Goal: Task Accomplishment & Management: Complete application form

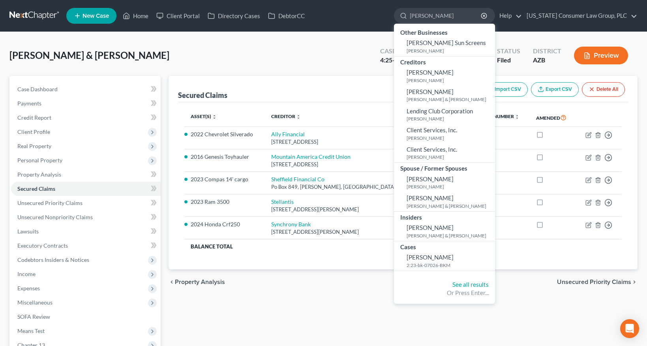
click at [32, 19] on link at bounding box center [34, 16] width 51 height 14
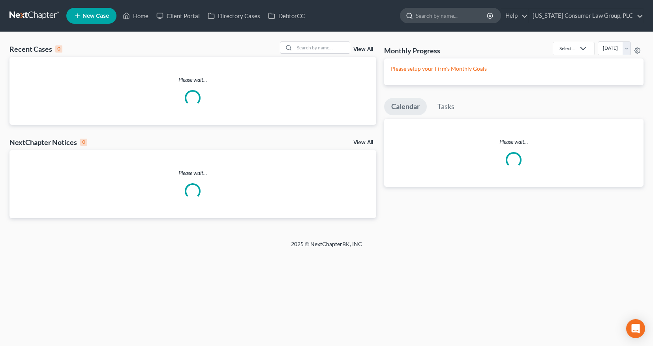
click at [436, 16] on input "search" at bounding box center [452, 15] width 72 height 15
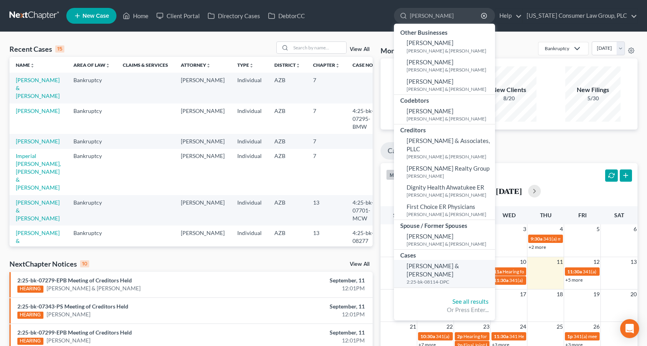
type input "erick"
click at [438, 262] on span "Erickson, David & Kara" at bounding box center [432, 269] width 52 height 15
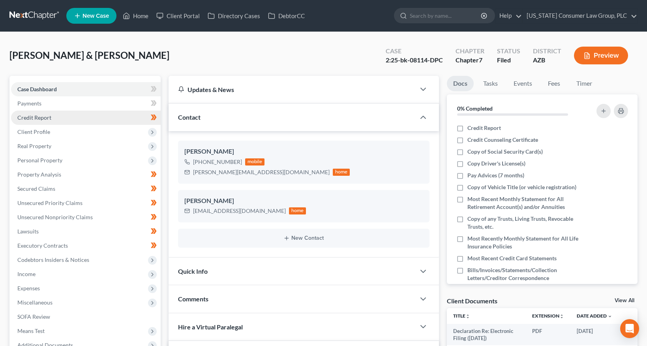
click at [21, 114] on span "Credit Report" at bounding box center [34, 117] width 34 height 7
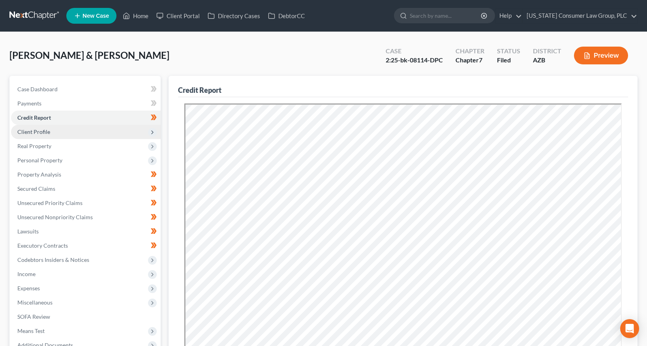
click at [41, 135] on span "Client Profile" at bounding box center [86, 132] width 150 height 14
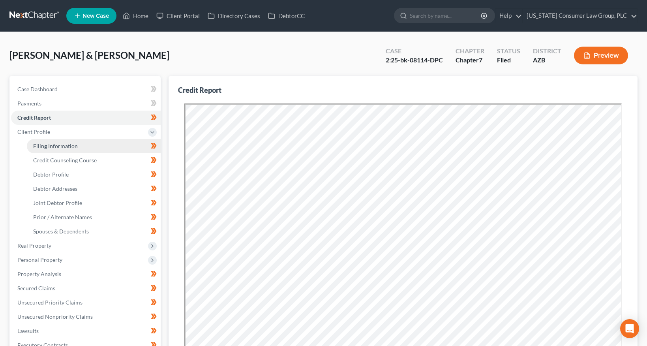
click at [44, 142] on link "Filing Information" at bounding box center [94, 146] width 134 height 14
select select "1"
select select "0"
select select "3"
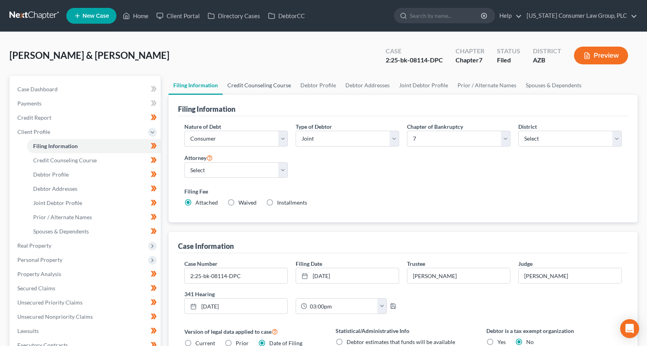
click at [253, 84] on link "Credit Counseling Course" at bounding box center [259, 85] width 73 height 19
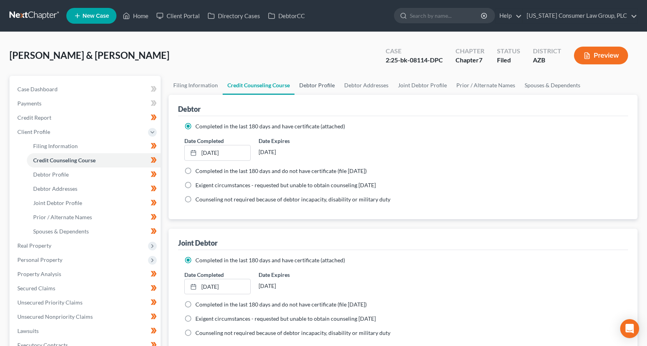
click at [323, 84] on link "Debtor Profile" at bounding box center [316, 85] width 45 height 19
select select "1"
select select "3"
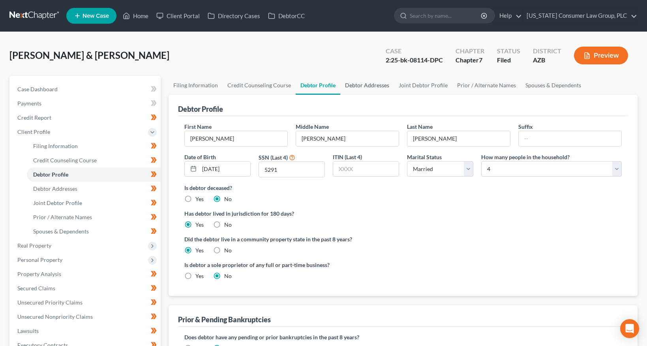
click at [365, 90] on link "Debtor Addresses" at bounding box center [367, 85] width 54 height 19
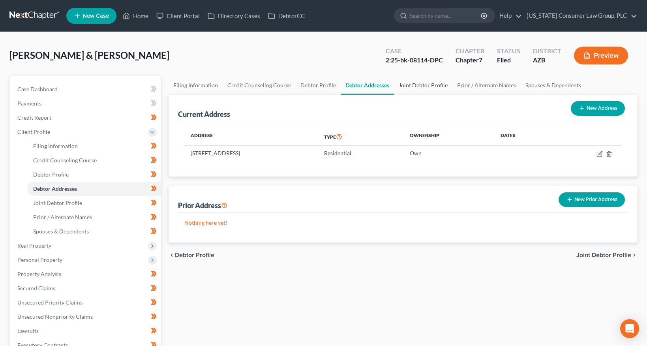
click at [419, 82] on link "Joint Debtor Profile" at bounding box center [423, 85] width 58 height 19
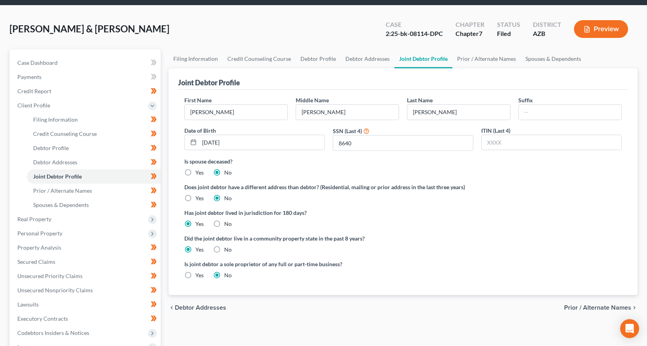
scroll to position [24, 0]
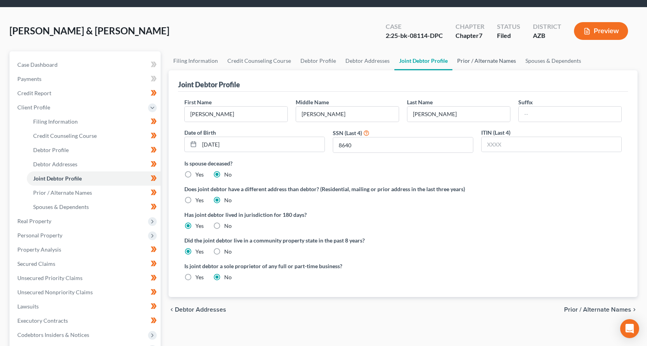
click at [460, 59] on link "Prior / Alternate Names" at bounding box center [486, 60] width 68 height 19
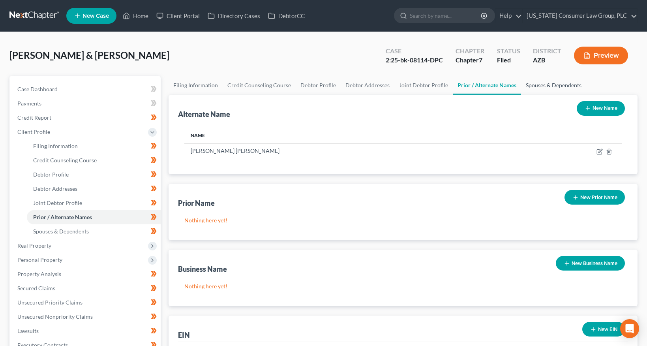
click at [540, 83] on link "Spouses & Dependents" at bounding box center [553, 85] width 65 height 19
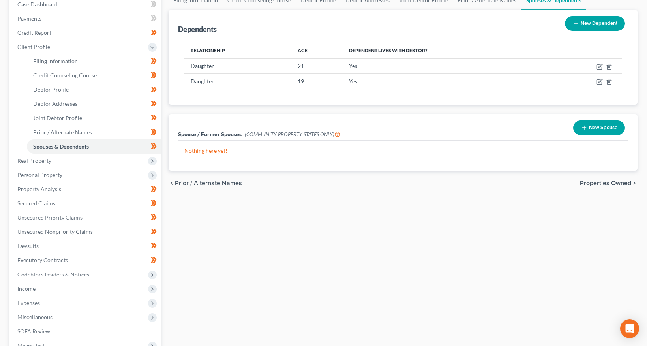
scroll to position [153, 0]
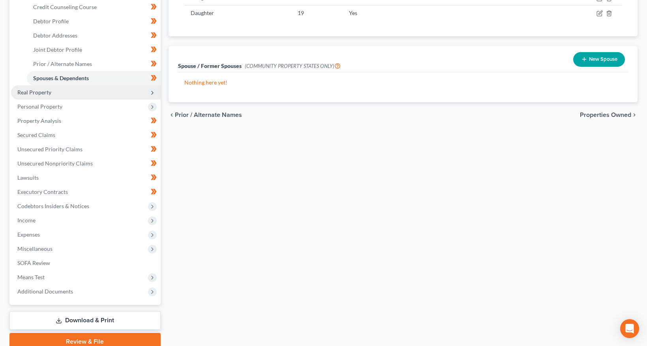
click at [52, 92] on span "Real Property" at bounding box center [86, 92] width 150 height 14
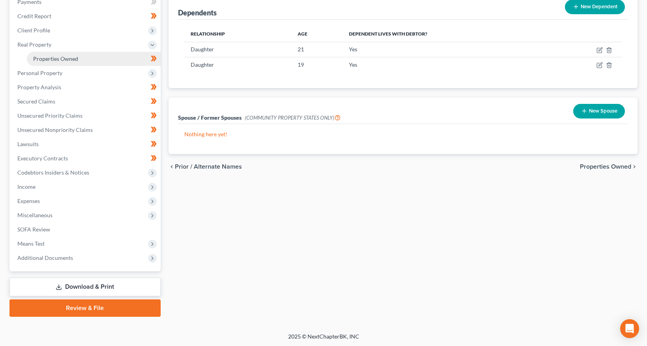
click at [63, 59] on span "Properties Owned" at bounding box center [55, 58] width 45 height 7
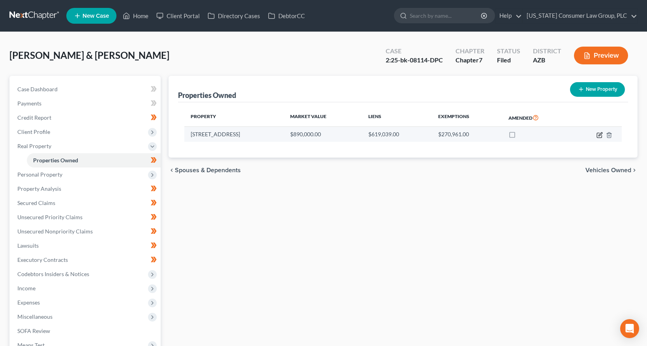
click at [598, 135] on icon "button" at bounding box center [599, 135] width 6 height 6
select select "3"
select select "2"
select select "0"
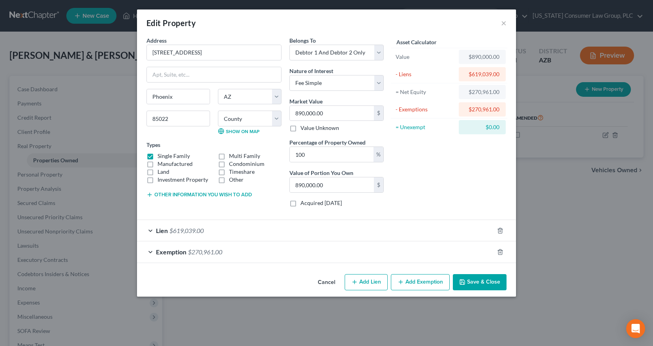
click at [483, 281] on button "Save & Close" at bounding box center [480, 282] width 54 height 17
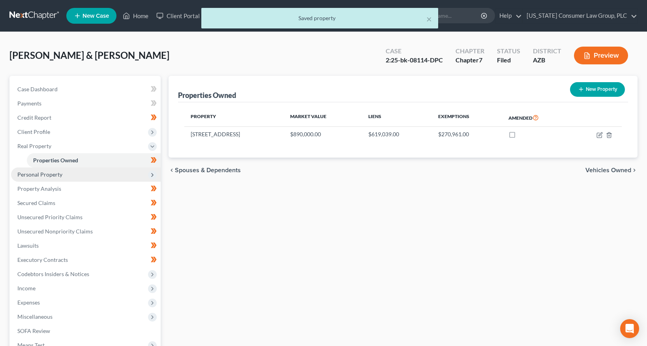
click at [52, 174] on span "Personal Property" at bounding box center [39, 174] width 45 height 7
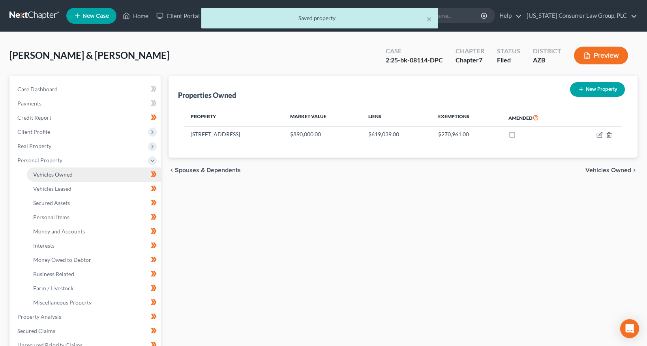
click at [57, 176] on span "Vehicles Owned" at bounding box center [52, 174] width 39 height 7
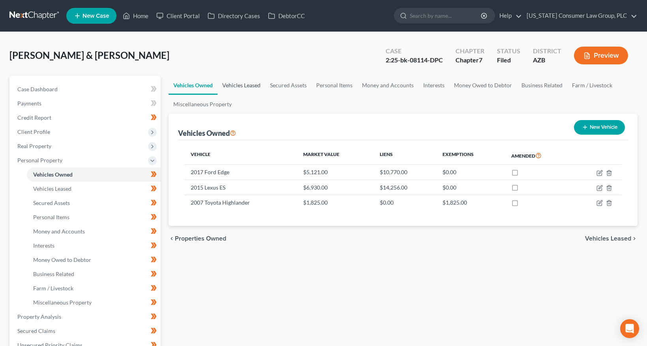
click at [235, 87] on link "Vehicles Leased" at bounding box center [241, 85] width 48 height 19
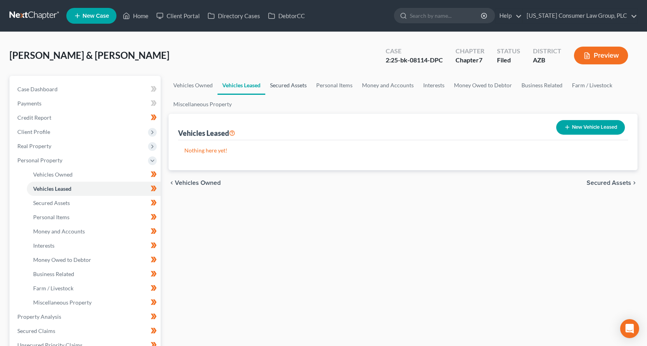
click at [287, 87] on link "Secured Assets" at bounding box center [288, 85] width 46 height 19
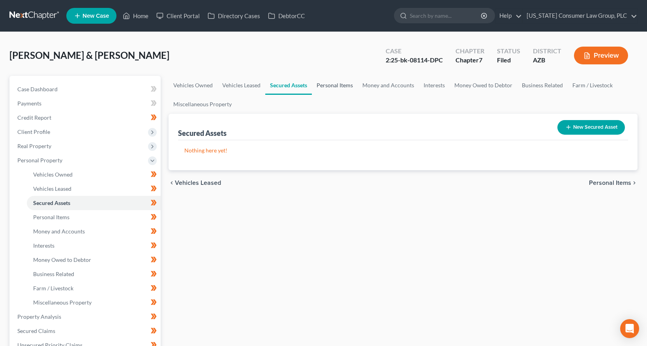
click at [328, 83] on link "Personal Items" at bounding box center [335, 85] width 46 height 19
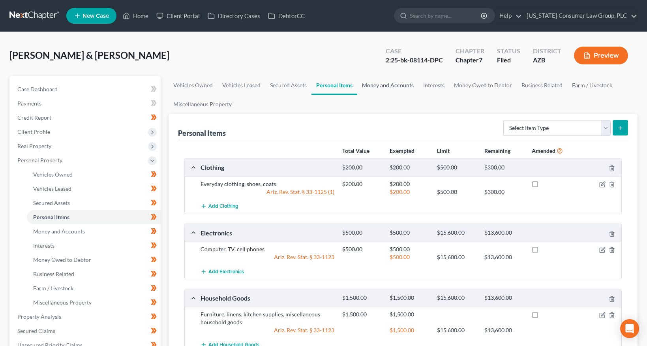
click at [374, 90] on link "Money and Accounts" at bounding box center [387, 85] width 61 height 19
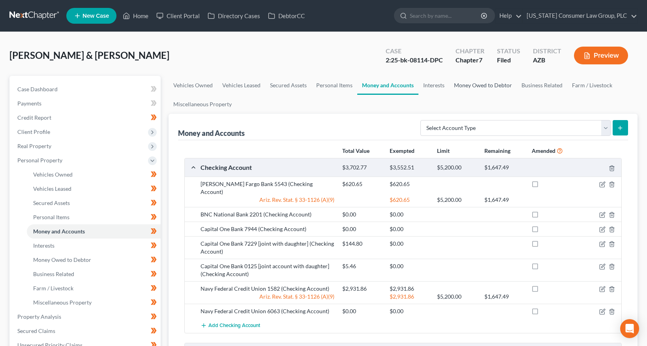
click at [450, 81] on link "Money Owed to Debtor" at bounding box center [482, 85] width 67 height 19
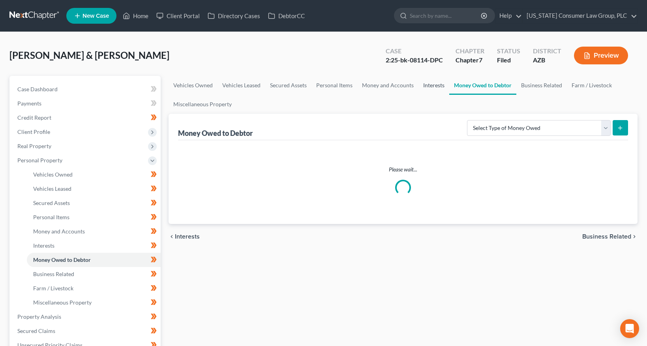
click at [435, 85] on link "Interests" at bounding box center [433, 85] width 31 height 19
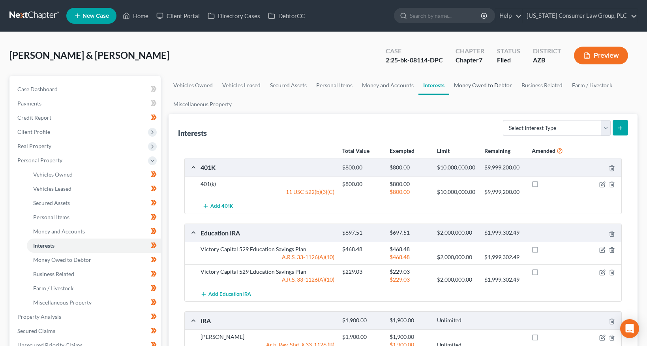
click at [482, 88] on link "Money Owed to Debtor" at bounding box center [482, 85] width 67 height 19
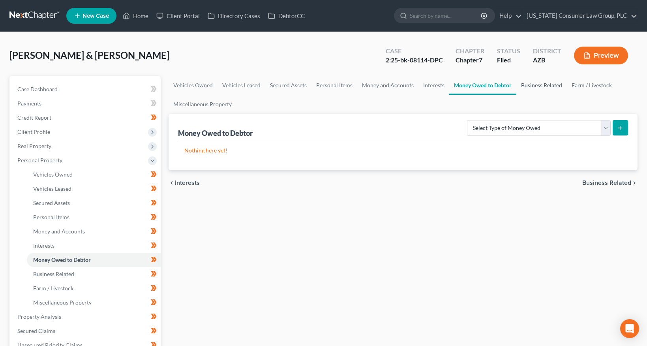
click at [533, 85] on link "Business Related" at bounding box center [541, 85] width 51 height 19
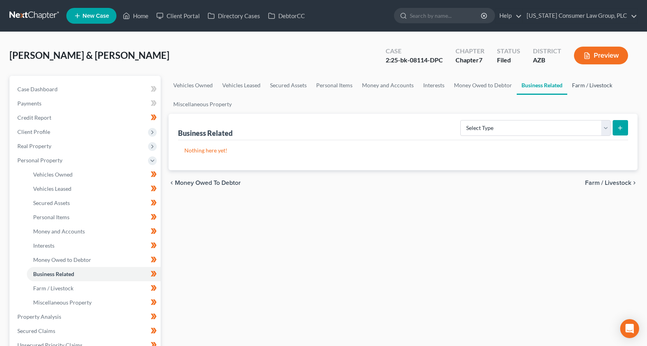
click at [582, 85] on link "Farm / Livestock" at bounding box center [592, 85] width 50 height 19
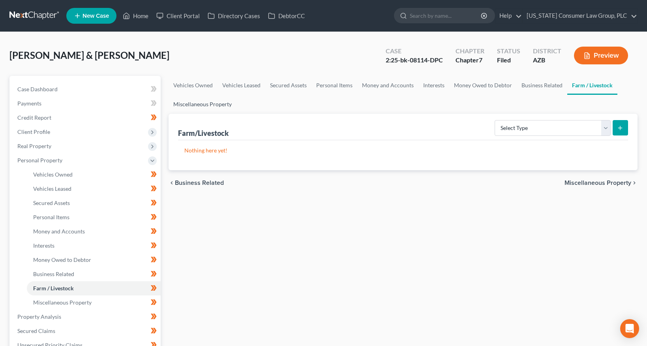
click at [206, 104] on link "Miscellaneous Property" at bounding box center [202, 104] width 68 height 19
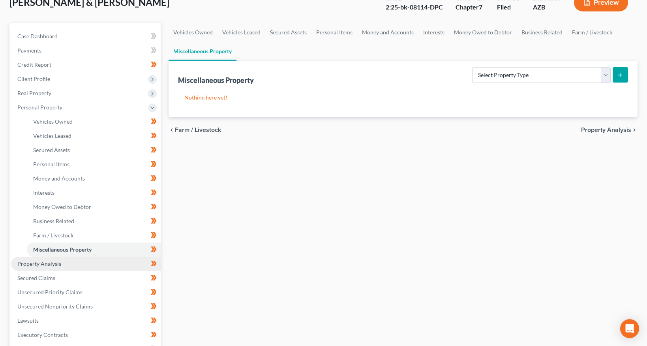
click at [40, 260] on span "Property Analysis" at bounding box center [39, 263] width 44 height 7
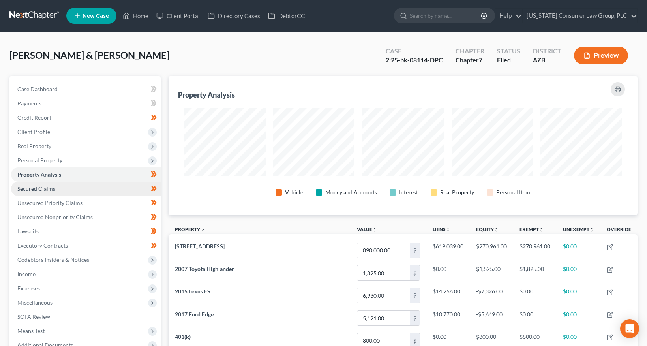
click at [39, 188] on span "Secured Claims" at bounding box center [36, 188] width 38 height 7
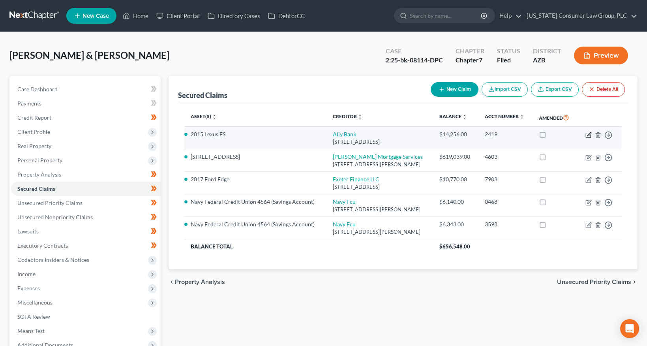
click at [588, 138] on icon "button" at bounding box center [588, 135] width 6 height 6
select select "35"
select select "0"
select select "2"
select select "1"
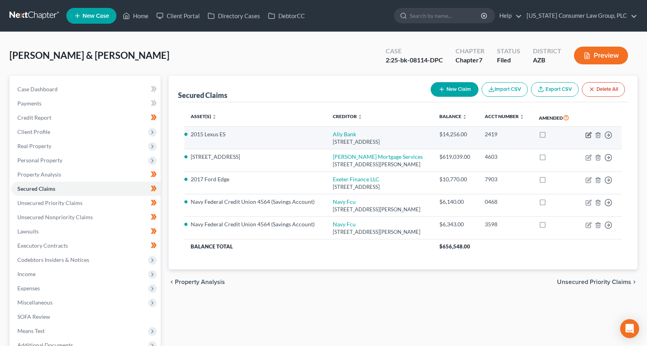
select select "0"
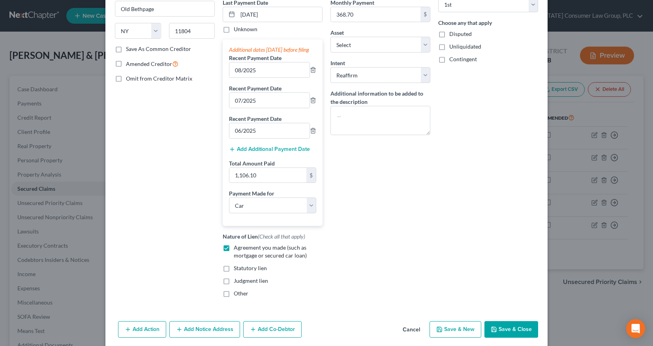
scroll to position [148, 0]
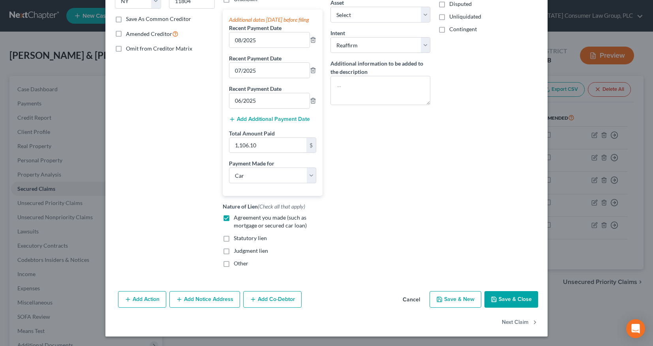
click at [526, 294] on button "Save & Close" at bounding box center [511, 299] width 54 height 17
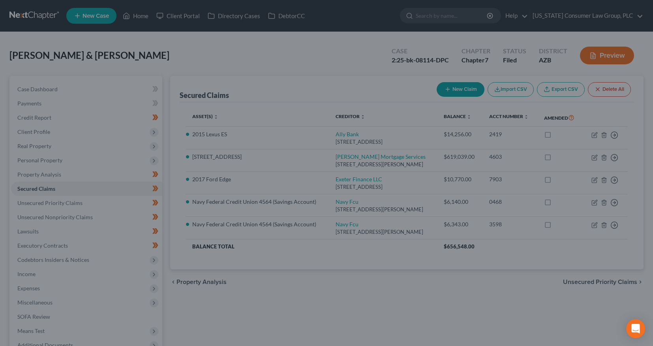
select select "3"
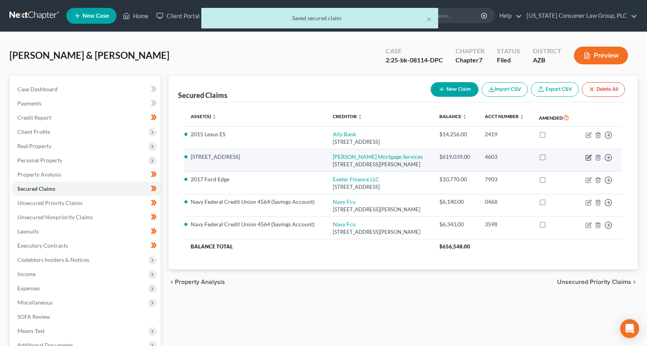
click at [589, 158] on icon "button" at bounding box center [589, 157] width 4 height 4
select select "4"
select select "3"
select select "2"
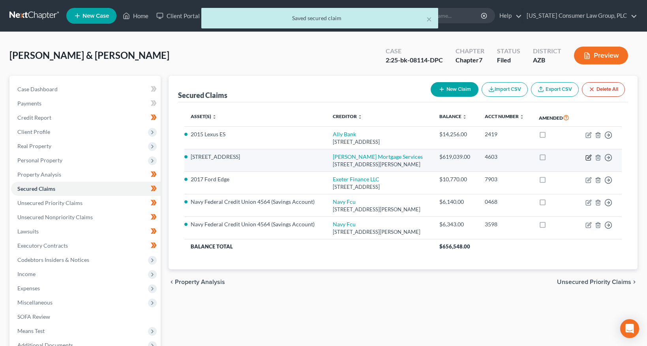
select select "0"
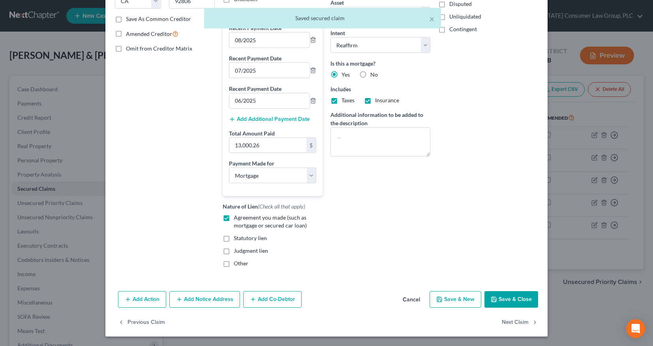
click at [509, 301] on button "Save & Close" at bounding box center [511, 299] width 54 height 17
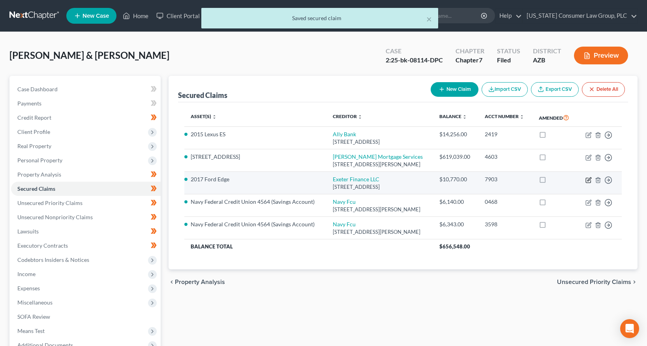
click at [589, 181] on icon "button" at bounding box center [589, 179] width 4 height 4
select select "45"
select select "0"
select select "2"
select select "3"
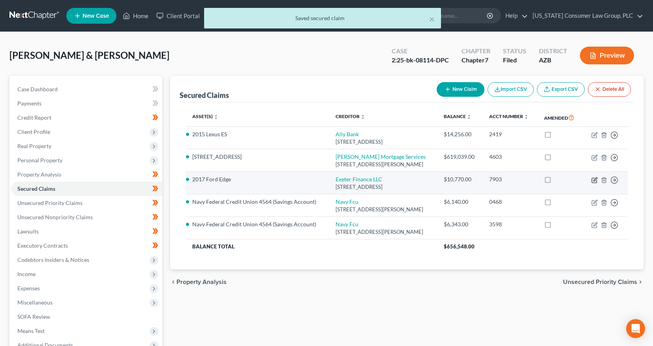
select select "0"
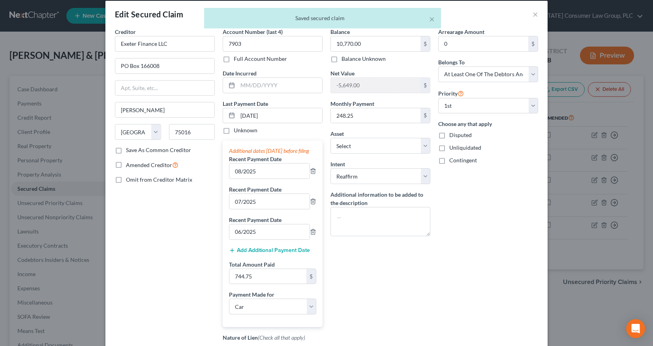
scroll to position [170, 0]
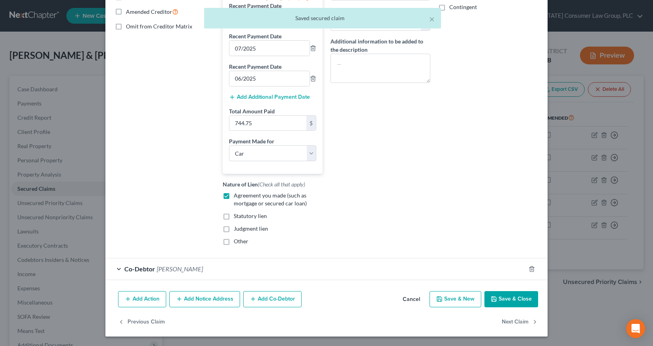
click at [515, 301] on button "Save & Close" at bounding box center [511, 299] width 54 height 17
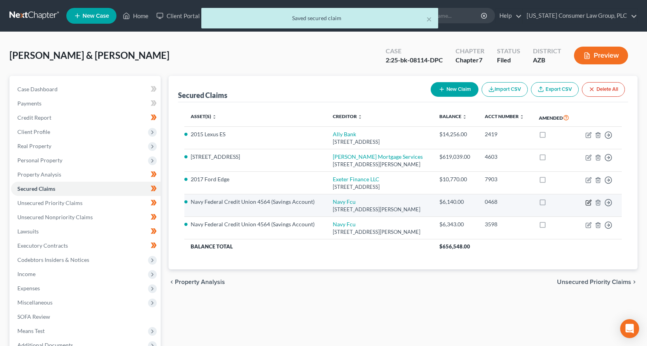
click at [589, 206] on icon "button" at bounding box center [588, 202] width 6 height 6
select select "48"
select select "4"
select select "1"
select select "0"
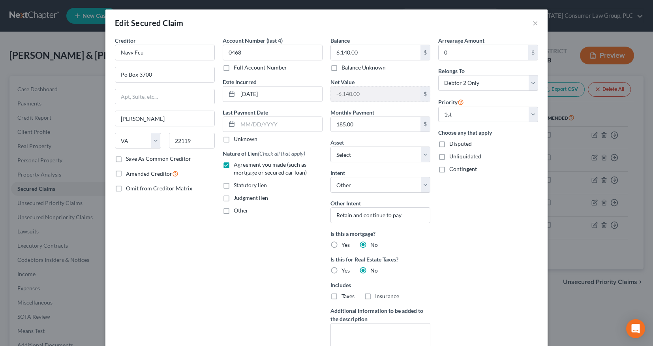
scroll to position [85, 0]
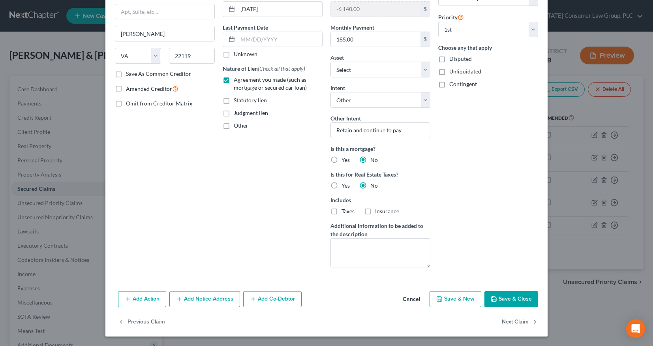
click at [499, 299] on button "Save & Close" at bounding box center [511, 299] width 54 height 17
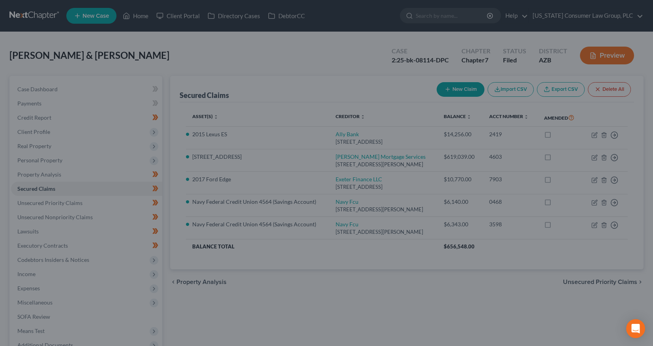
select select "20"
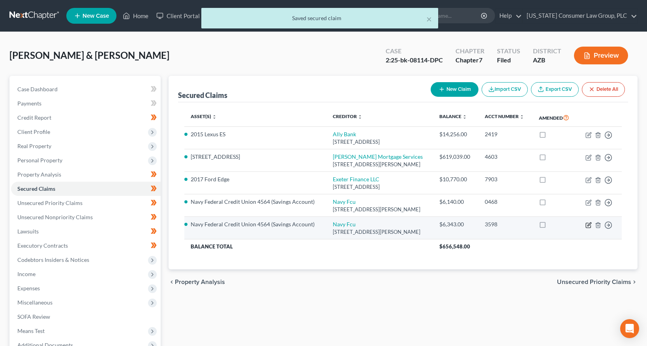
click at [590, 228] on icon "button" at bounding box center [588, 225] width 6 height 6
select select "48"
select select "4"
select select "1"
select select "0"
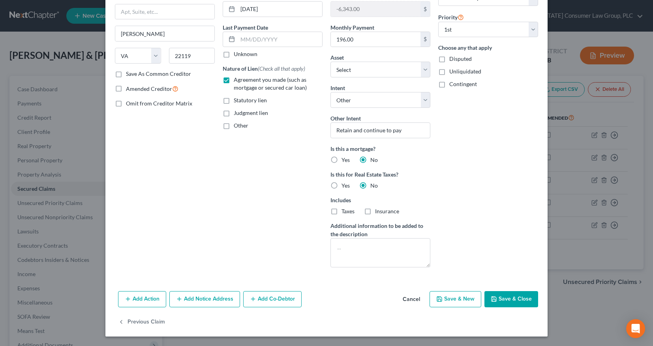
click at [519, 300] on button "Save & Close" at bounding box center [511, 299] width 54 height 17
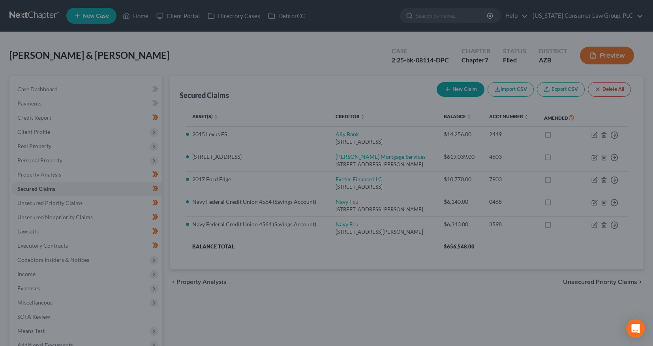
select select "20"
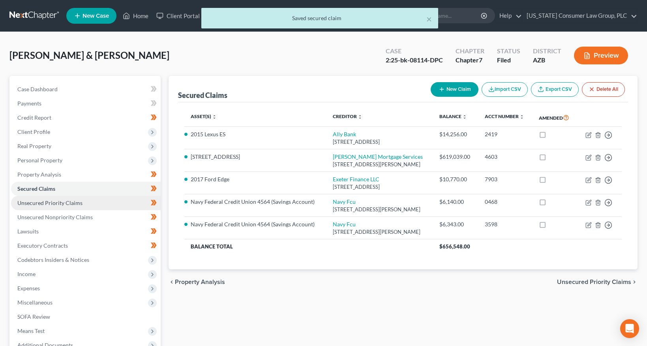
click at [38, 203] on span "Unsecured Priority Claims" at bounding box center [49, 202] width 65 height 7
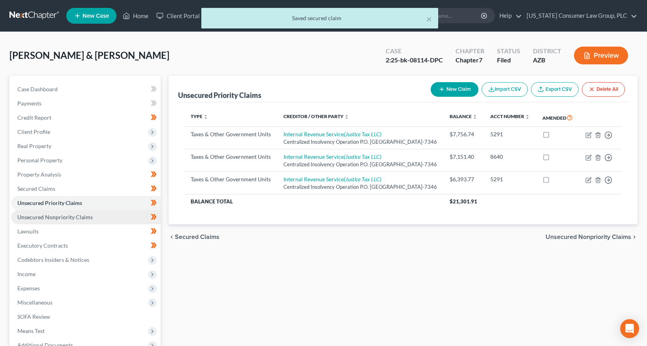
click at [38, 212] on link "Unsecured Nonpriority Claims" at bounding box center [86, 217] width 150 height 14
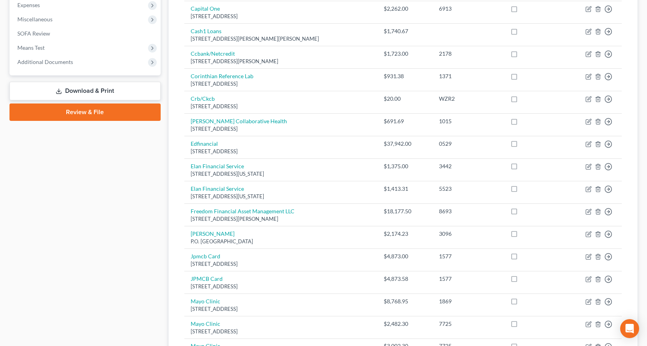
scroll to position [212, 0]
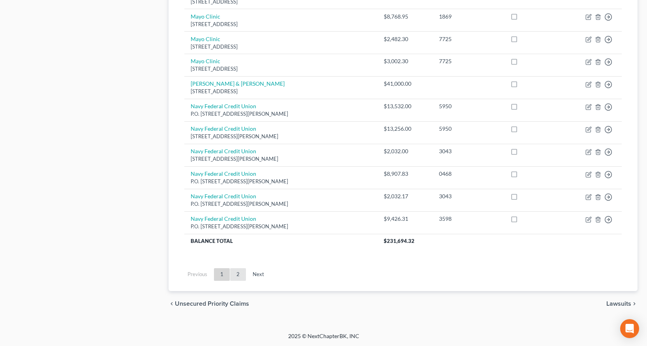
click at [236, 274] on link "2" at bounding box center [238, 274] width 16 height 13
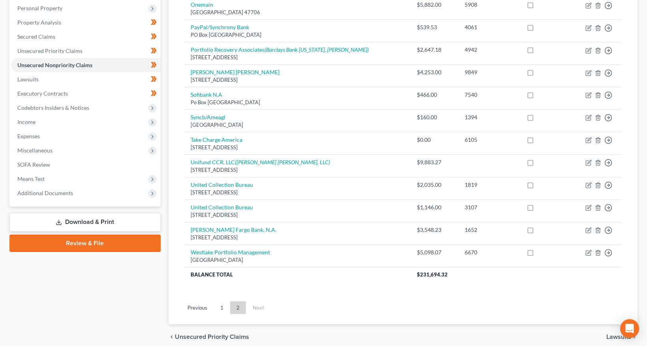
scroll to position [0, 0]
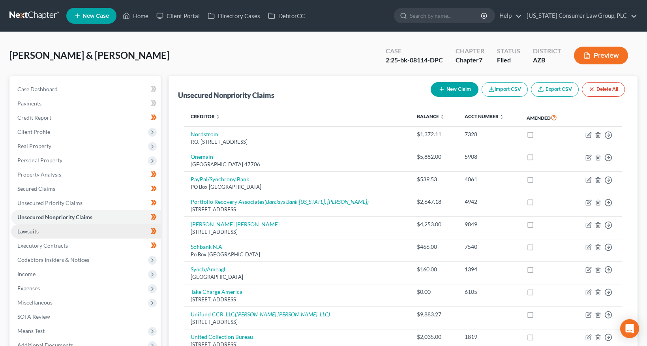
click at [23, 229] on span "Lawsuits" at bounding box center [27, 231] width 21 height 7
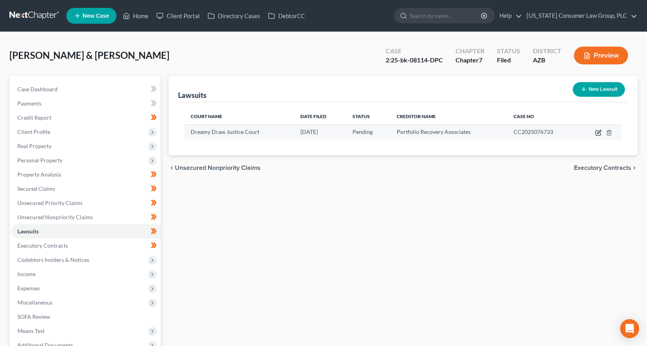
click at [597, 131] on icon "button" at bounding box center [598, 132] width 6 height 6
select select "3"
select select "0"
select select "4"
select select "48"
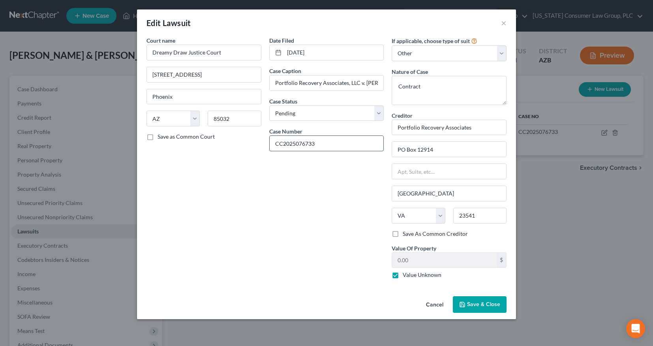
drag, startPoint x: 296, startPoint y: 146, endPoint x: 299, endPoint y: 141, distance: 5.6
click at [296, 146] on input "CC2025076733" at bounding box center [327, 143] width 114 height 15
type input "CC2025-076733"
click at [482, 304] on span "Save & Close" at bounding box center [483, 304] width 33 height 7
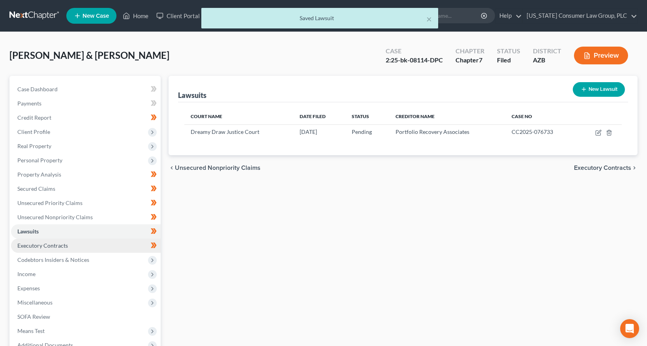
click at [56, 242] on span "Executory Contracts" at bounding box center [42, 245] width 51 height 7
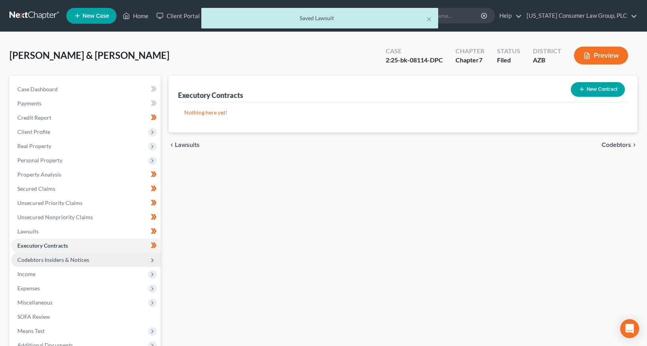
click at [57, 254] on span "Codebtors Insiders & Notices" at bounding box center [86, 260] width 150 height 14
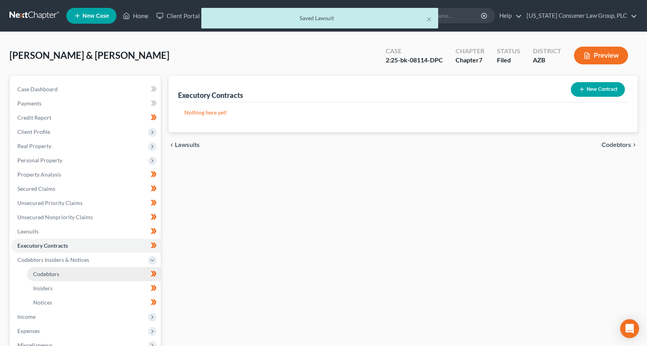
click at [59, 272] on link "Codebtors" at bounding box center [94, 274] width 134 height 14
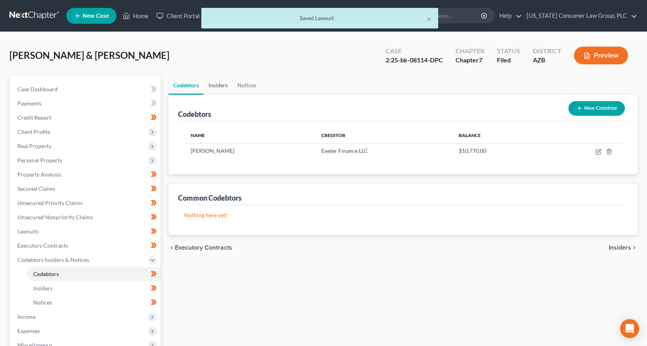
click at [218, 84] on link "Insiders" at bounding box center [218, 85] width 29 height 19
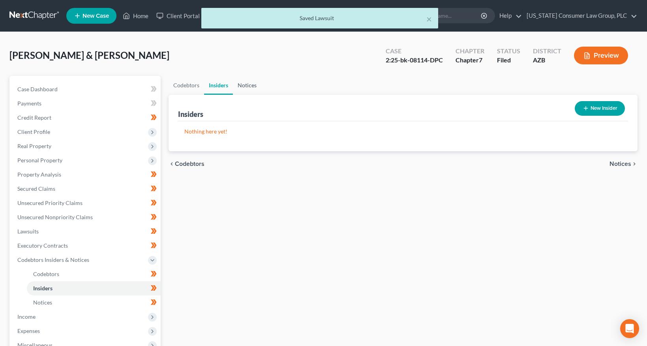
click at [242, 84] on link "Notices" at bounding box center [247, 85] width 28 height 19
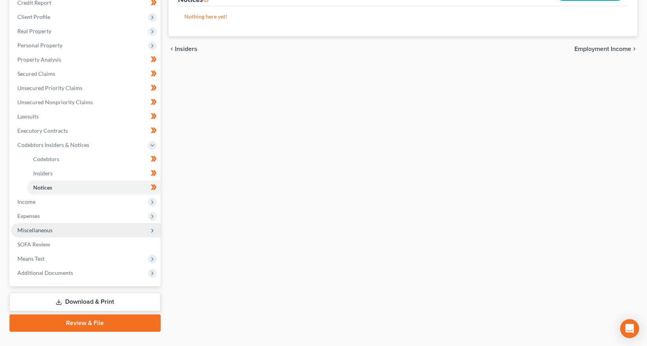
scroll to position [130, 0]
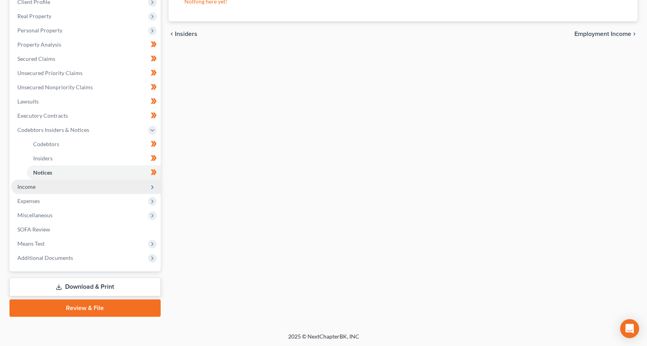
click at [34, 186] on span "Income" at bounding box center [26, 186] width 18 height 7
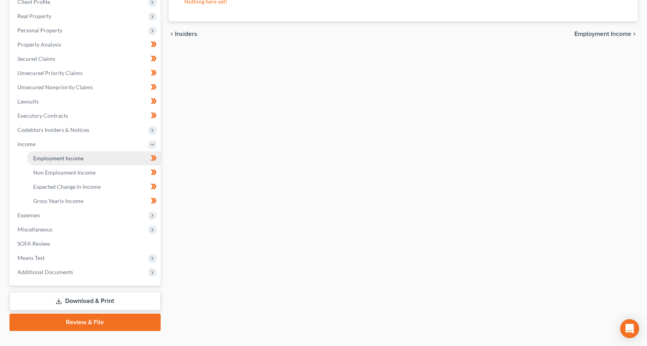
click at [51, 160] on span "Employment Income" at bounding box center [58, 158] width 51 height 7
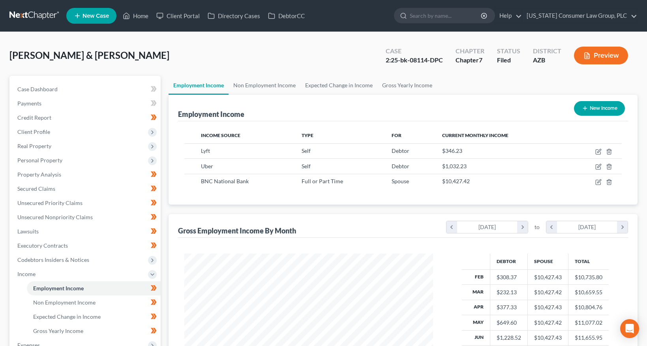
scroll to position [141, 264]
drag, startPoint x: 252, startPoint y: 82, endPoint x: 259, endPoint y: 83, distance: 7.1
click at [252, 82] on link "Non Employment Income" at bounding box center [264, 85] width 72 height 19
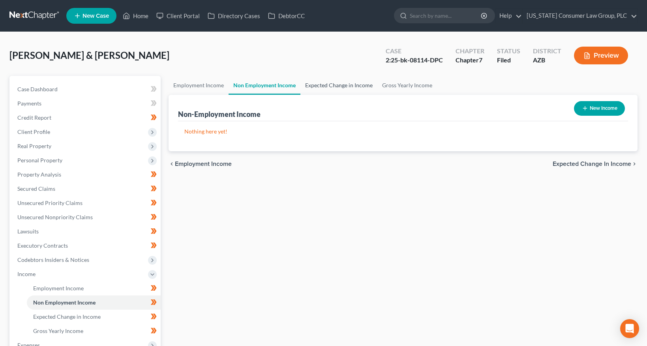
click at [335, 83] on link "Expected Change in Income" at bounding box center [338, 85] width 77 height 19
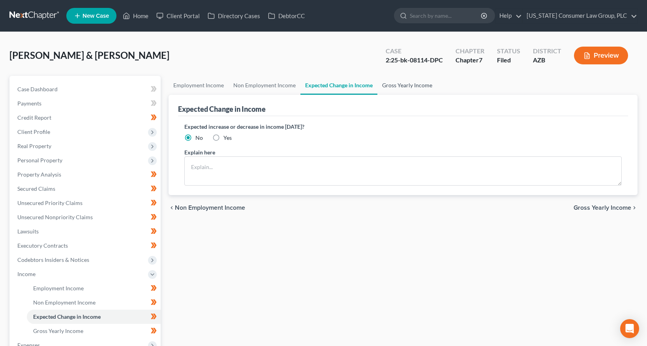
click at [398, 84] on link "Gross Yearly Income" at bounding box center [407, 85] width 60 height 19
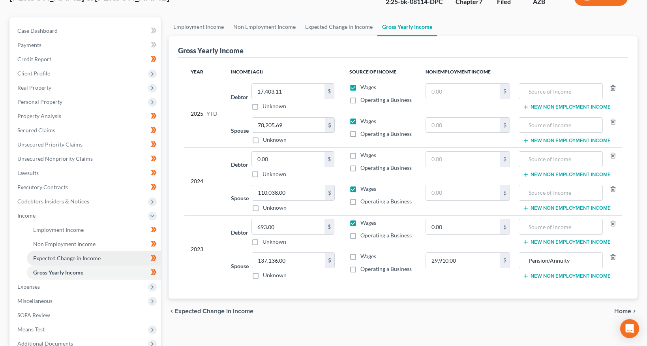
scroll to position [118, 0]
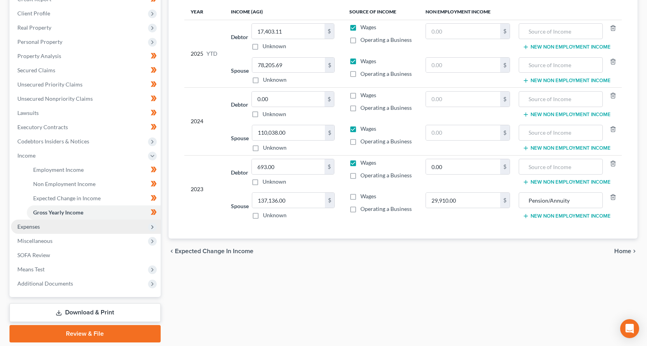
click at [32, 223] on span "Expenses" at bounding box center [28, 226] width 22 height 7
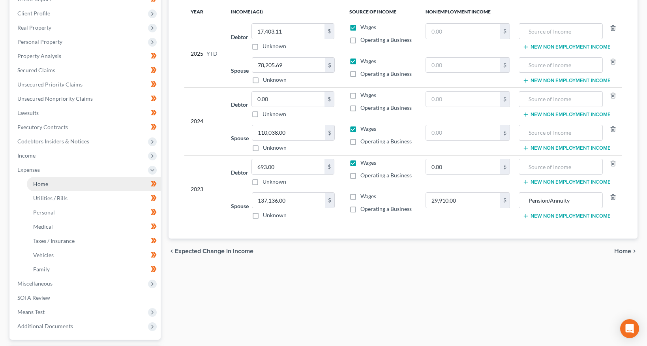
click at [44, 180] on span "Home" at bounding box center [40, 183] width 15 height 7
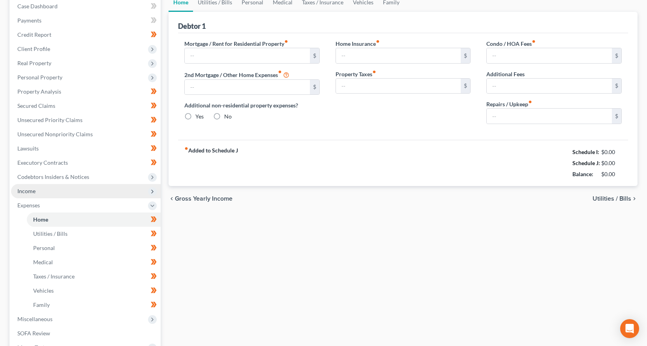
type input "3,820.00"
type input "0.00"
radio input "true"
type input "0.00"
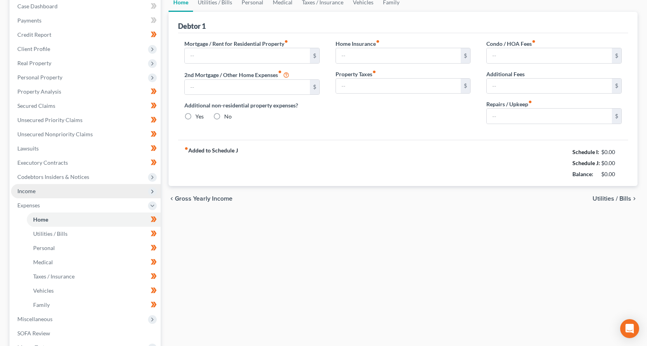
type input "126.00"
type input "100.00"
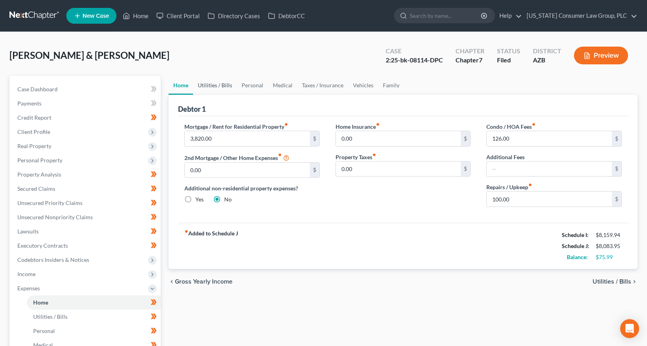
click at [215, 85] on link "Utilities / Bills" at bounding box center [215, 85] width 44 height 19
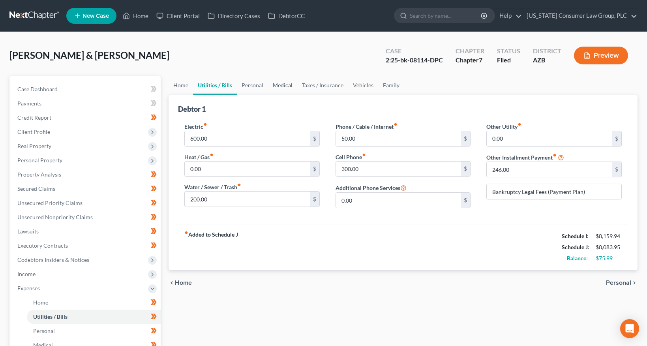
click at [268, 83] on link "Medical" at bounding box center [282, 85] width 29 height 19
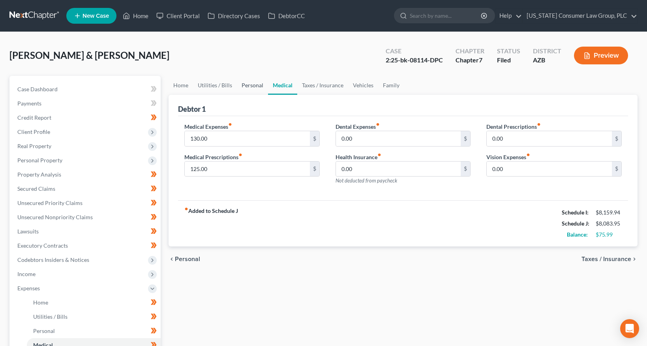
click at [249, 84] on link "Personal" at bounding box center [252, 85] width 31 height 19
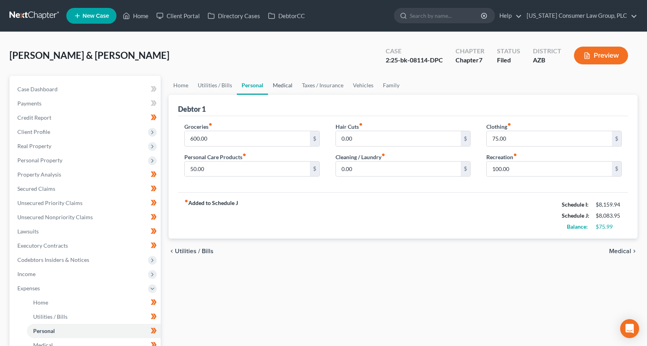
click at [283, 86] on link "Medical" at bounding box center [282, 85] width 29 height 19
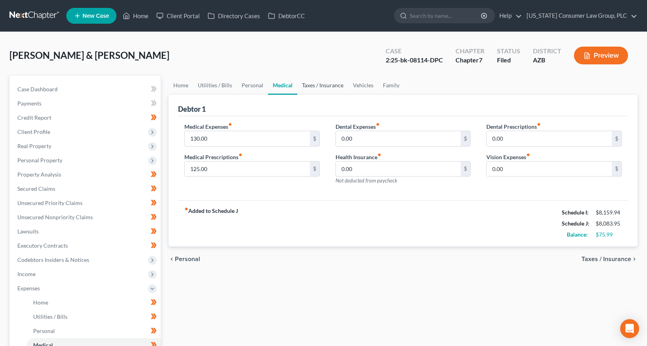
click at [321, 85] on link "Taxes / Insurance" at bounding box center [322, 85] width 51 height 19
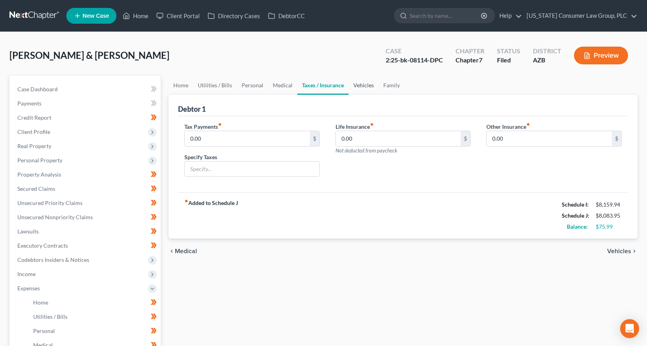
click at [373, 86] on link "Vehicles" at bounding box center [363, 85] width 30 height 19
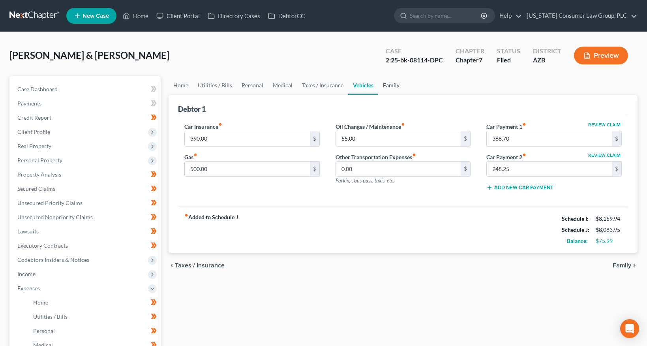
click at [391, 85] on link "Family" at bounding box center [391, 85] width 26 height 19
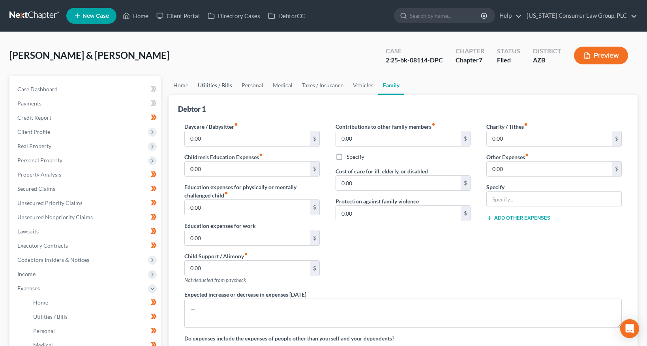
click at [210, 84] on link "Utilities / Bills" at bounding box center [215, 85] width 44 height 19
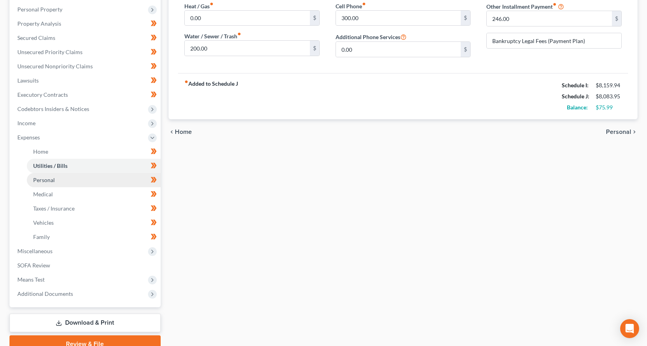
scroll to position [160, 0]
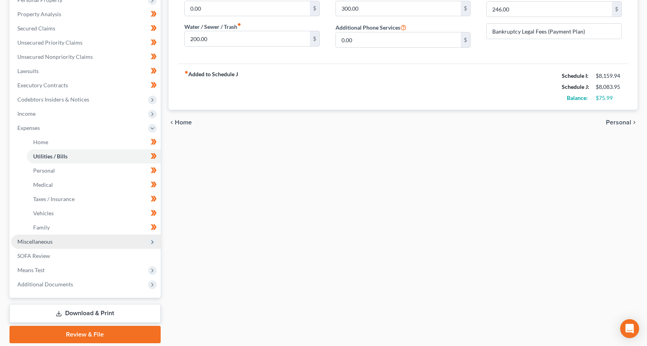
click at [32, 239] on span "Miscellaneous" at bounding box center [34, 241] width 35 height 7
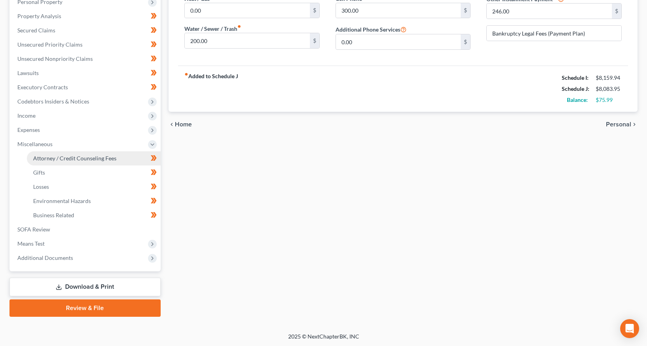
click at [71, 157] on span "Attorney / Credit Counseling Fees" at bounding box center [74, 158] width 83 height 7
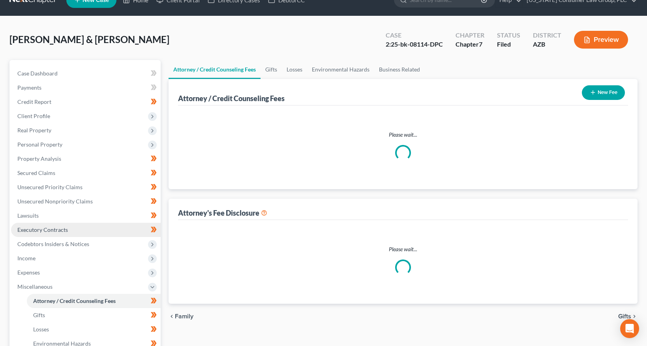
select select "5"
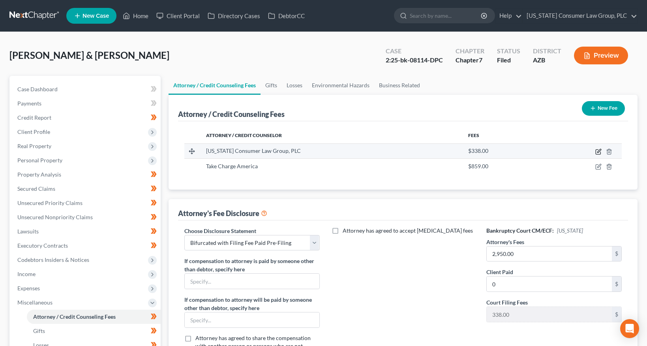
click at [597, 150] on icon "button" at bounding box center [598, 151] width 6 height 6
select select "3"
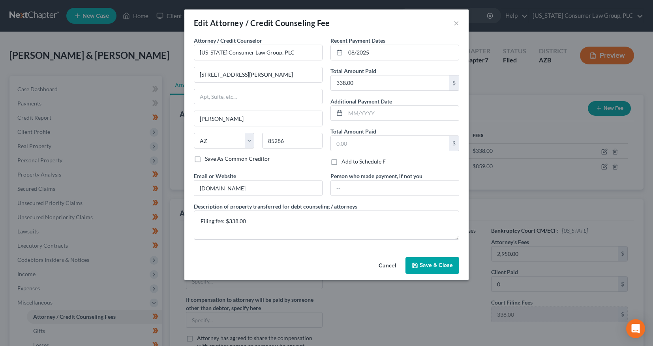
click at [421, 267] on span "Save & Close" at bounding box center [435, 265] width 33 height 7
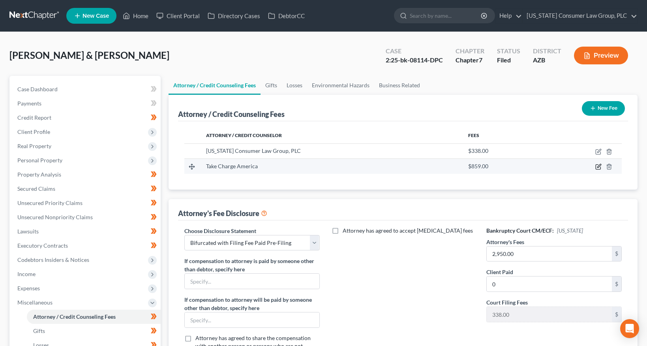
click at [599, 168] on icon "button" at bounding box center [598, 166] width 6 height 6
select select "3"
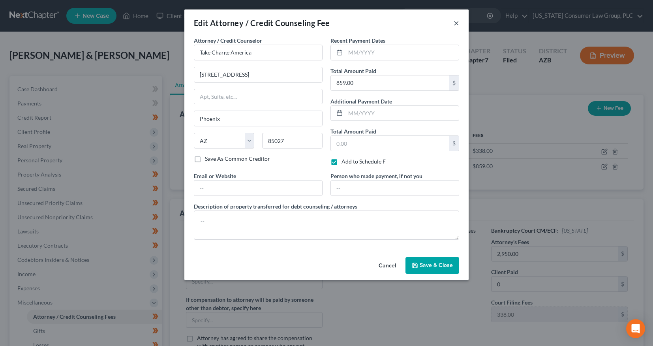
click at [458, 23] on button "×" at bounding box center [456, 22] width 6 height 9
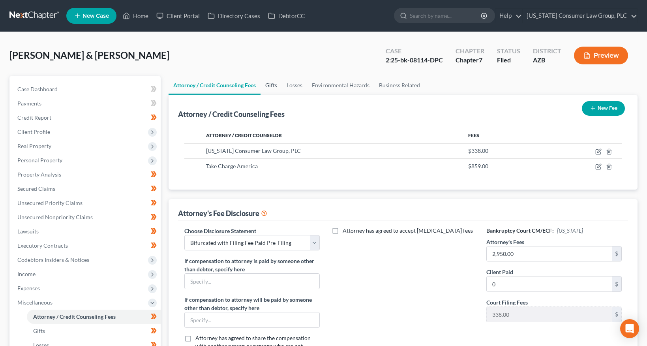
click at [267, 82] on link "Gifts" at bounding box center [270, 85] width 21 height 19
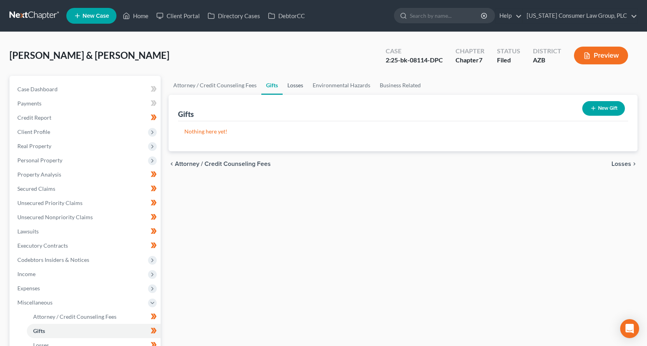
drag, startPoint x: 288, startPoint y: 83, endPoint x: 292, endPoint y: 83, distance: 4.4
click at [288, 83] on link "Losses" at bounding box center [295, 85] width 25 height 19
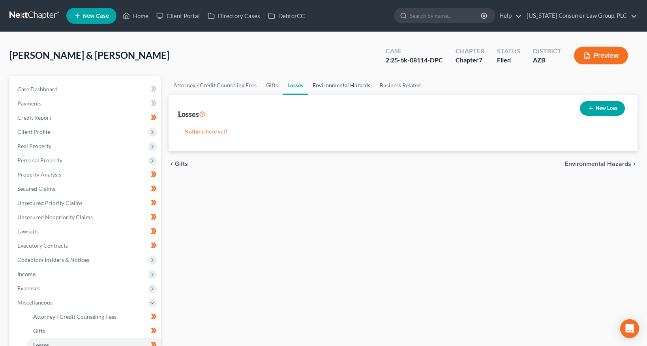
click at [330, 85] on link "Environmental Hazards" at bounding box center [341, 85] width 67 height 19
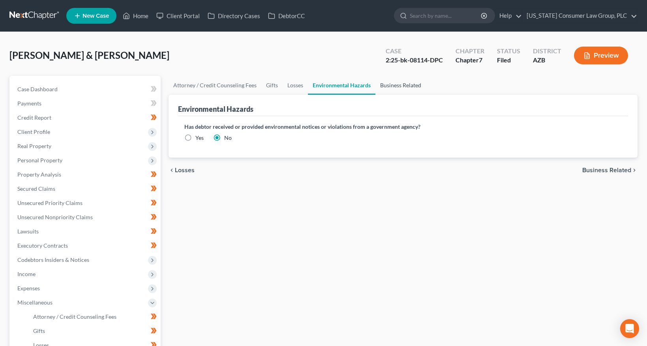
click at [407, 87] on link "Business Related" at bounding box center [400, 85] width 51 height 19
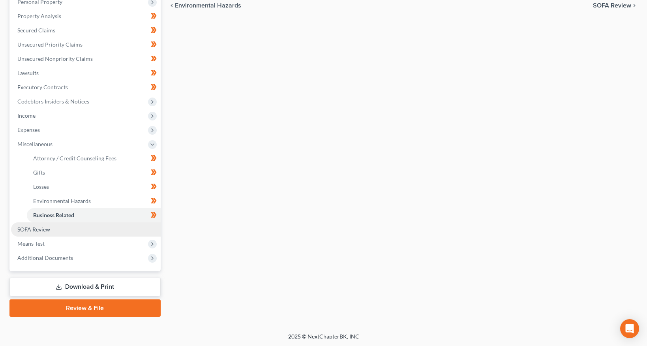
click at [40, 232] on span "SOFA Review" at bounding box center [33, 229] width 33 height 7
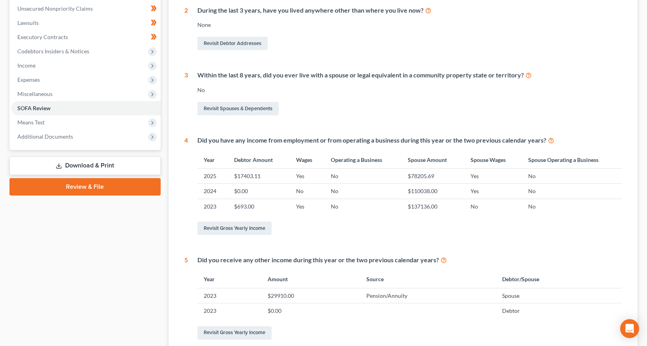
scroll to position [33, 0]
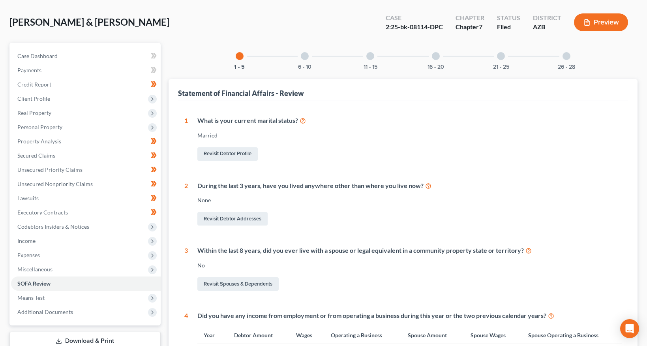
click at [309, 61] on div "6 - 10" at bounding box center [304, 56] width 27 height 27
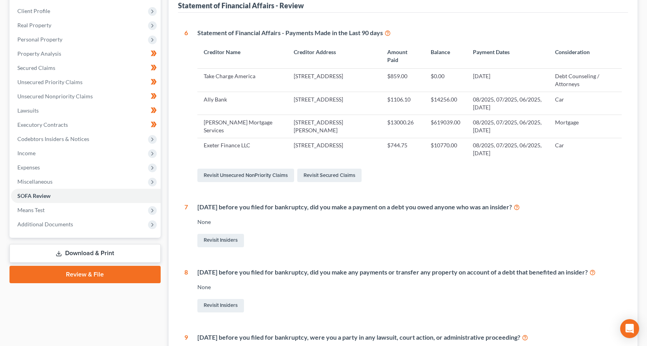
scroll to position [0, 0]
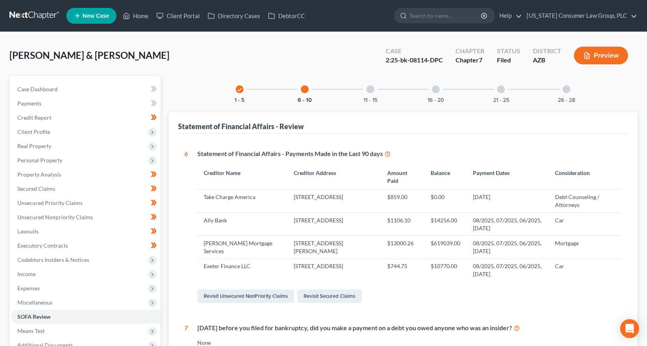
click at [376, 89] on div "11 - 15" at bounding box center [370, 89] width 27 height 27
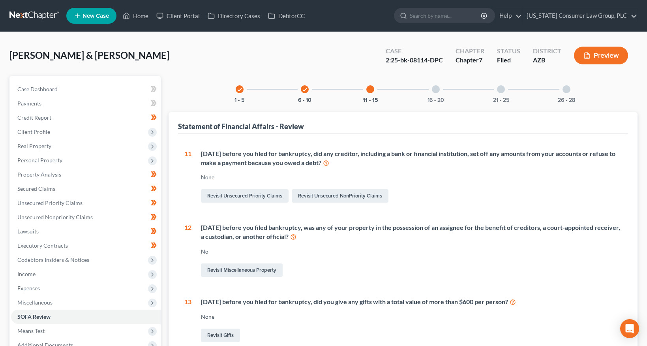
click at [433, 88] on div at bounding box center [436, 89] width 8 height 8
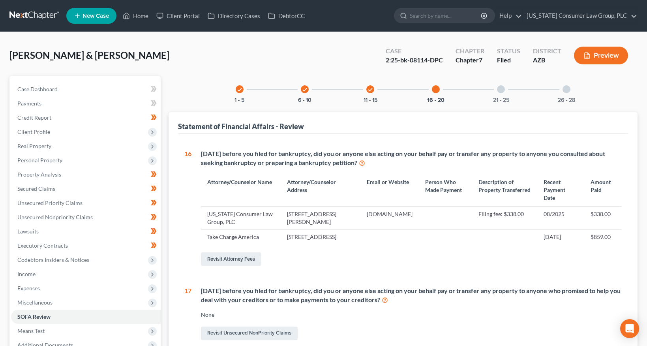
click at [511, 85] on div "21 - 25" at bounding box center [500, 89] width 27 height 27
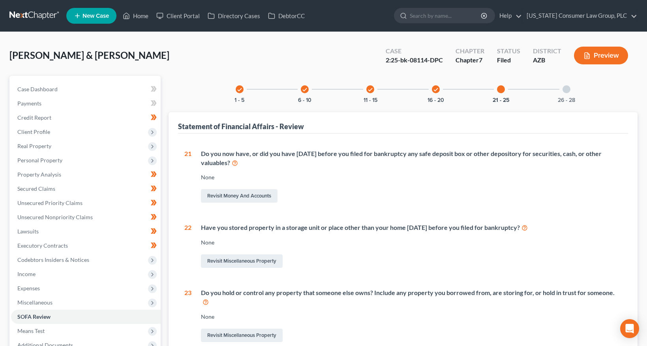
click at [561, 90] on div "26 - 28" at bounding box center [566, 89] width 27 height 27
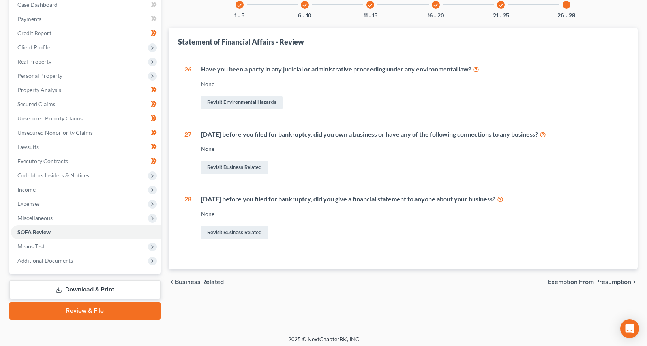
scroll to position [87, 0]
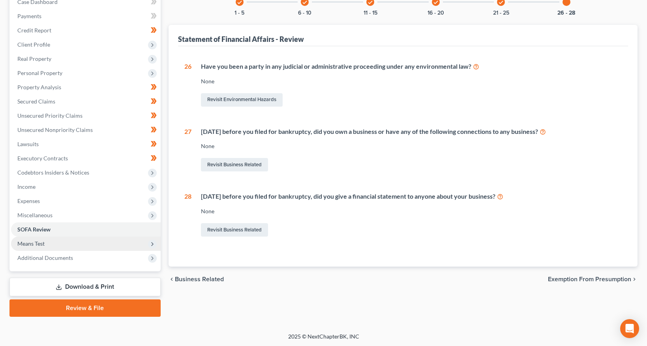
click at [33, 240] on span "Means Test" at bounding box center [30, 243] width 27 height 7
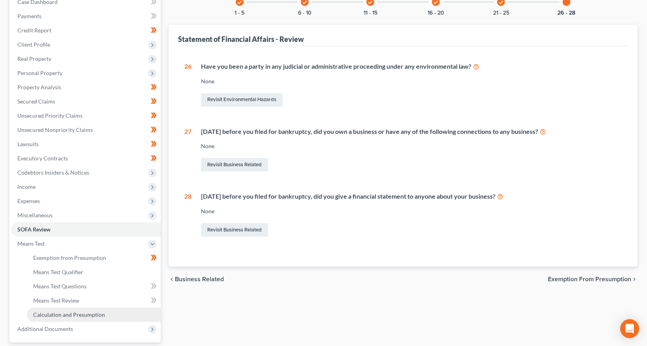
click at [62, 316] on span "Calculation and Presumption" at bounding box center [69, 314] width 72 height 7
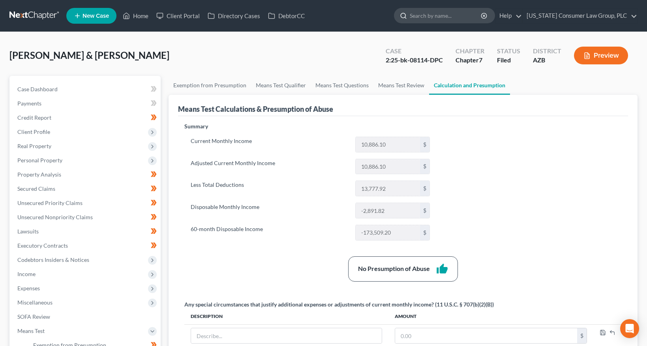
click at [457, 17] on input "search" at bounding box center [446, 15] width 72 height 15
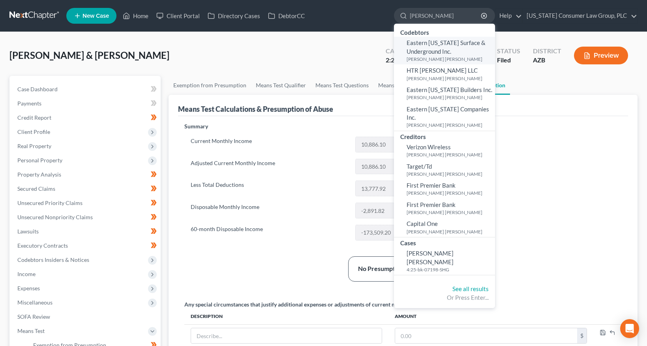
type input "brashears"
click at [436, 58] on small "Brashears, Holly Jo" at bounding box center [449, 59] width 86 height 7
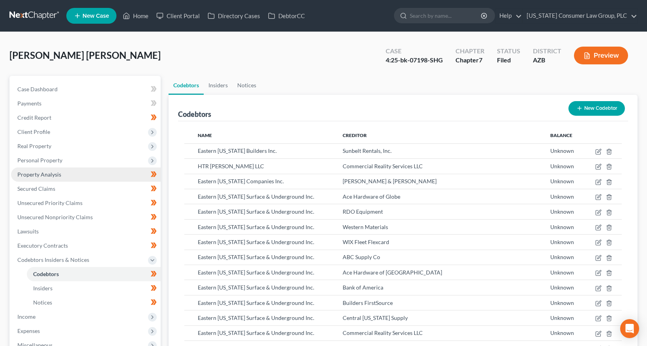
click at [58, 173] on span "Property Analysis" at bounding box center [39, 174] width 44 height 7
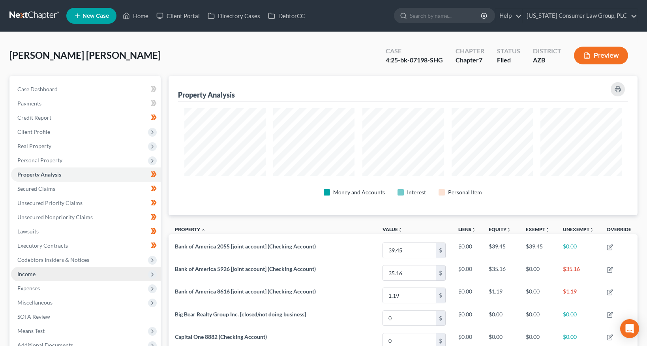
click at [25, 275] on span "Income" at bounding box center [26, 273] width 18 height 7
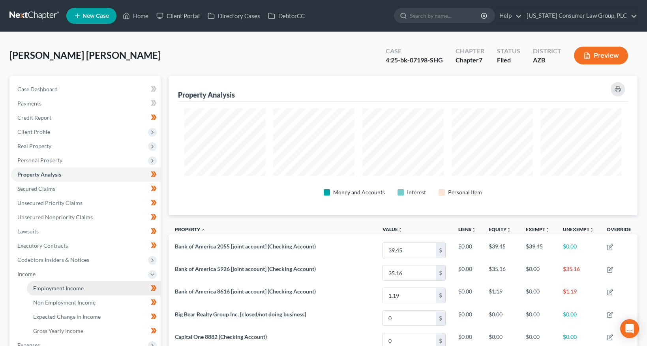
click at [37, 288] on span "Employment Income" at bounding box center [58, 288] width 51 height 7
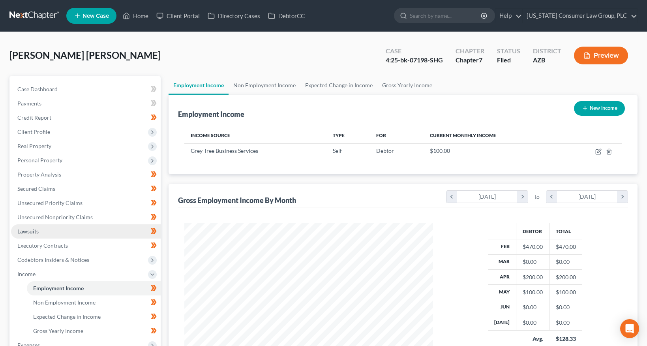
scroll to position [141, 264]
click at [264, 85] on link "Non Employment Income" at bounding box center [264, 85] width 72 height 19
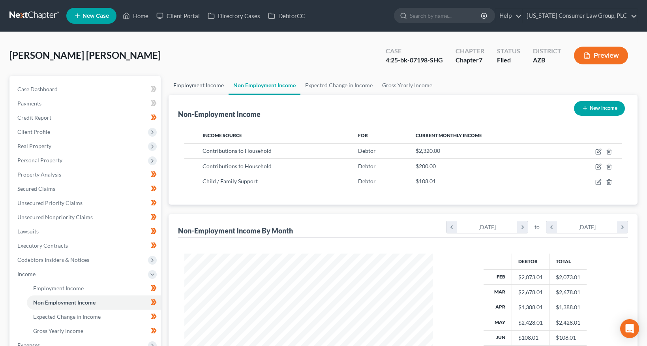
scroll to position [141, 264]
click at [203, 86] on link "Employment Income" at bounding box center [198, 85] width 60 height 19
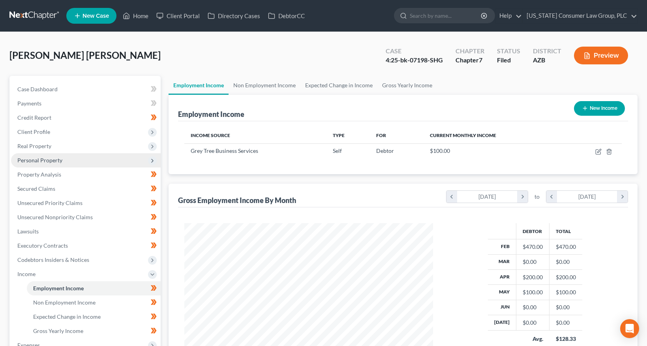
scroll to position [141, 264]
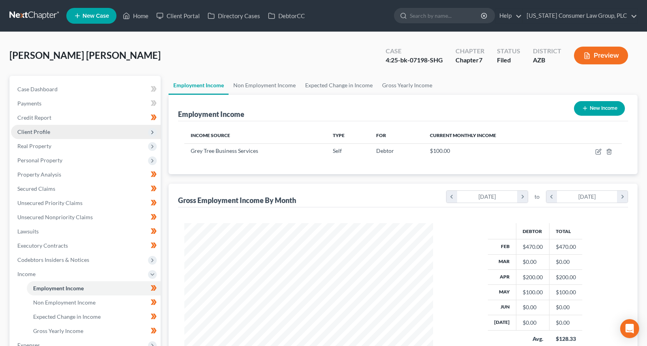
click at [36, 133] on span "Client Profile" at bounding box center [33, 131] width 33 height 7
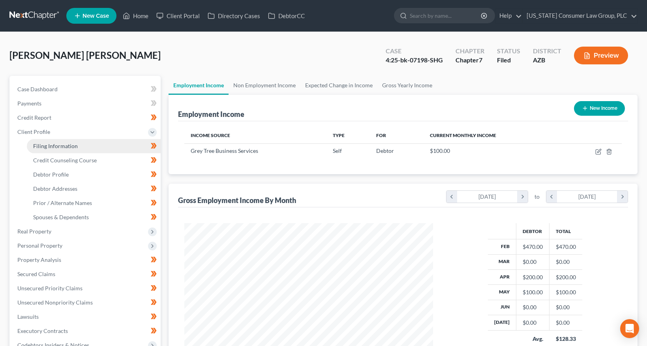
click at [39, 146] on span "Filing Information" at bounding box center [55, 145] width 45 height 7
select select "1"
select select "0"
select select "4"
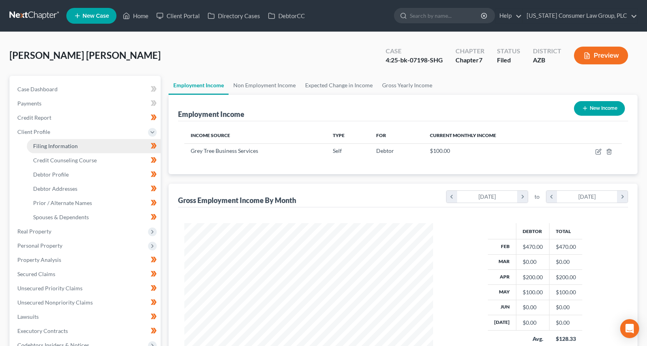
select select "0"
select select "3"
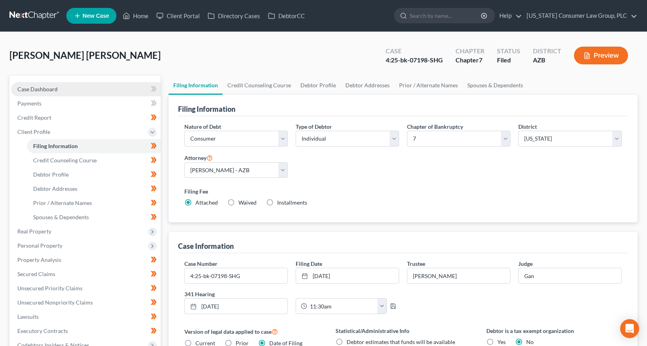
click at [49, 88] on span "Case Dashboard" at bounding box center [37, 89] width 40 height 7
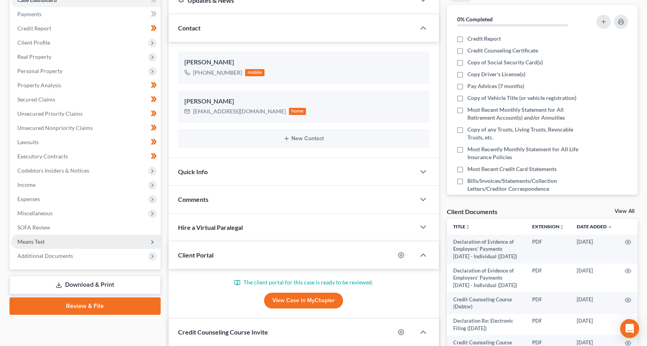
scroll to position [92, 0]
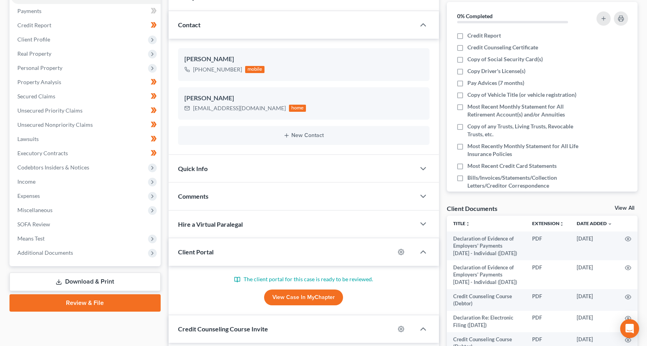
drag, startPoint x: 58, startPoint y: 251, endPoint x: 67, endPoint y: 259, distance: 11.7
click at [58, 251] on span "Additional Documents" at bounding box center [45, 252] width 56 height 7
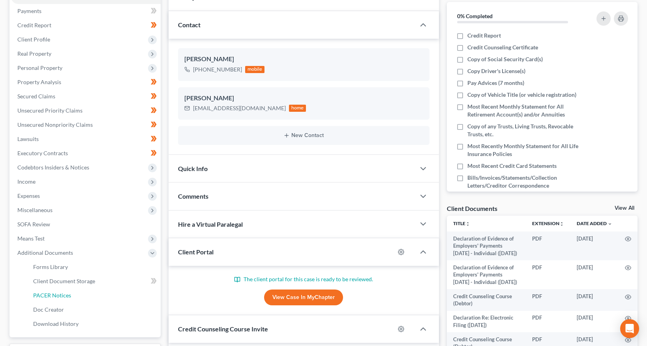
click at [65, 295] on span "PACER Notices" at bounding box center [52, 295] width 38 height 7
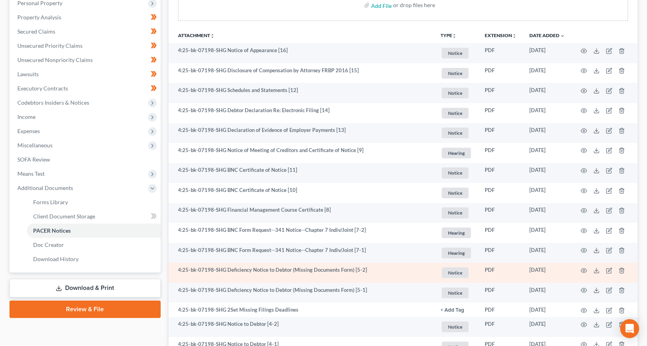
scroll to position [157, 0]
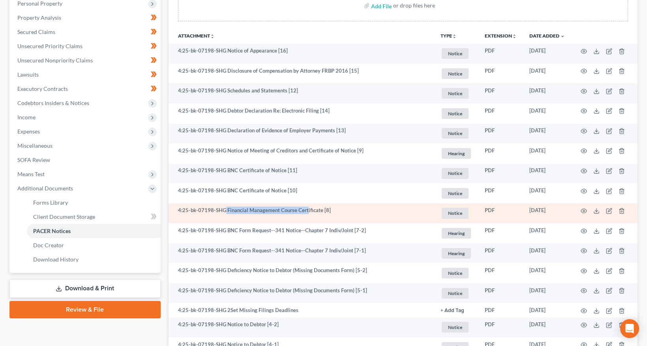
drag, startPoint x: 224, startPoint y: 211, endPoint x: 306, endPoint y: 208, distance: 82.1
click at [306, 208] on td "4:25-bk-07198-SHG Financial Management Course Certificate [8]" at bounding box center [301, 213] width 266 height 20
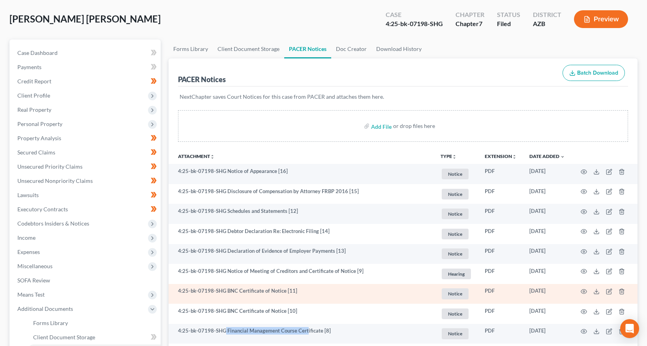
scroll to position [0, 0]
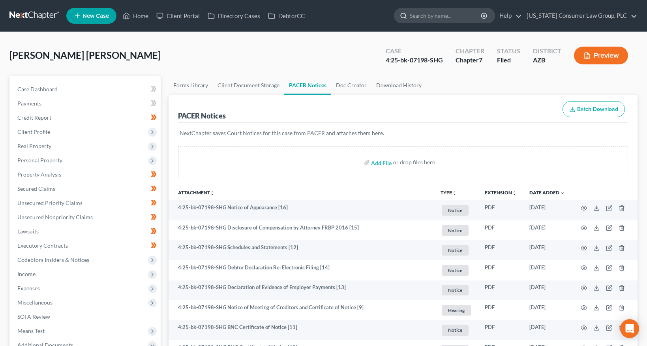
click at [444, 17] on input "search" at bounding box center [446, 15] width 72 height 15
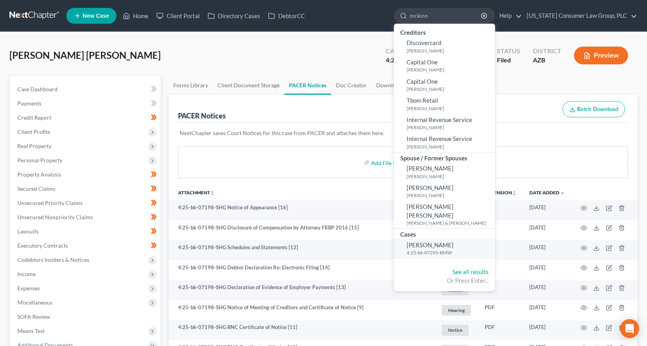
type input "mckinn"
click at [423, 241] on span "[PERSON_NAME]" at bounding box center [429, 244] width 47 height 7
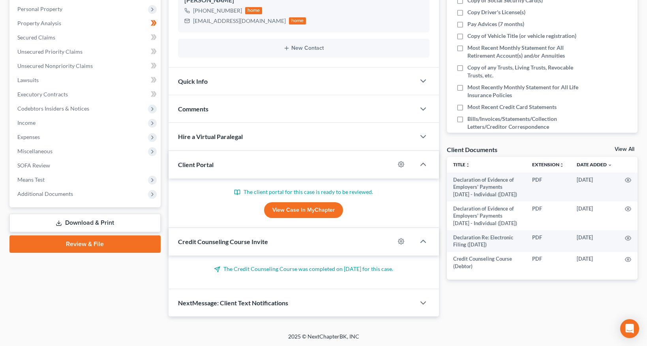
scroll to position [152, 0]
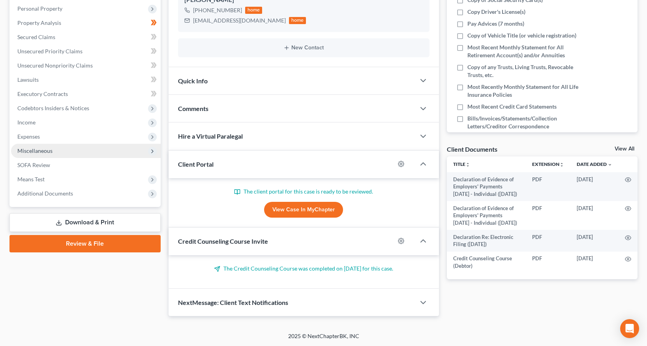
click at [41, 151] on span "Miscellaneous" at bounding box center [34, 150] width 35 height 7
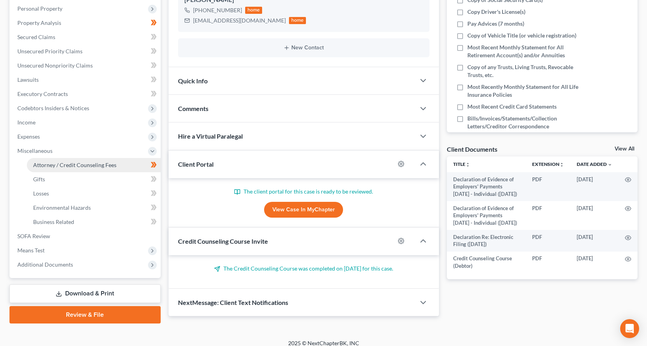
click at [43, 161] on span "Attorney / Credit Counseling Fees" at bounding box center [74, 164] width 83 height 7
select select "5"
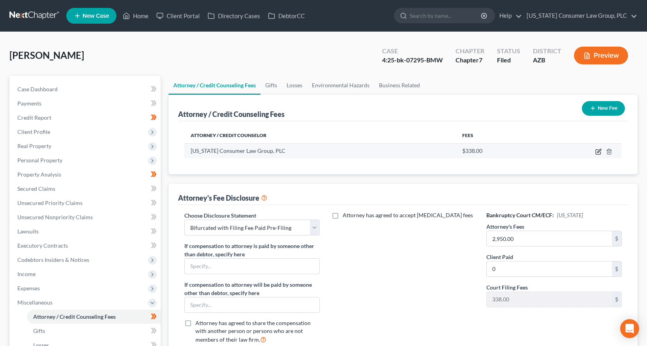
click at [595, 150] on icon "button" at bounding box center [597, 152] width 5 height 5
select select "3"
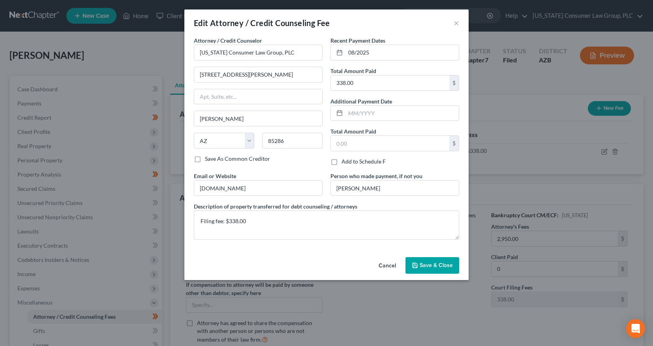
drag, startPoint x: 419, startPoint y: 266, endPoint x: 385, endPoint y: 256, distance: 35.1
click at [417, 266] on button "Save & Close" at bounding box center [432, 265] width 54 height 17
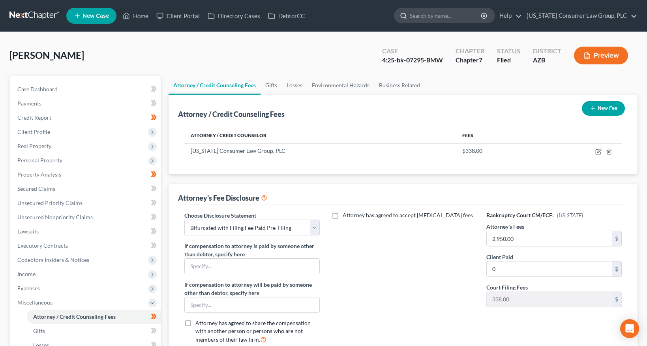
click at [445, 11] on input "search" at bounding box center [446, 15] width 72 height 15
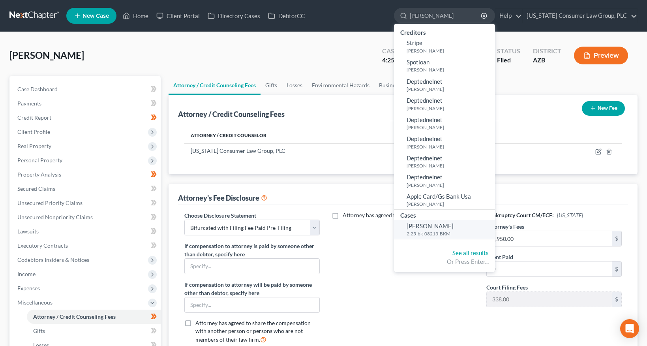
type input "strick"
click at [434, 228] on span "Strickland, Michael" at bounding box center [429, 225] width 47 height 7
select select "1"
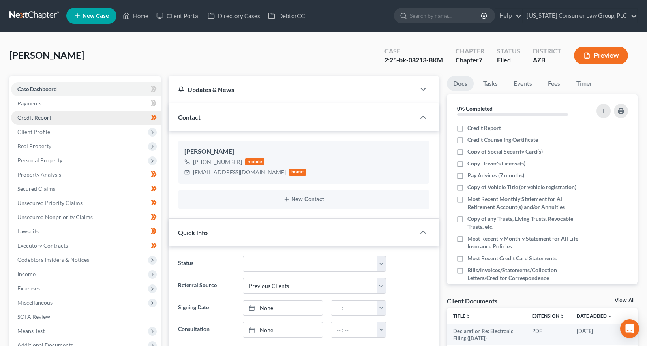
click at [42, 119] on span "Credit Report" at bounding box center [34, 117] width 34 height 7
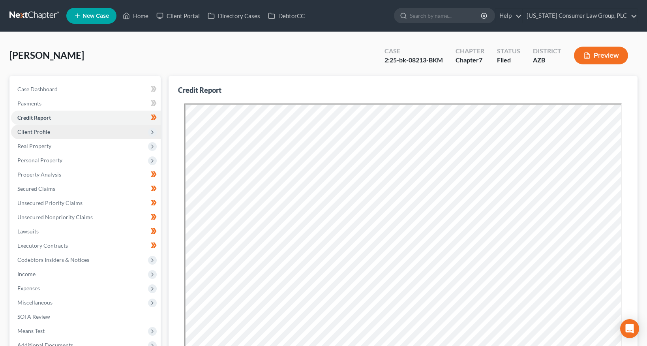
click at [48, 134] on span "Client Profile" at bounding box center [33, 131] width 33 height 7
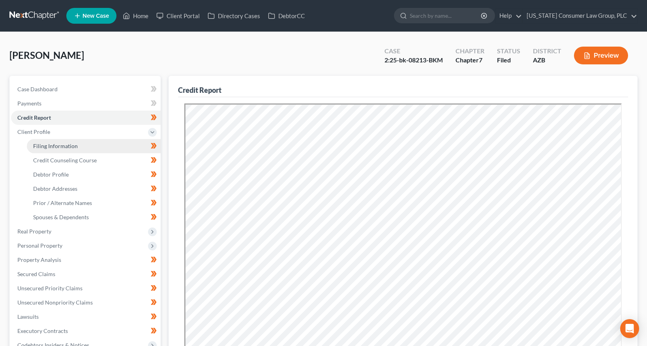
click at [51, 143] on span "Filing Information" at bounding box center [55, 145] width 45 height 7
select select "1"
select select "0"
select select "4"
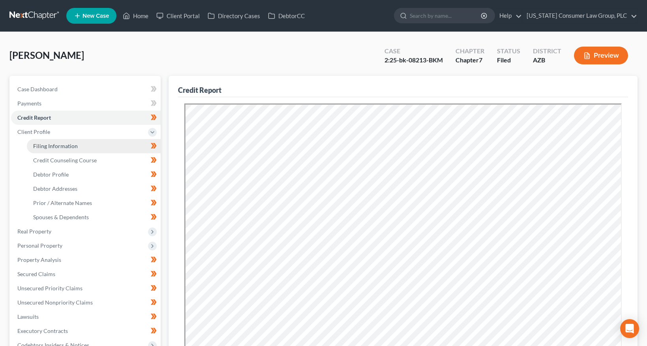
select select "0"
select select "3"
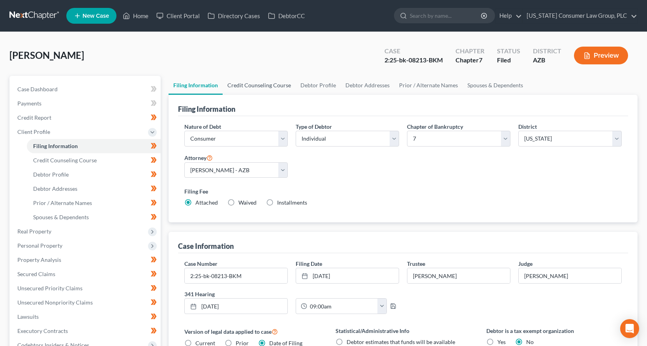
click at [264, 82] on link "Credit Counseling Course" at bounding box center [259, 85] width 73 height 19
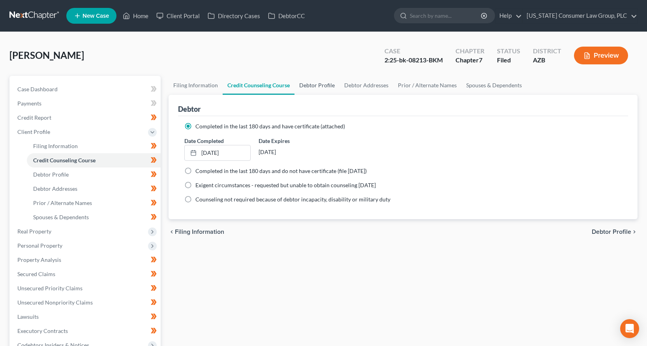
drag, startPoint x: 307, startPoint y: 86, endPoint x: 331, endPoint y: 86, distance: 24.9
click at [307, 86] on link "Debtor Profile" at bounding box center [316, 85] width 45 height 19
select select "0"
select select "3"
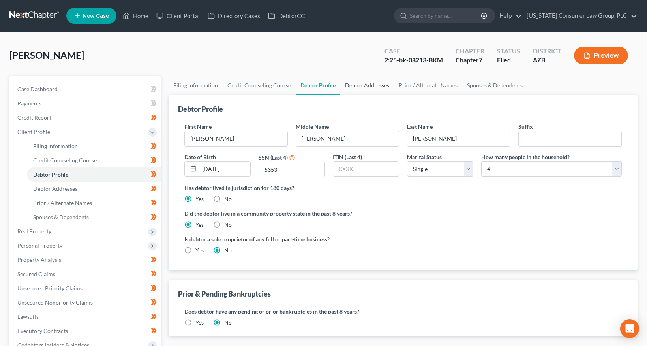
click at [356, 86] on link "Debtor Addresses" at bounding box center [367, 85] width 54 height 19
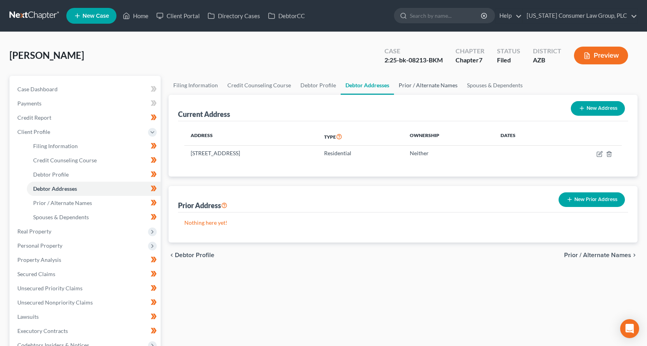
click at [397, 85] on link "Prior / Alternate Names" at bounding box center [428, 85] width 68 height 19
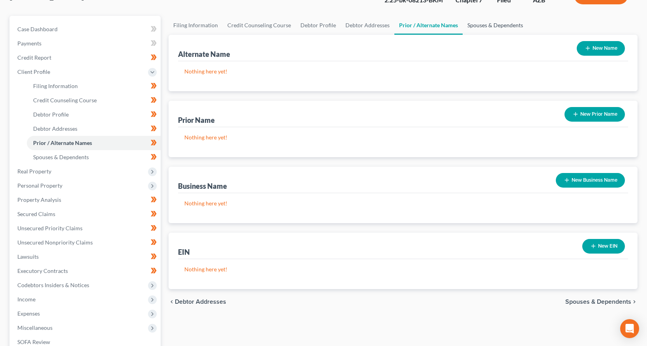
click at [495, 23] on link "Spouses & Dependents" at bounding box center [494, 25] width 65 height 19
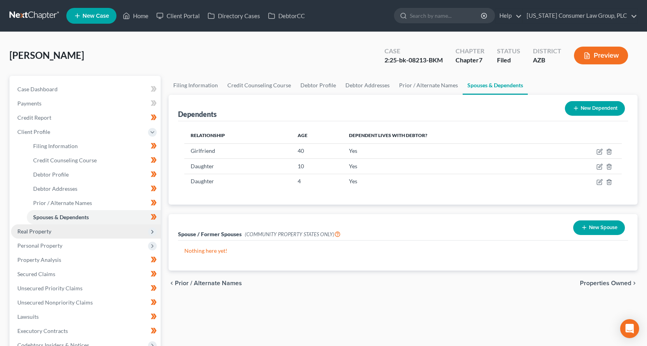
click at [43, 228] on span "Real Property" at bounding box center [34, 231] width 34 height 7
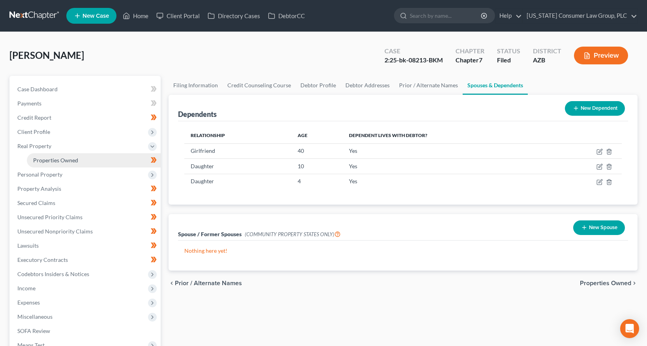
click at [65, 159] on span "Properties Owned" at bounding box center [55, 160] width 45 height 7
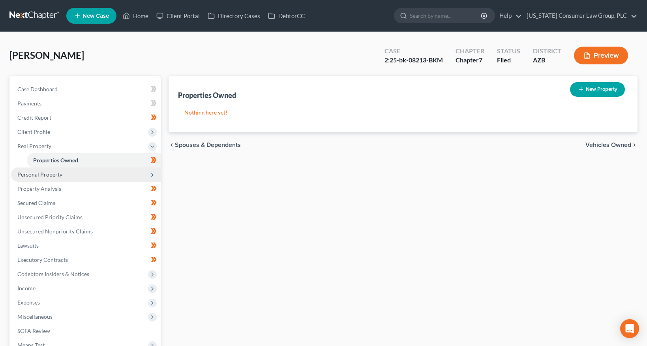
click at [64, 174] on span "Personal Property" at bounding box center [86, 174] width 150 height 14
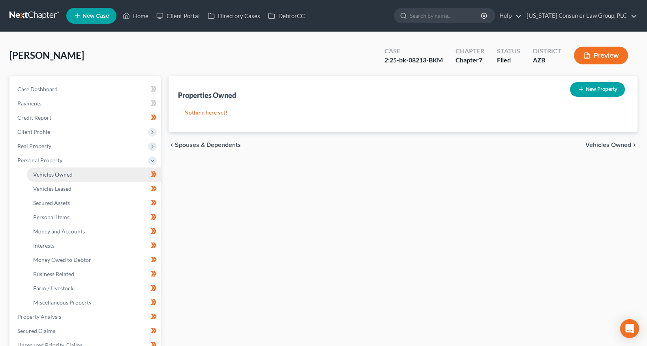
click at [63, 179] on link "Vehicles Owned" at bounding box center [94, 174] width 134 height 14
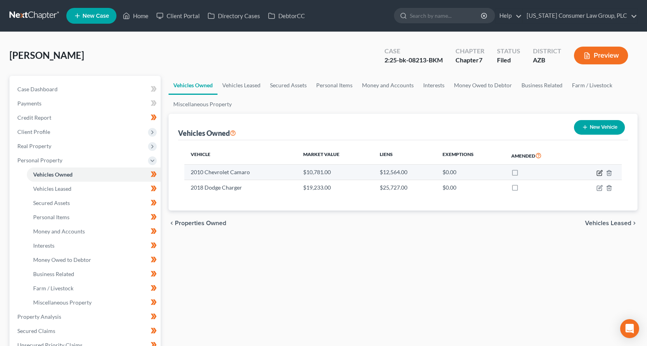
click at [597, 172] on icon "button" at bounding box center [599, 173] width 6 height 6
select select "0"
select select "16"
select select "3"
select select "0"
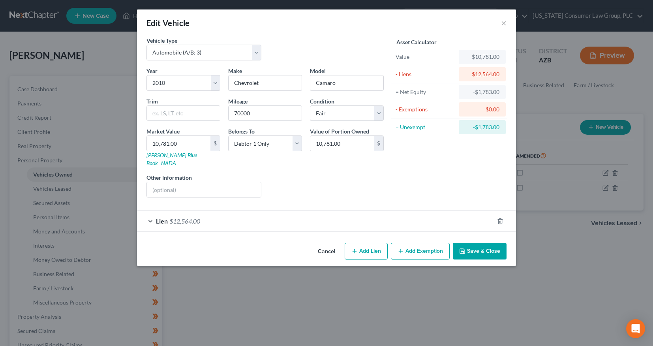
click at [487, 243] on button "Save & Close" at bounding box center [480, 251] width 54 height 17
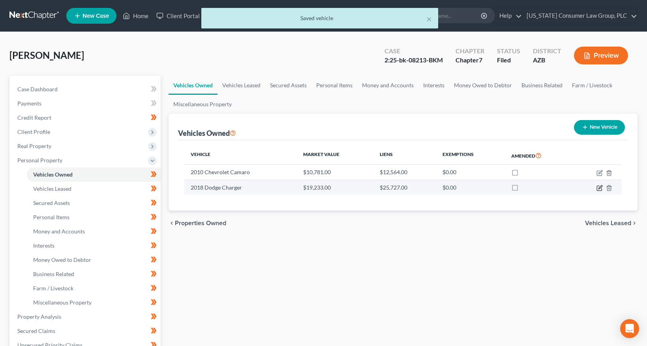
click at [599, 187] on icon "button" at bounding box center [599, 188] width 6 height 6
select select "0"
select select "8"
select select "3"
select select "0"
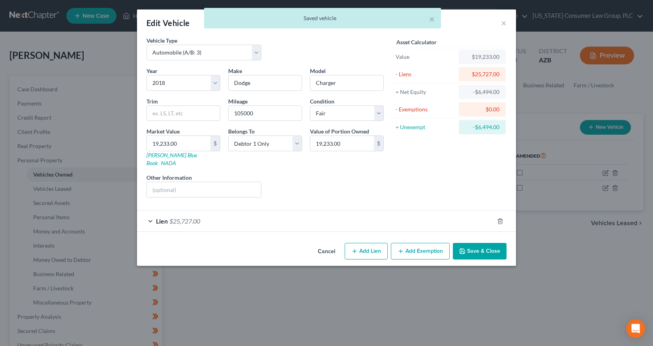
click at [476, 243] on button "Save & Close" at bounding box center [480, 251] width 54 height 17
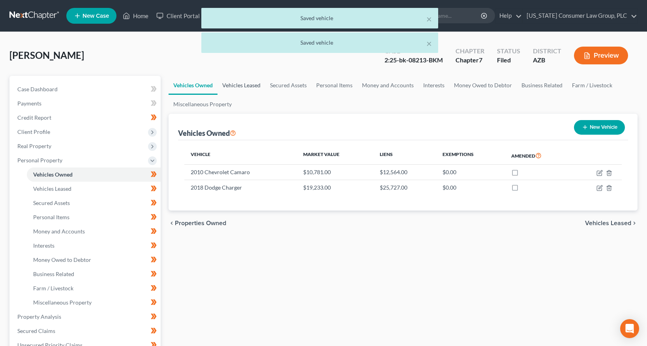
click at [258, 83] on link "Vehicles Leased" at bounding box center [241, 85] width 48 height 19
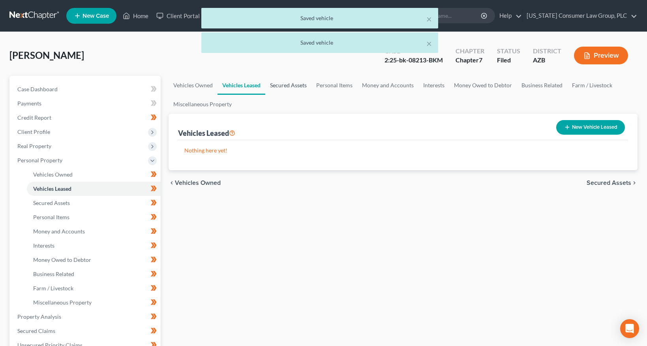
click at [275, 84] on link "Secured Assets" at bounding box center [288, 85] width 46 height 19
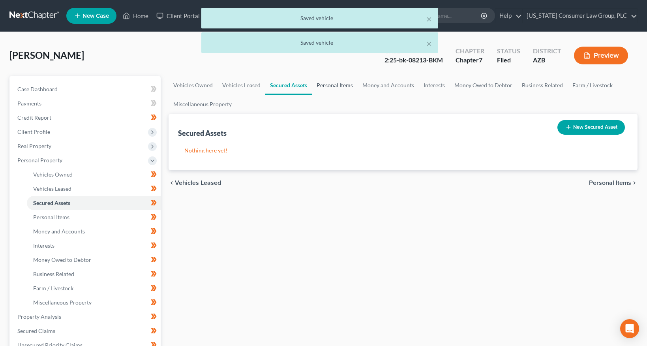
click at [336, 85] on link "Personal Items" at bounding box center [335, 85] width 46 height 19
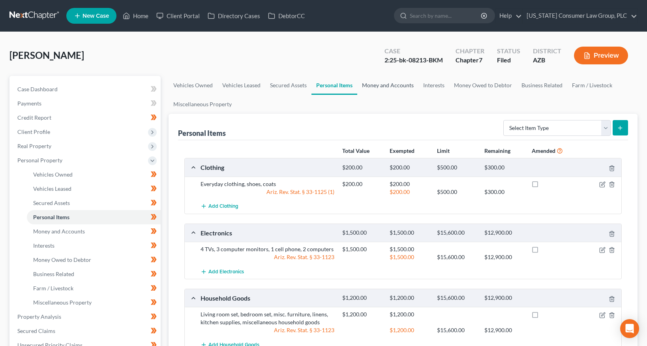
click at [375, 84] on link "Money and Accounts" at bounding box center [387, 85] width 61 height 19
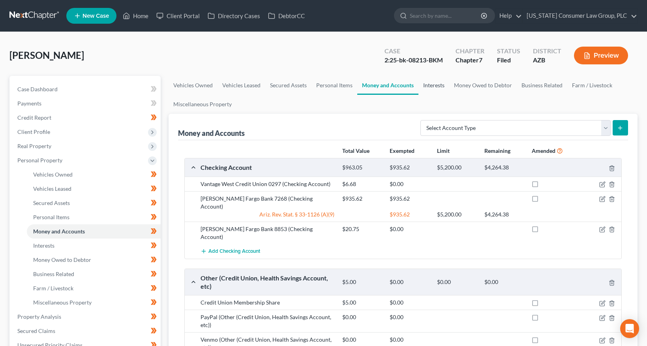
click at [437, 83] on link "Interests" at bounding box center [433, 85] width 31 height 19
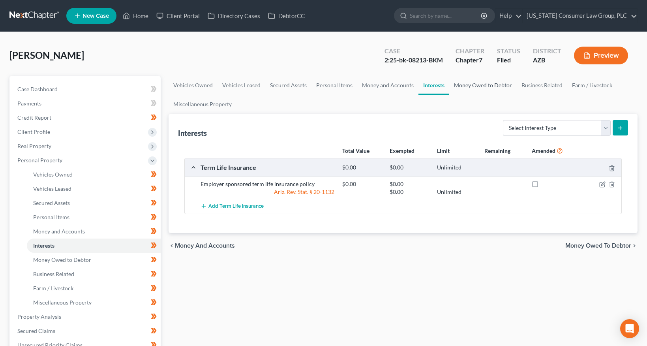
click at [477, 88] on link "Money Owed to Debtor" at bounding box center [482, 85] width 67 height 19
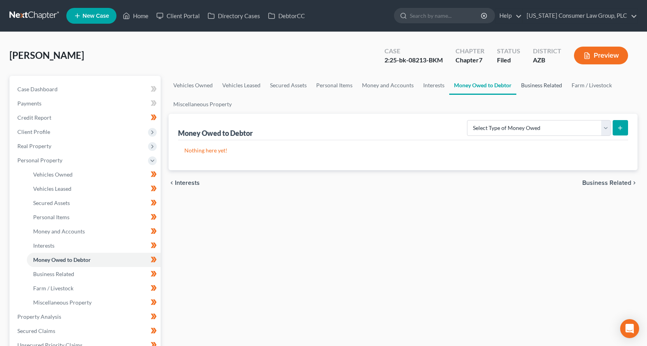
click at [525, 86] on link "Business Related" at bounding box center [541, 85] width 51 height 19
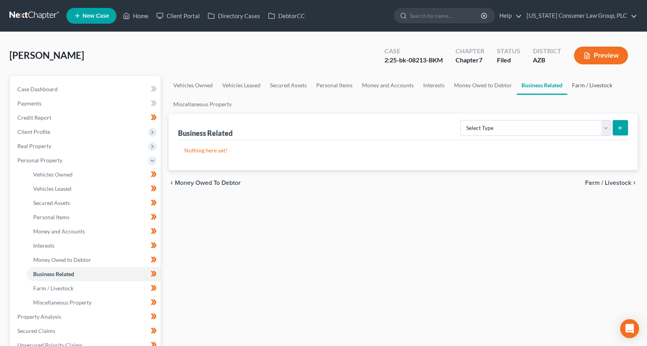
drag, startPoint x: 571, startPoint y: 87, endPoint x: 554, endPoint y: 89, distance: 17.0
click at [571, 87] on link "Farm / Livestock" at bounding box center [592, 85] width 50 height 19
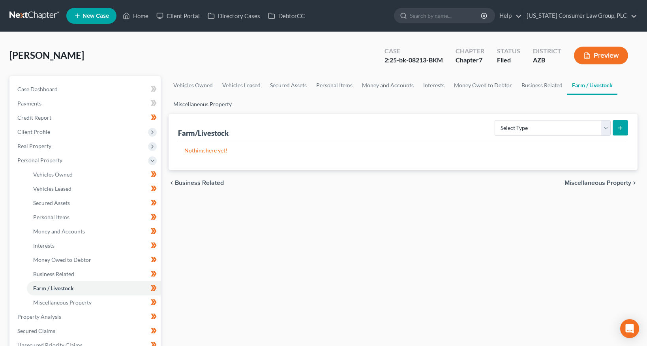
click at [229, 108] on link "Miscellaneous Property" at bounding box center [202, 104] width 68 height 19
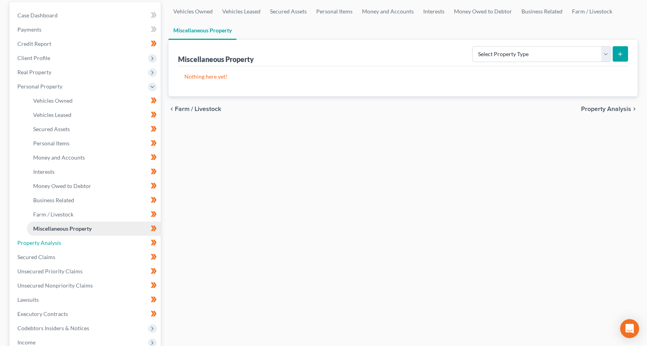
drag, startPoint x: 58, startPoint y: 242, endPoint x: 104, endPoint y: 234, distance: 47.3
click at [58, 242] on span "Property Analysis" at bounding box center [39, 242] width 44 height 7
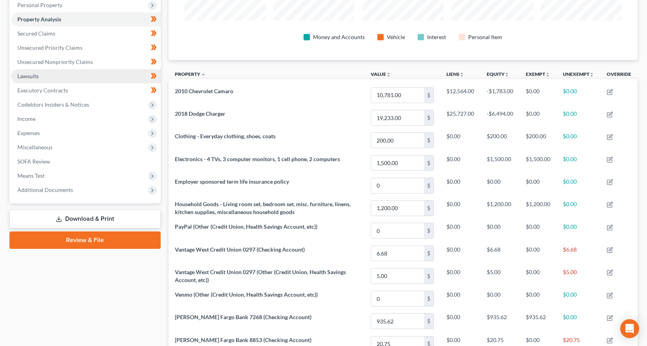
scroll to position [28, 0]
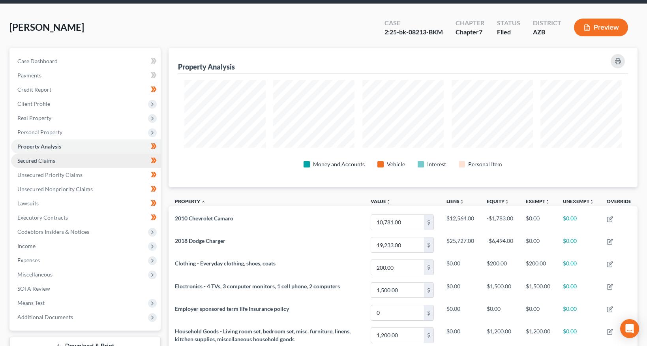
click at [39, 163] on link "Secured Claims" at bounding box center [86, 161] width 150 height 14
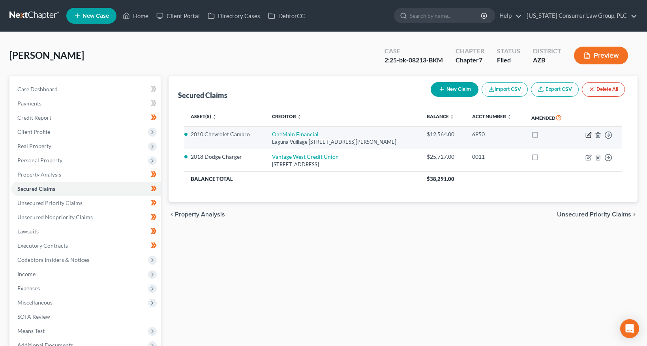
click at [590, 134] on icon "button" at bounding box center [588, 135] width 6 height 6
select select "3"
select select "0"
select select "2"
select select "0"
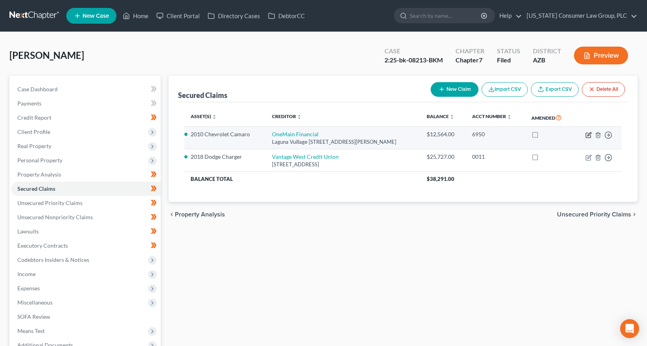
select select "0"
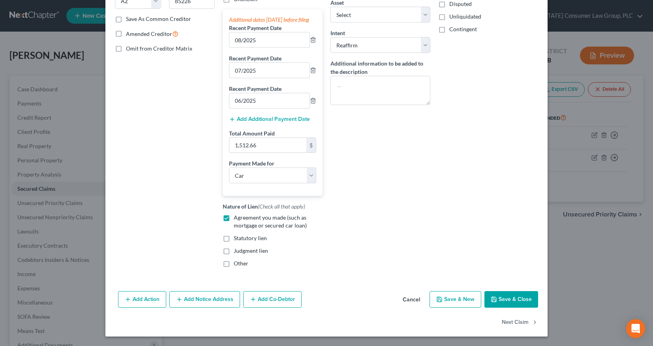
drag, startPoint x: 501, startPoint y: 301, endPoint x: 478, endPoint y: 266, distance: 41.9
click at [501, 301] on button "Save & Close" at bounding box center [511, 299] width 54 height 17
select select "3"
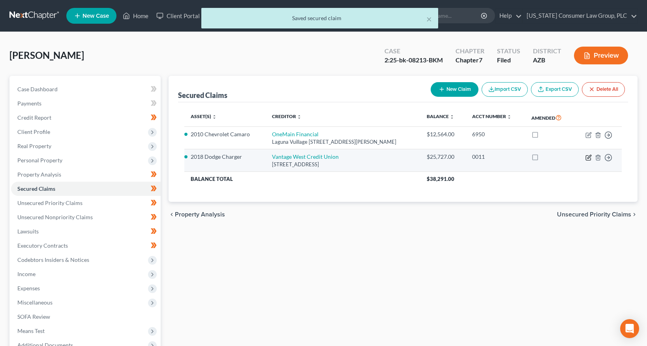
click at [591, 156] on icon "button" at bounding box center [588, 157] width 6 height 6
select select "3"
select select "0"
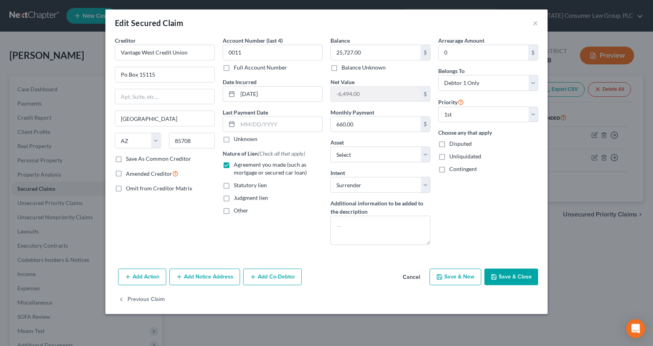
click at [502, 276] on button "Save & Close" at bounding box center [511, 276] width 54 height 17
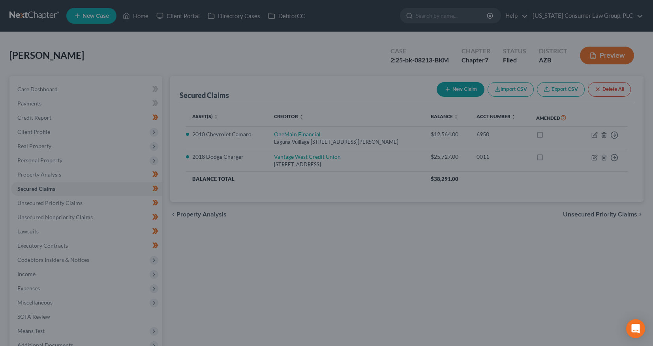
select select "4"
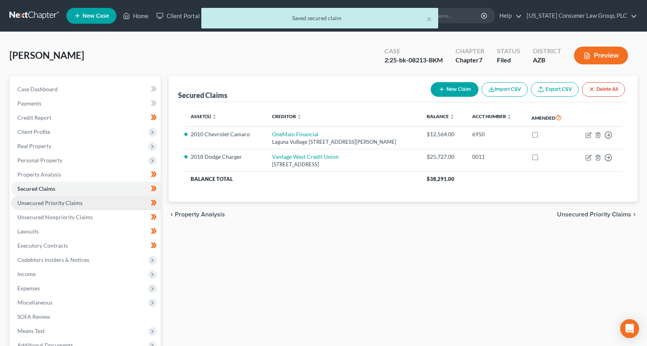
click at [69, 206] on link "Unsecured Priority Claims" at bounding box center [86, 203] width 150 height 14
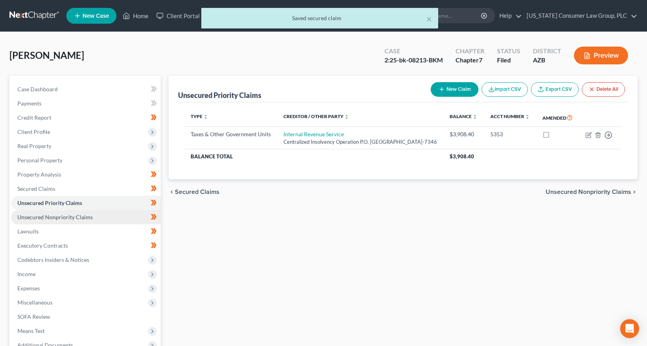
click at [68, 210] on link "Unsecured Nonpriority Claims" at bounding box center [86, 217] width 150 height 14
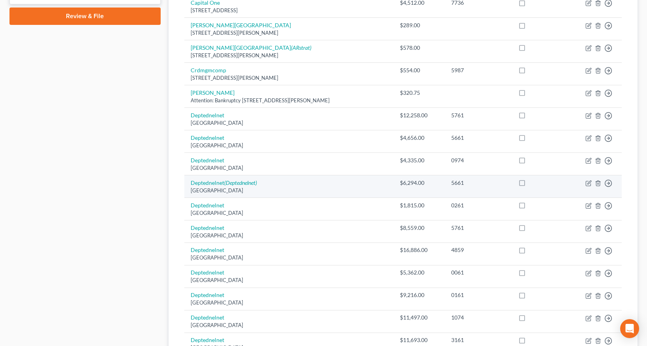
scroll to position [567, 0]
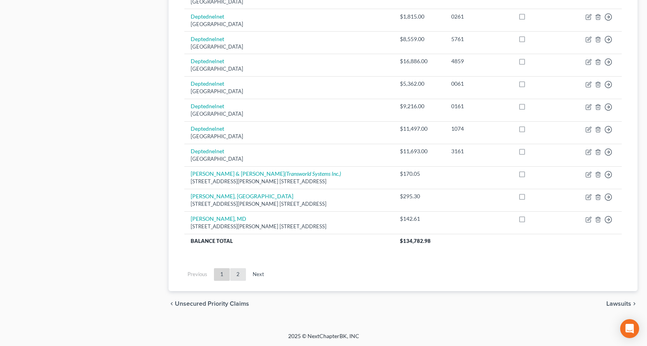
click at [239, 271] on link "2" at bounding box center [238, 274] width 16 height 13
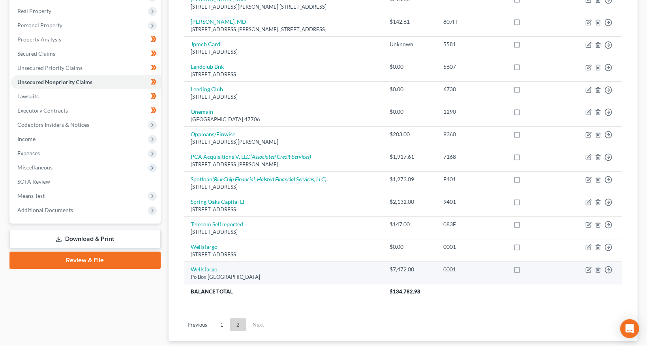
scroll to position [0, 0]
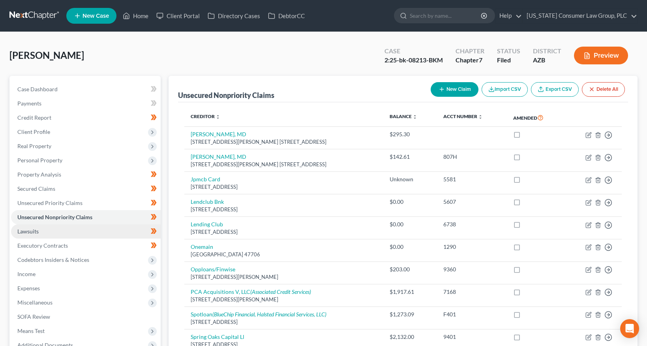
click at [44, 232] on link "Lawsuits" at bounding box center [86, 231] width 150 height 14
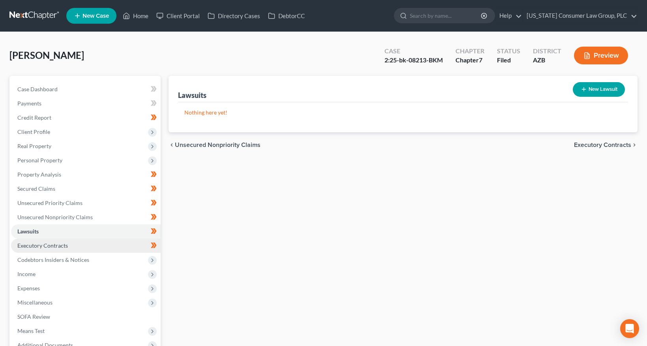
click at [55, 243] on span "Executory Contracts" at bounding box center [42, 245] width 51 height 7
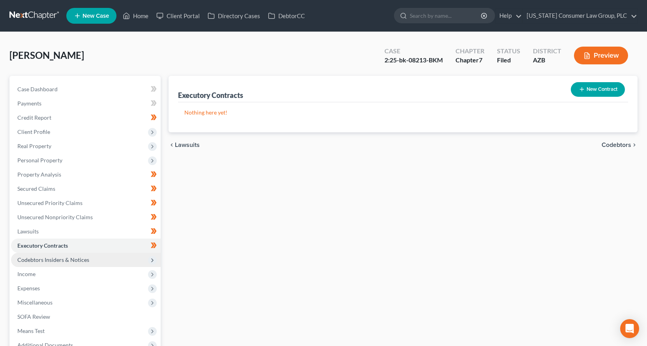
click at [66, 258] on span "Codebtors Insiders & Notices" at bounding box center [53, 259] width 72 height 7
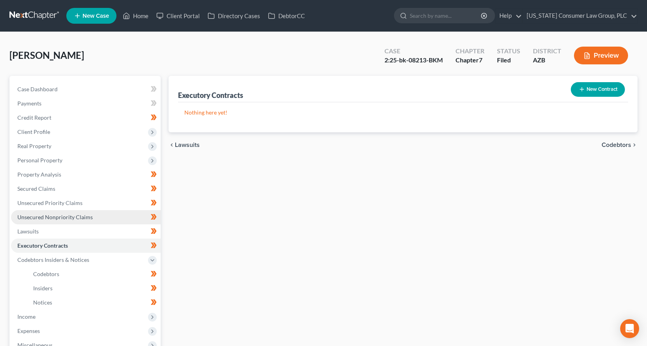
click at [76, 215] on span "Unsecured Nonpriority Claims" at bounding box center [54, 216] width 75 height 7
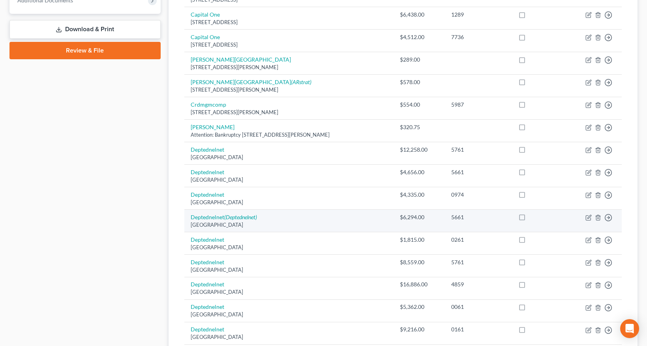
scroll to position [226, 0]
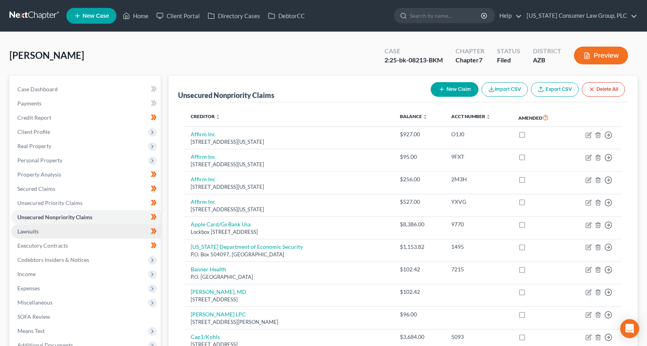
click at [38, 227] on link "Lawsuits" at bounding box center [86, 231] width 150 height 14
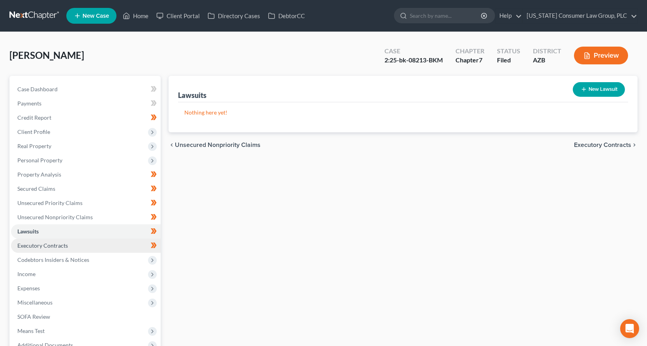
click at [42, 247] on span "Executory Contracts" at bounding box center [42, 245] width 51 height 7
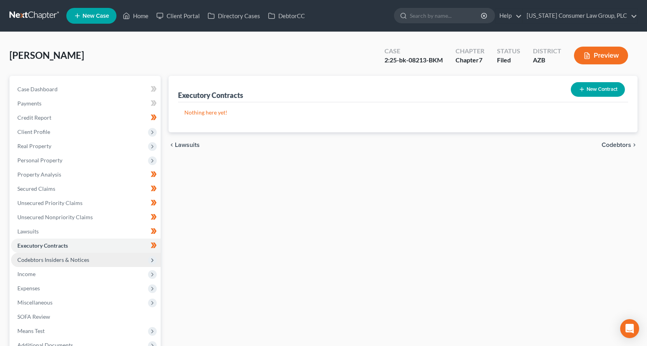
click at [49, 264] on span "Codebtors Insiders & Notices" at bounding box center [86, 260] width 150 height 14
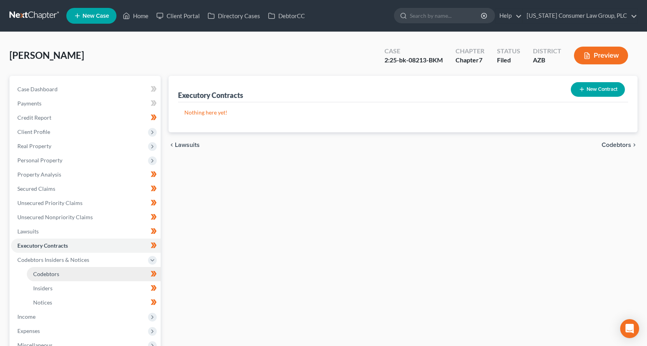
click at [51, 271] on span "Codebtors" at bounding box center [46, 273] width 26 height 7
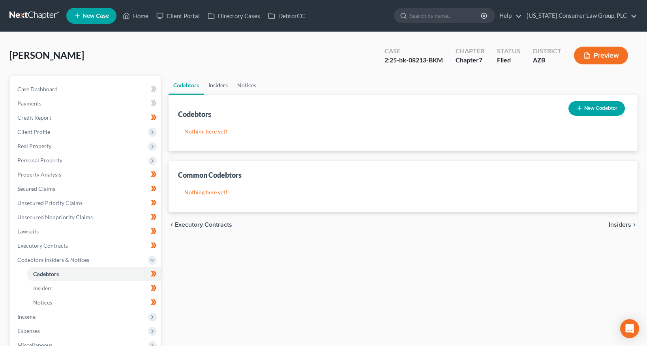
click at [222, 88] on link "Insiders" at bounding box center [218, 85] width 29 height 19
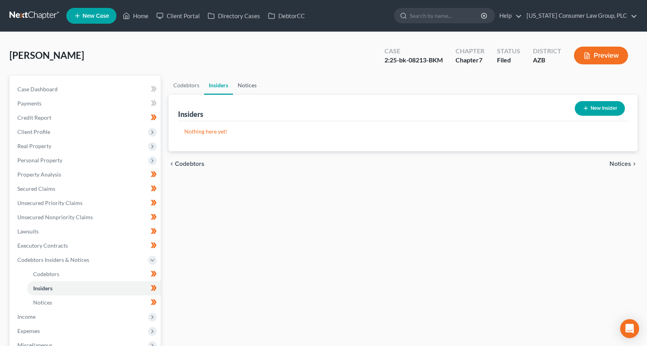
click at [245, 88] on link "Notices" at bounding box center [247, 85] width 28 height 19
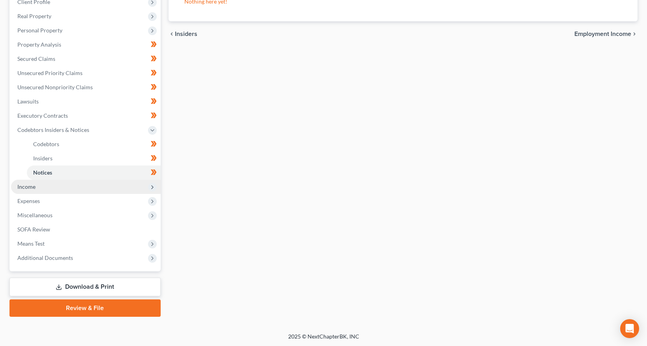
click at [36, 183] on span "Income" at bounding box center [86, 187] width 150 height 14
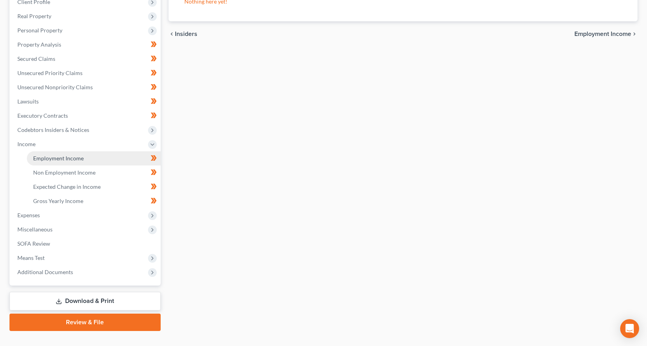
click at [55, 156] on span "Employment Income" at bounding box center [58, 158] width 51 height 7
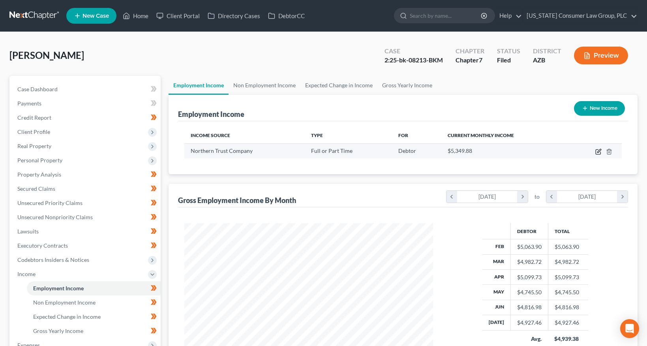
click at [596, 154] on icon "button" at bounding box center [597, 152] width 5 height 5
select select "0"
select select "14"
select select "1"
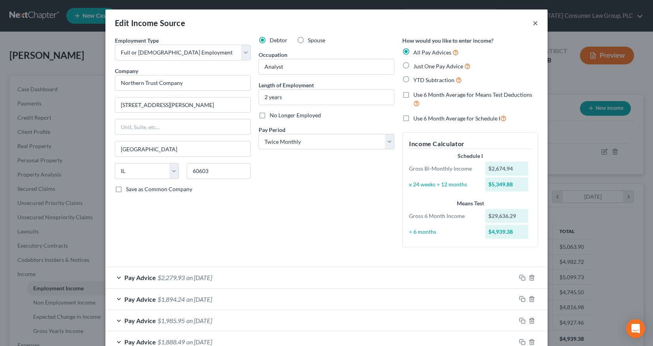
click at [532, 22] on button "×" at bounding box center [535, 22] width 6 height 9
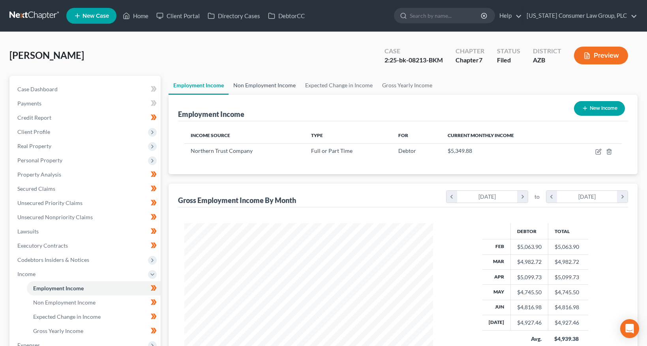
click at [258, 85] on link "Non Employment Income" at bounding box center [264, 85] width 72 height 19
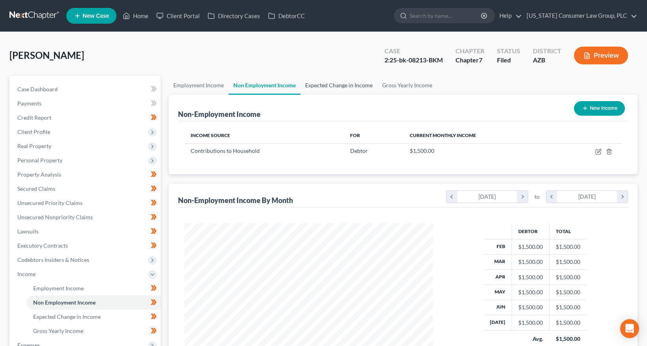
click at [322, 85] on link "Expected Change in Income" at bounding box center [338, 85] width 77 height 19
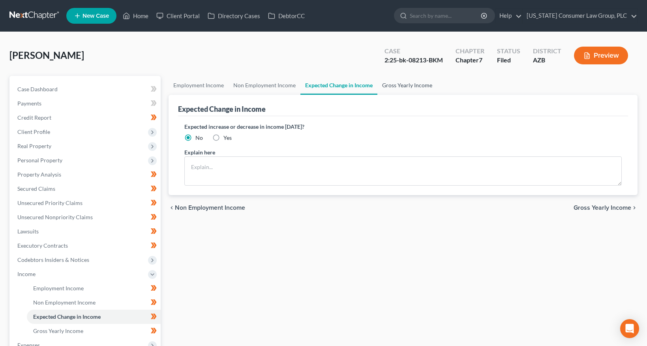
click at [405, 86] on link "Gross Yearly Income" at bounding box center [407, 85] width 60 height 19
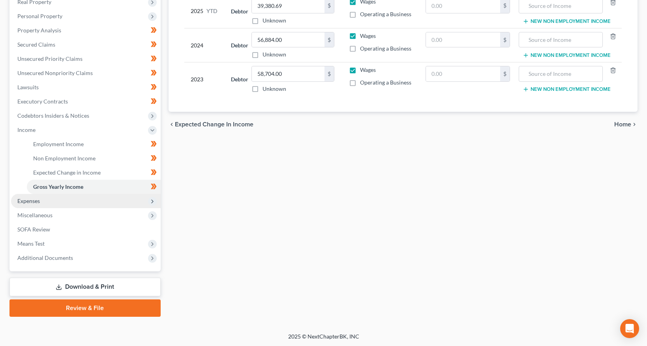
click at [44, 197] on span "Expenses" at bounding box center [86, 201] width 150 height 14
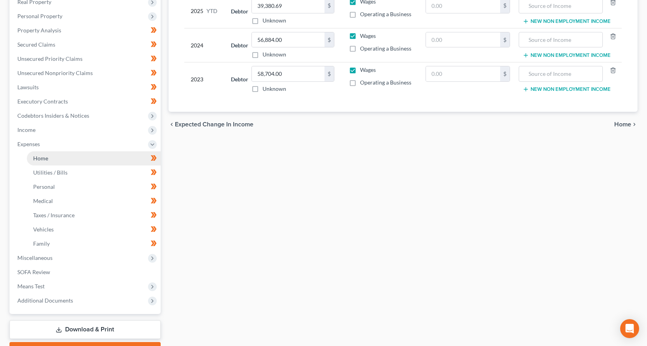
click at [53, 160] on link "Home" at bounding box center [94, 158] width 134 height 14
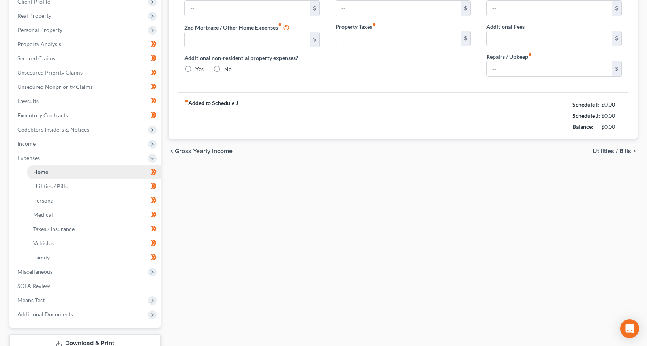
type input "1,100.00"
type input "0.00"
radio input "true"
type input "20.00"
type input "0.00"
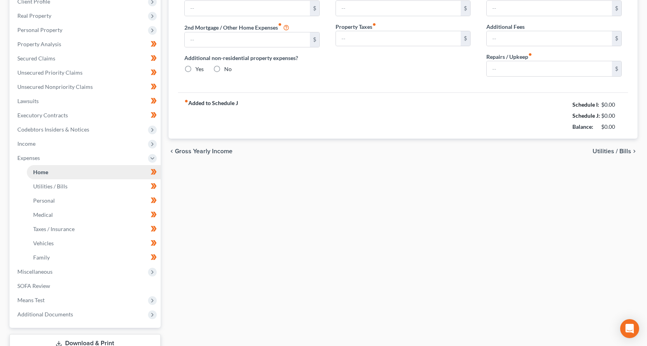
type input "0.00"
type input "50.00"
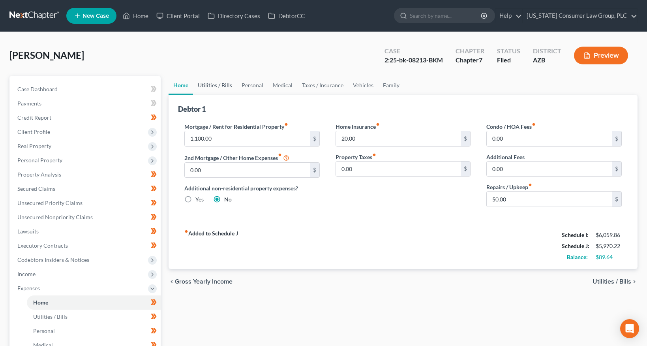
click at [211, 84] on link "Utilities / Bills" at bounding box center [215, 85] width 44 height 19
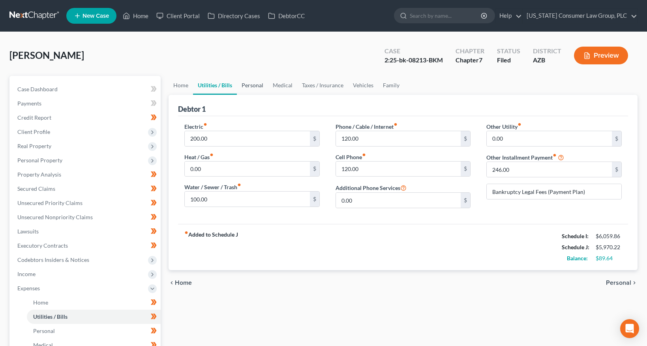
click at [240, 85] on link "Personal" at bounding box center [252, 85] width 31 height 19
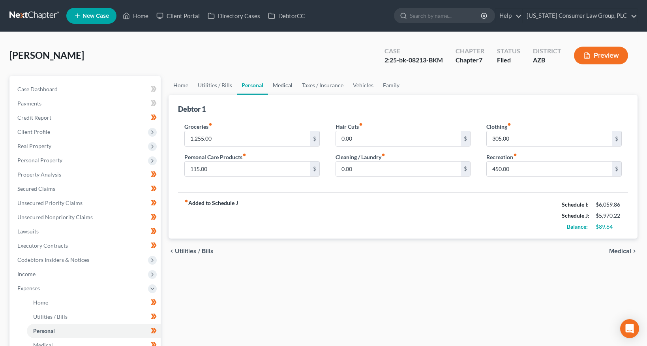
click at [282, 87] on link "Medical" at bounding box center [282, 85] width 29 height 19
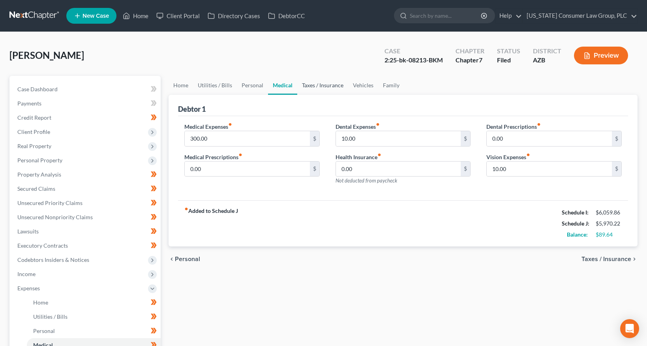
click at [306, 88] on link "Taxes / Insurance" at bounding box center [322, 85] width 51 height 19
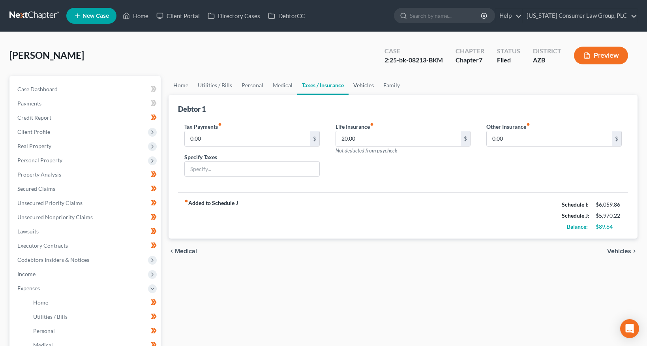
click at [359, 89] on link "Vehicles" at bounding box center [363, 85] width 30 height 19
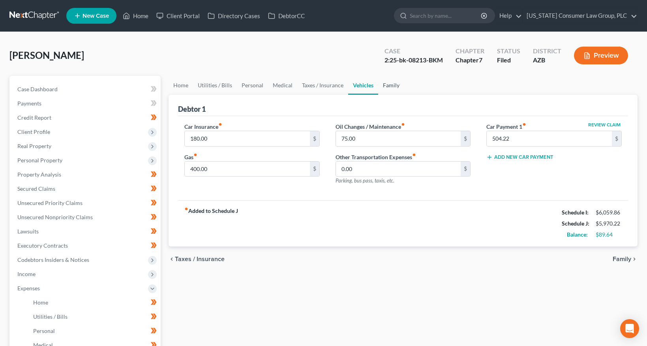
click at [383, 87] on link "Family" at bounding box center [391, 85] width 26 height 19
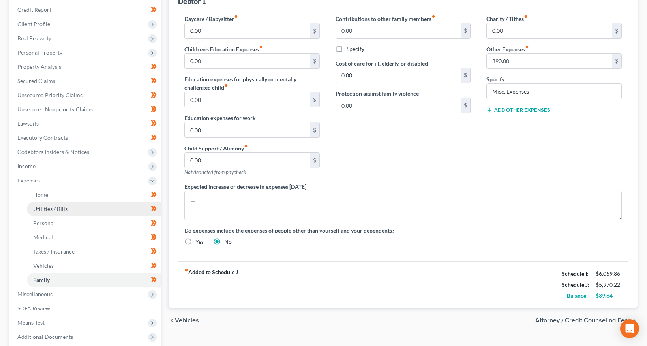
scroll to position [133, 0]
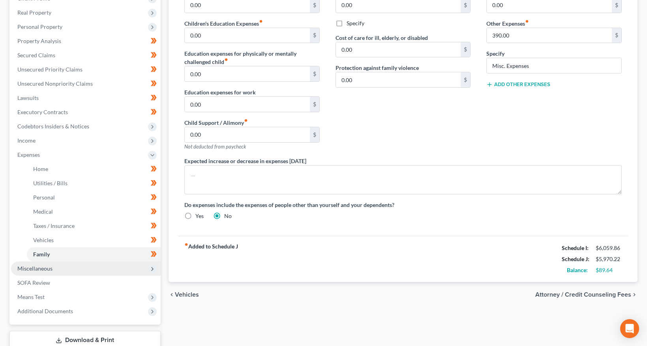
click at [41, 266] on span "Miscellaneous" at bounding box center [34, 268] width 35 height 7
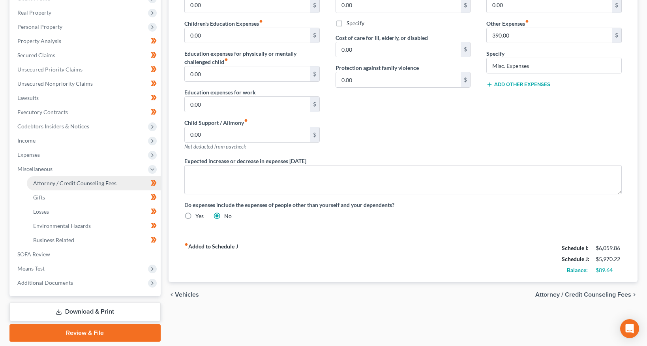
click at [66, 183] on span "Attorney / Credit Counseling Fees" at bounding box center [74, 183] width 83 height 7
select select "5"
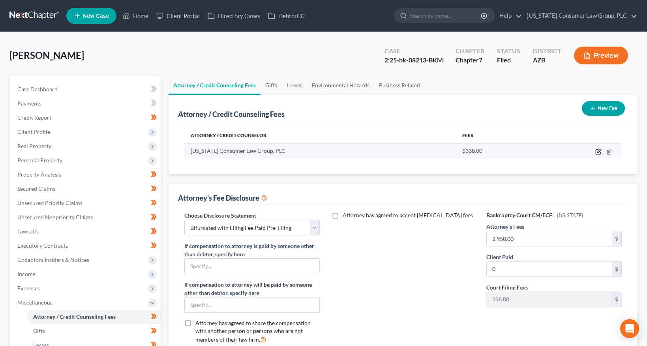
click at [597, 152] on icon "button" at bounding box center [599, 151] width 4 height 4
select select "3"
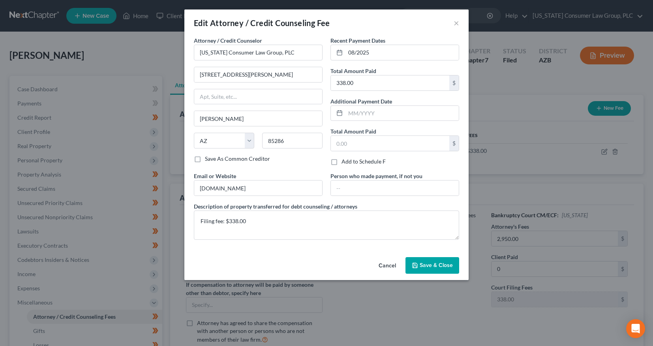
click at [440, 270] on button "Save & Close" at bounding box center [432, 265] width 54 height 17
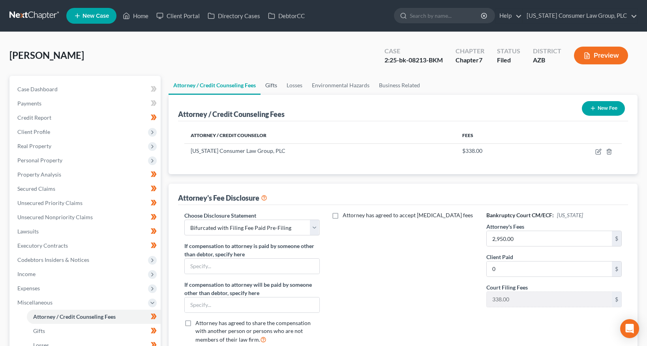
click at [273, 79] on link "Gifts" at bounding box center [270, 85] width 21 height 19
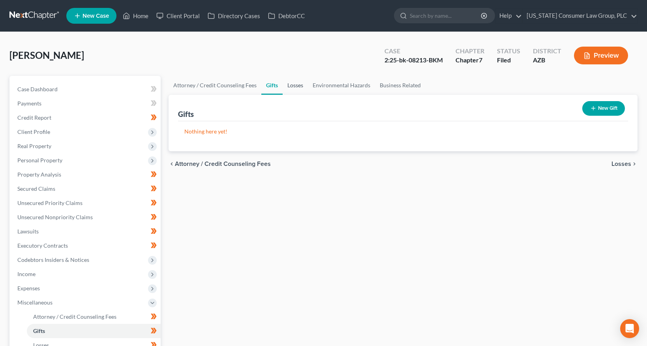
click at [298, 80] on link "Losses" at bounding box center [295, 85] width 25 height 19
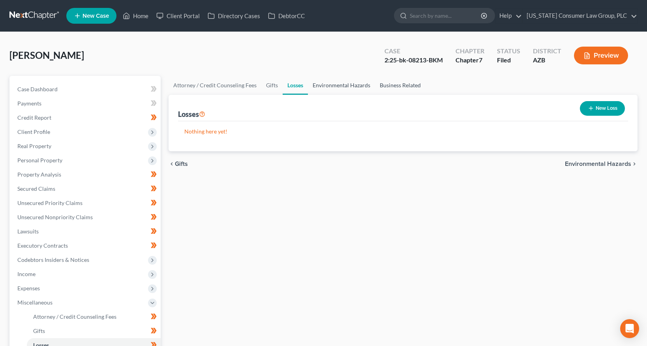
drag, startPoint x: 330, startPoint y: 81, endPoint x: 376, endPoint y: 80, distance: 45.8
click at [330, 81] on link "Environmental Hazards" at bounding box center [341, 85] width 67 height 19
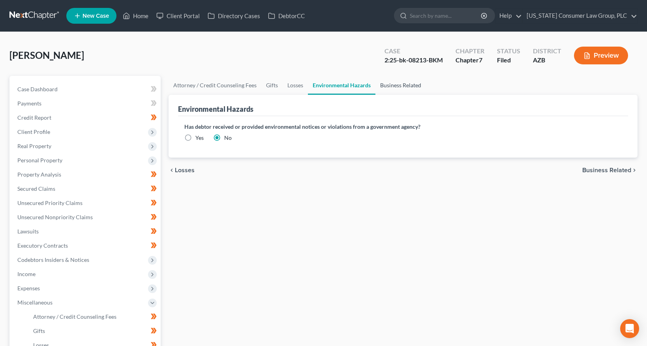
click at [398, 81] on link "Business Related" at bounding box center [400, 85] width 51 height 19
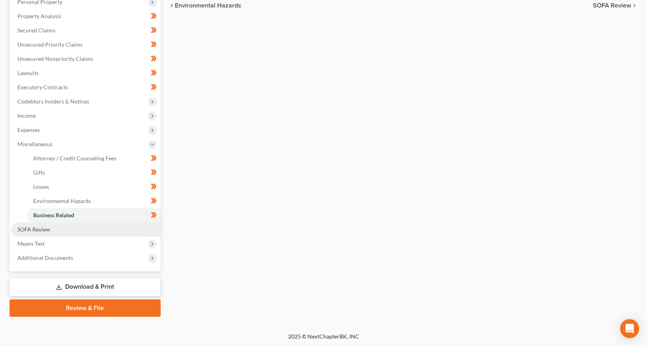
click at [38, 229] on span "SOFA Review" at bounding box center [33, 229] width 33 height 7
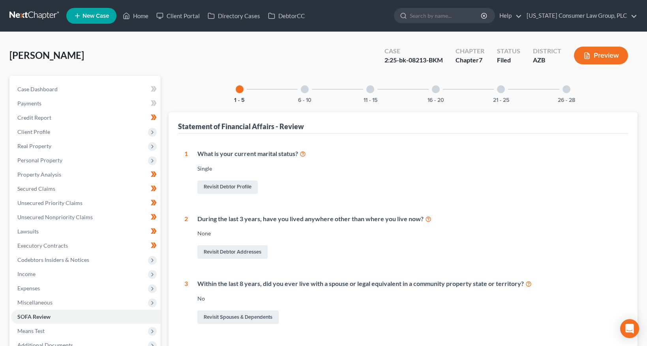
click at [315, 95] on div "6 - 10" at bounding box center [304, 89] width 27 height 27
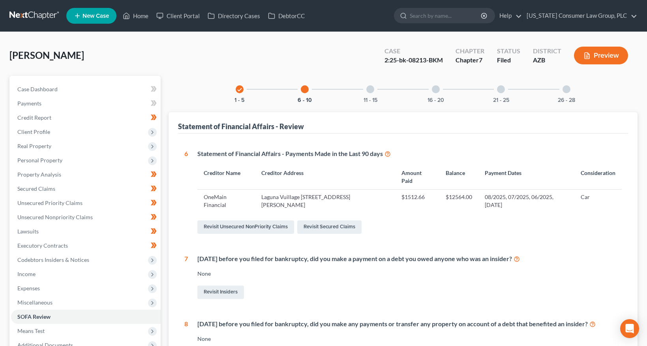
click at [370, 94] on div "11 - 15" at bounding box center [370, 89] width 27 height 27
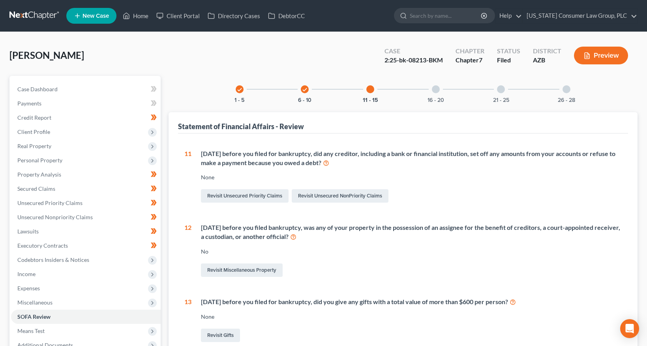
click at [433, 90] on div at bounding box center [436, 89] width 8 height 8
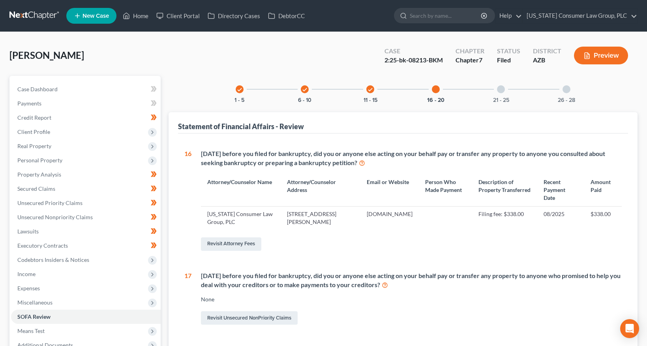
click at [367, 92] on icon "check" at bounding box center [370, 90] width 6 height 6
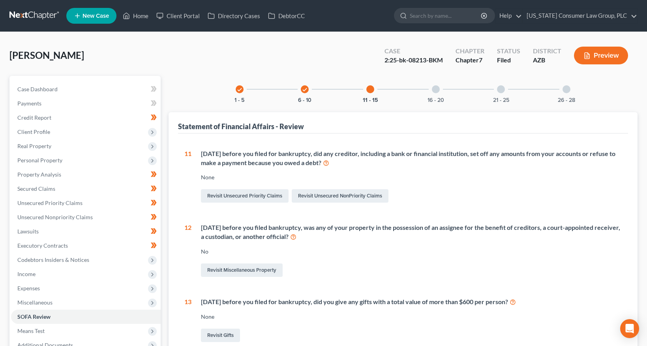
click at [439, 93] on div "16 - 20" at bounding box center [435, 89] width 27 height 27
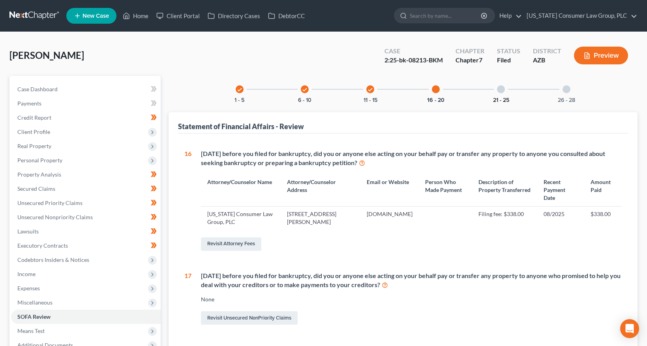
click at [497, 97] on button "21 - 25" at bounding box center [501, 100] width 16 height 6
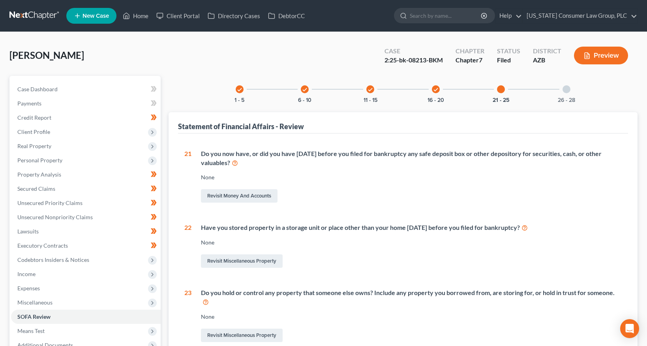
click at [563, 95] on div "26 - 28" at bounding box center [566, 89] width 27 height 27
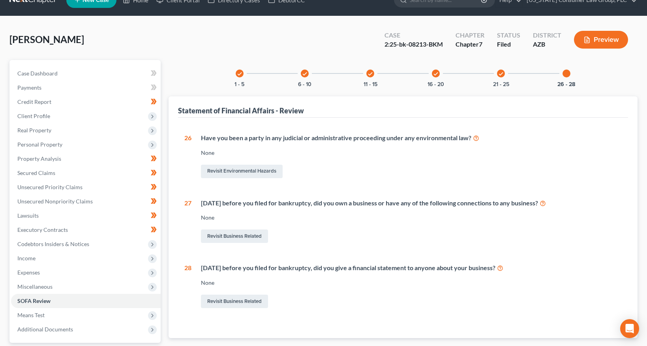
scroll to position [87, 0]
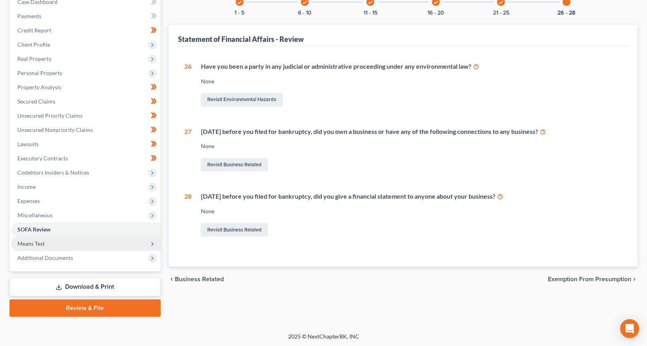
click at [41, 247] on span "Means Test" at bounding box center [86, 243] width 150 height 14
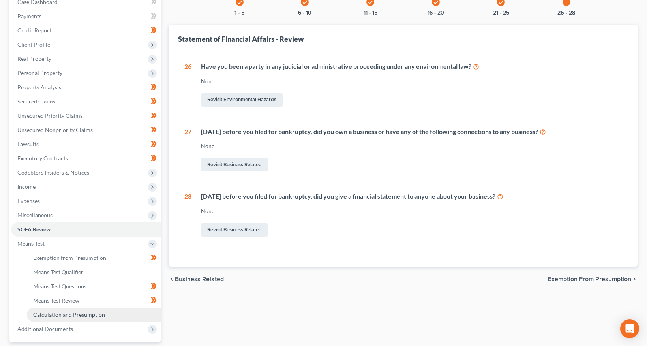
click at [55, 313] on span "Calculation and Presumption" at bounding box center [69, 314] width 72 height 7
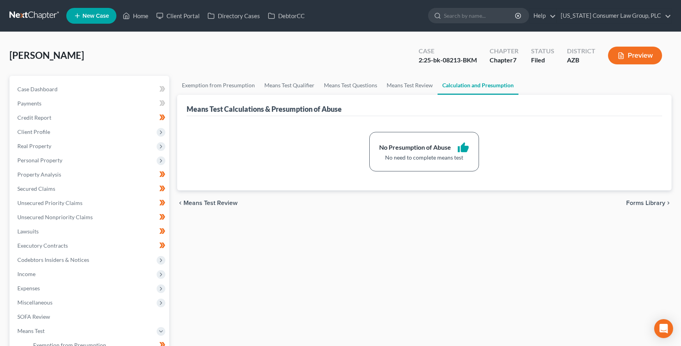
click at [37, 16] on link at bounding box center [34, 16] width 51 height 14
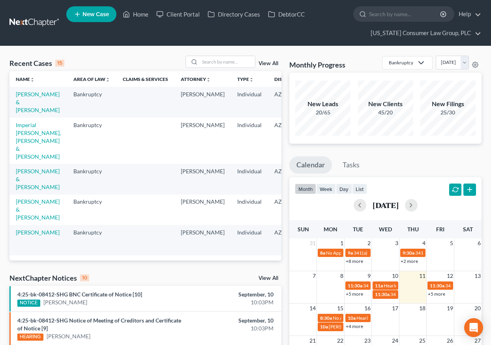
select select "1"
click at [395, 13] on input "search" at bounding box center [405, 14] width 72 height 15
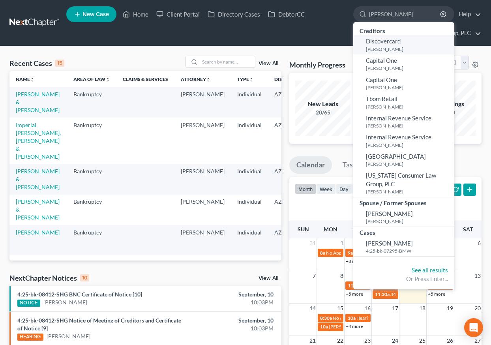
type input "mckinney"
click at [389, 43] on span "Discovercard" at bounding box center [383, 40] width 35 height 7
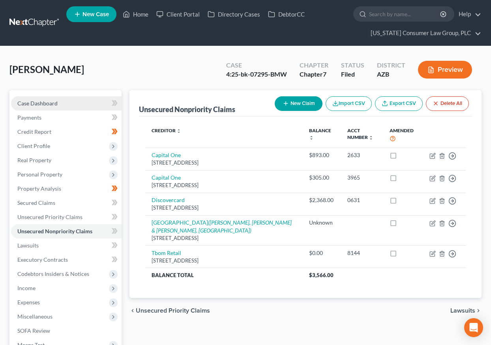
click at [49, 101] on span "Case Dashboard" at bounding box center [37, 103] width 40 height 7
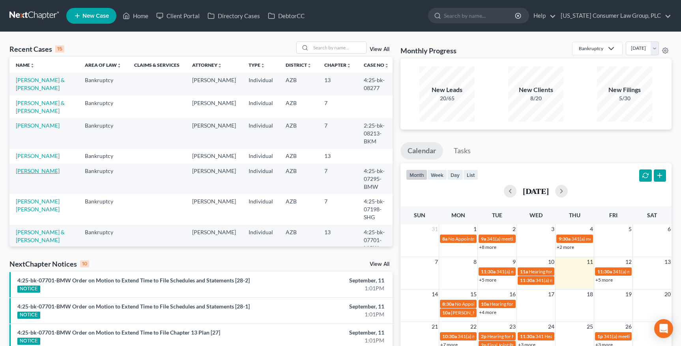
click at [32, 170] on link "[PERSON_NAME]" at bounding box center [38, 170] width 44 height 7
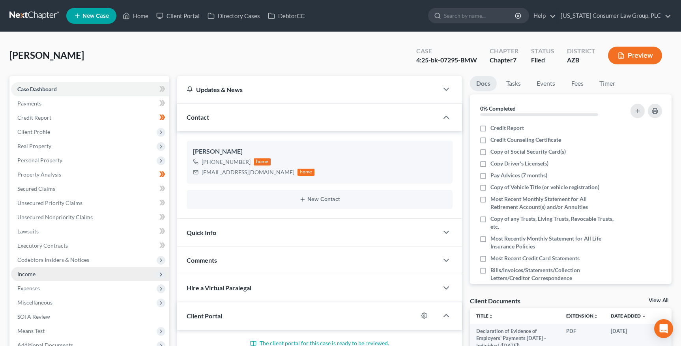
click at [29, 273] on span "Income" at bounding box center [26, 273] width 18 height 7
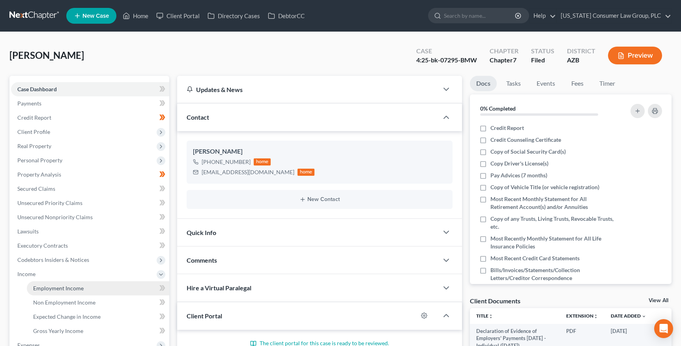
click at [36, 286] on span "Employment Income" at bounding box center [58, 288] width 51 height 7
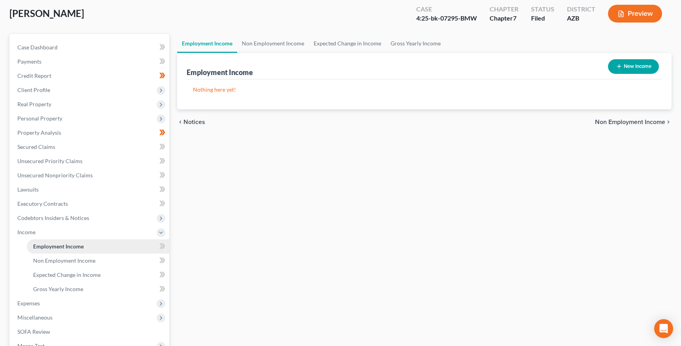
scroll to position [7, 0]
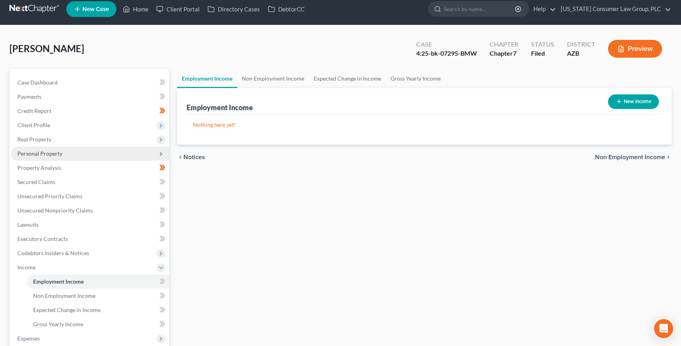
click at [54, 153] on span "Personal Property" at bounding box center [39, 153] width 45 height 7
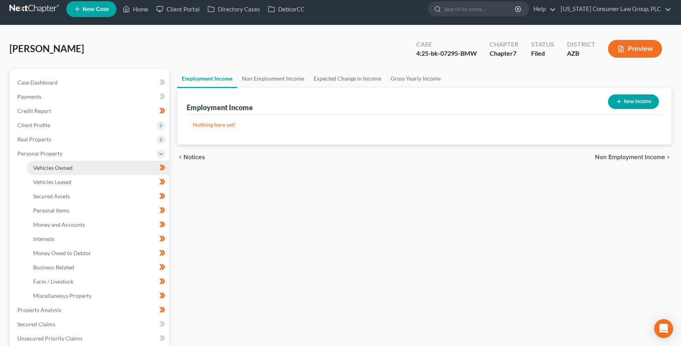
click at [50, 167] on span "Vehicles Owned" at bounding box center [52, 167] width 39 height 7
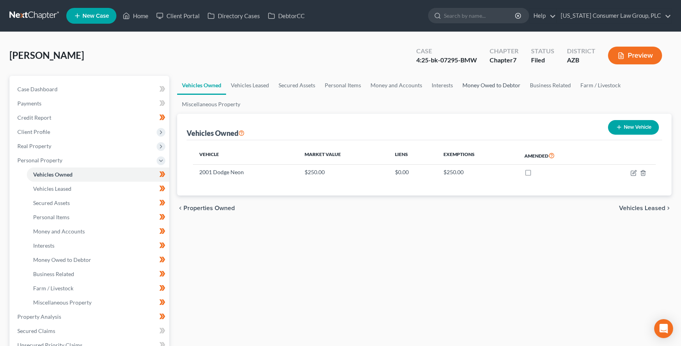
click at [467, 88] on link "Money Owed to Debtor" at bounding box center [491, 85] width 67 height 19
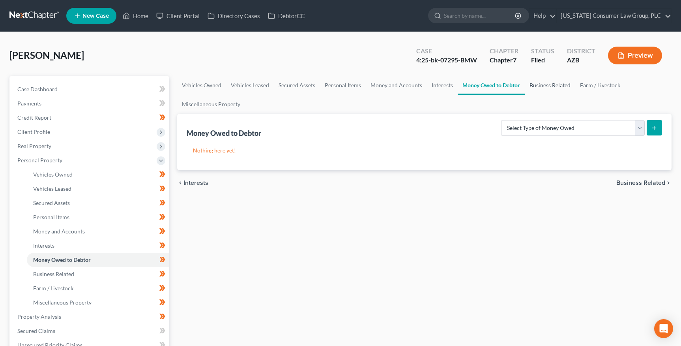
click at [541, 85] on link "Business Related" at bounding box center [550, 85] width 51 height 19
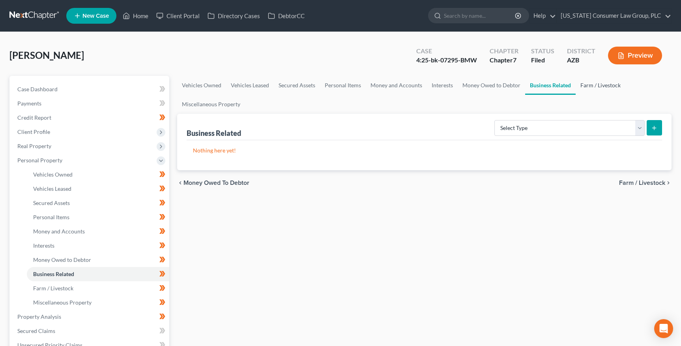
drag, startPoint x: 607, startPoint y: 86, endPoint x: 576, endPoint y: 90, distance: 30.7
click at [607, 86] on link "Farm / Livestock" at bounding box center [601, 85] width 50 height 19
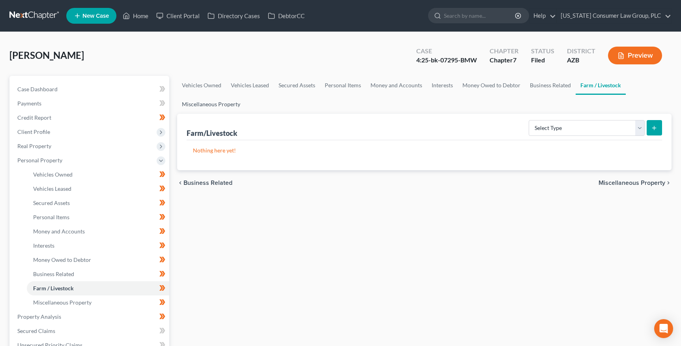
click at [232, 102] on link "Miscellaneous Property" at bounding box center [211, 104] width 68 height 19
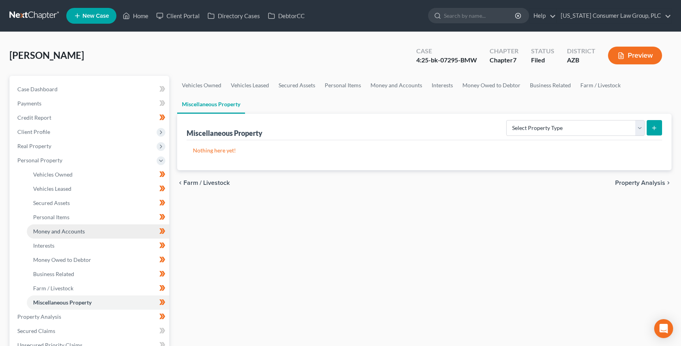
click at [52, 230] on span "Money and Accounts" at bounding box center [59, 231] width 52 height 7
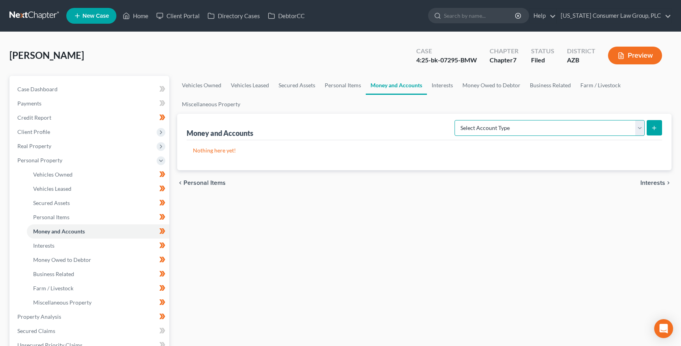
click at [536, 133] on select "Select Account Type Brokerage (A/B: 18, SOFA: 20) Cash on Hand (A/B: 16) Certif…" at bounding box center [550, 128] width 190 height 16
select select "checking"
click at [457, 120] on select "Select Account Type Brokerage (A/B: 18, SOFA: 20) Cash on Hand (A/B: 16) Certif…" at bounding box center [550, 128] width 190 height 16
click at [655, 129] on icon "submit" at bounding box center [654, 128] width 6 height 6
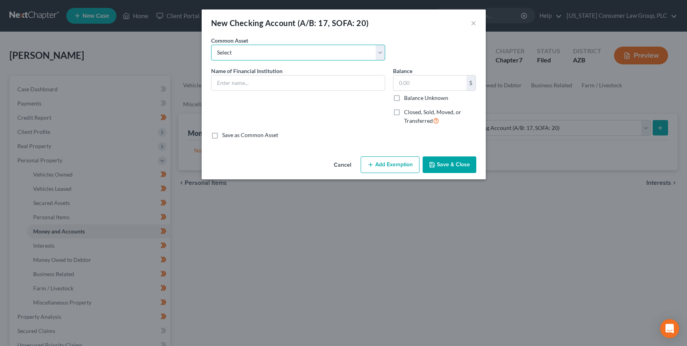
click at [305, 56] on select "Select Chase #8197 [Joint account with third party]" at bounding box center [298, 53] width 174 height 16
click at [211, 45] on select "Select Chase #8197 [Joint account with third party]" at bounding box center [298, 53] width 174 height 16
click at [343, 166] on button "Cancel" at bounding box center [343, 165] width 30 height 16
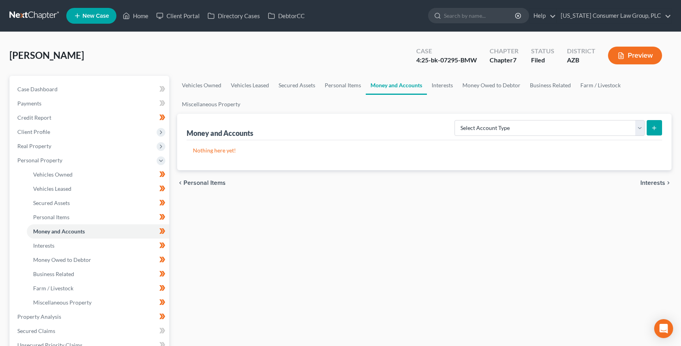
click at [656, 128] on icon "submit" at bounding box center [654, 128] width 6 height 6
click at [526, 125] on select "Select Account Type Brokerage (A/B: 18, SOFA: 20) Cash on Hand (A/B: 16) Certif…" at bounding box center [550, 128] width 190 height 16
select select "checking"
click at [457, 120] on select "Select Account Type Brokerage (A/B: 18, SOFA: 20) Cash on Hand (A/B: 16) Certif…" at bounding box center [550, 128] width 190 height 16
click at [652, 127] on icon "submit" at bounding box center [654, 128] width 6 height 6
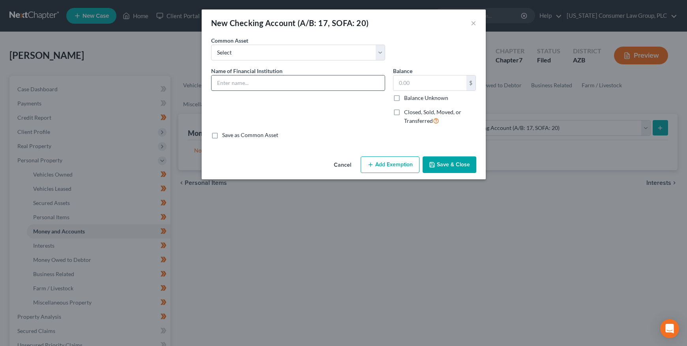
click at [309, 84] on input "text" at bounding box center [298, 82] width 173 height 15
type input "Chase Bank #3972"
click at [412, 81] on input "text" at bounding box center [429, 82] width 73 height 15
type input "0.00"
click at [452, 162] on button "Save & Close" at bounding box center [450, 164] width 54 height 17
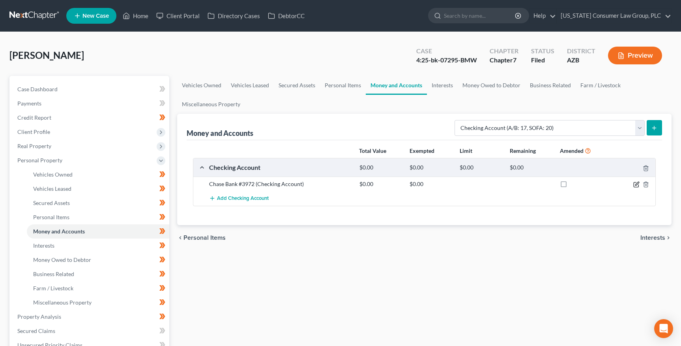
click at [636, 184] on icon "button" at bounding box center [636, 184] width 6 height 6
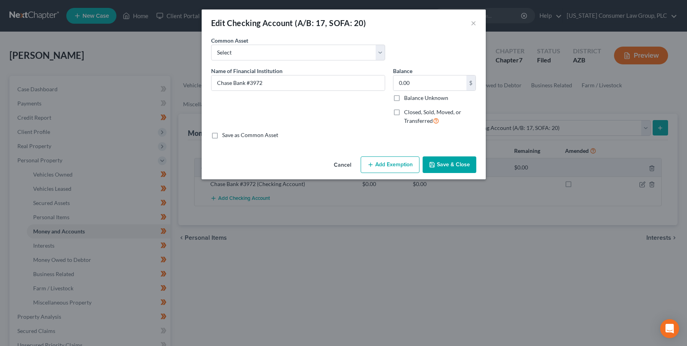
click at [392, 165] on button "Add Exemption" at bounding box center [390, 164] width 59 height 17
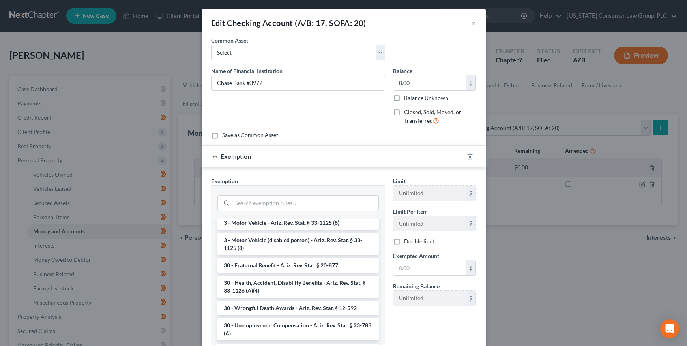
scroll to position [608, 0]
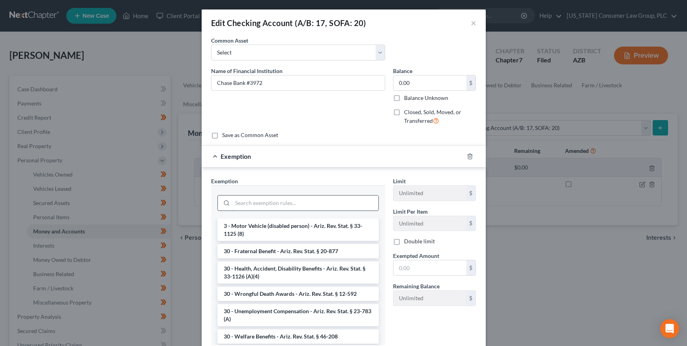
click at [243, 208] on input "search" at bounding box center [305, 202] width 146 height 15
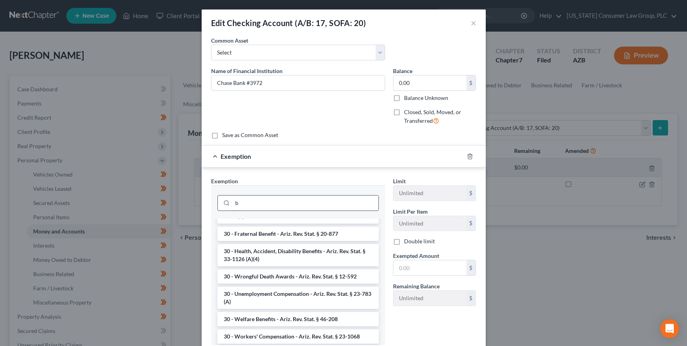
scroll to position [590, 0]
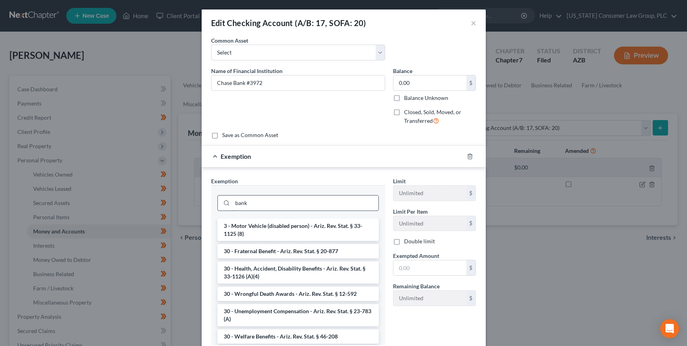
click at [285, 200] on input "bank" at bounding box center [305, 202] width 146 height 15
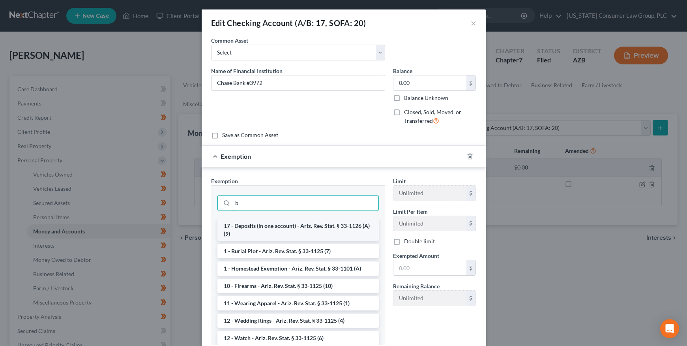
type input "b"
click at [280, 223] on li "17 - Deposits (in one account) - Ariz. Rev. Stat. § 33-1126 (A)(9)" at bounding box center [297, 230] width 161 height 22
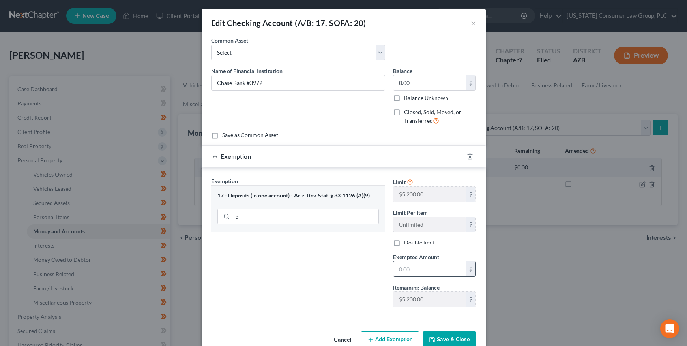
click at [414, 267] on input "text" at bounding box center [429, 268] width 73 height 15
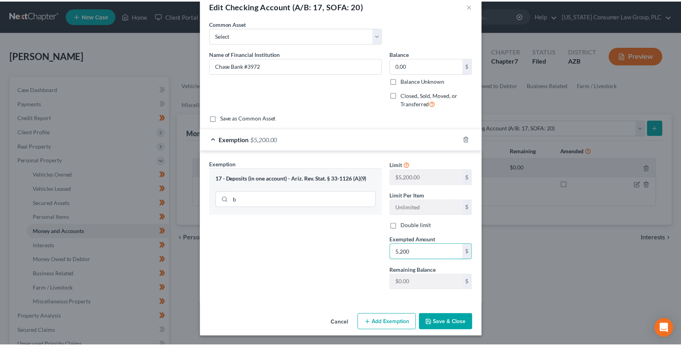
scroll to position [17, 0]
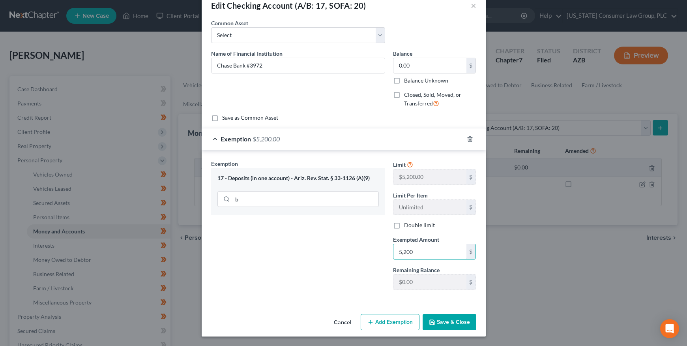
type input "5,200"
click at [444, 323] on button "Save & Close" at bounding box center [450, 322] width 54 height 17
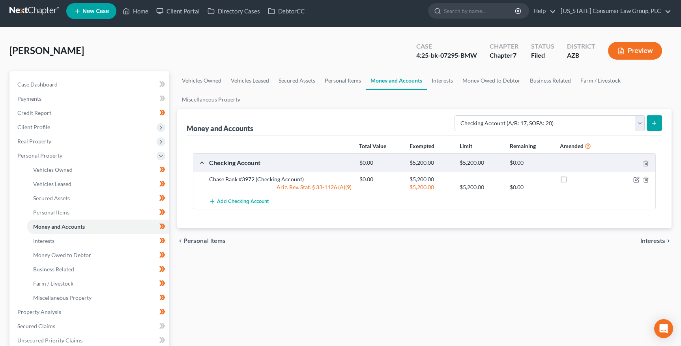
scroll to position [58, 0]
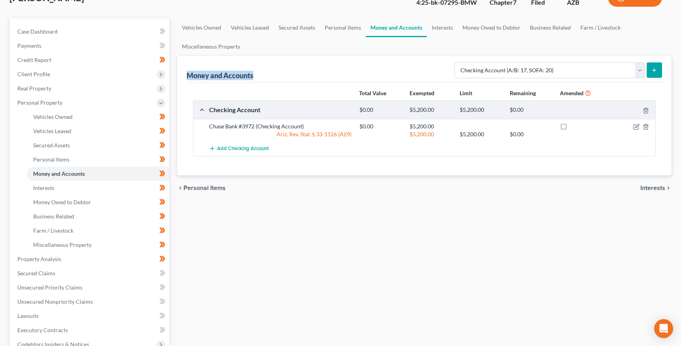
drag, startPoint x: 187, startPoint y: 74, endPoint x: 254, endPoint y: 72, distance: 66.3
click at [253, 72] on div "Money and Accounts" at bounding box center [220, 75] width 67 height 9
drag, startPoint x: 187, startPoint y: 74, endPoint x: 272, endPoint y: 77, distance: 84.9
click at [272, 77] on div "Money and Accounts Select Account Type Brokerage (A/B: 18, SOFA: 20) Cash on Ha…" at bounding box center [425, 69] width 476 height 26
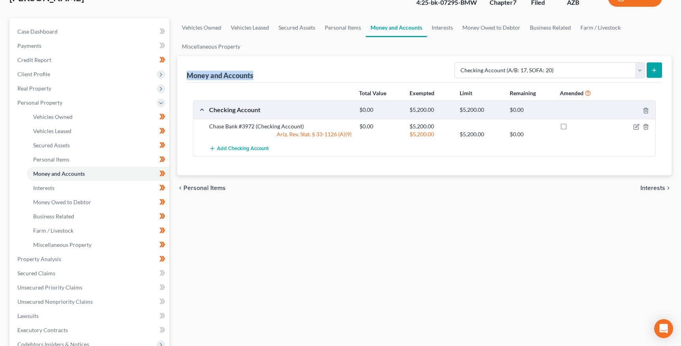
click at [246, 75] on div "Money and Accounts" at bounding box center [220, 75] width 67 height 9
drag, startPoint x: 187, startPoint y: 75, endPoint x: 266, endPoint y: 75, distance: 78.9
click at [266, 75] on div "Money and Accounts Select Account Type Brokerage (A/B: 18, SOFA: 20) Cash on Ha…" at bounding box center [425, 69] width 476 height 26
click at [224, 78] on div "Money and Accounts" at bounding box center [220, 75] width 67 height 9
drag, startPoint x: 187, startPoint y: 74, endPoint x: 258, endPoint y: 75, distance: 71.4
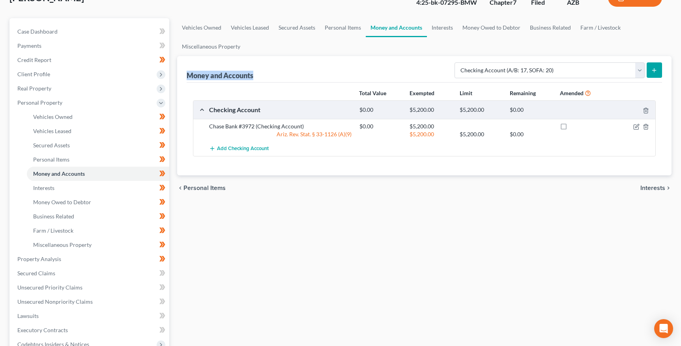
click at [258, 75] on div "Money and Accounts Select Account Type Brokerage (A/B: 18, SOFA: 20) Cash on Ha…" at bounding box center [425, 69] width 476 height 26
click at [252, 75] on div "Money and Accounts" at bounding box center [220, 75] width 67 height 9
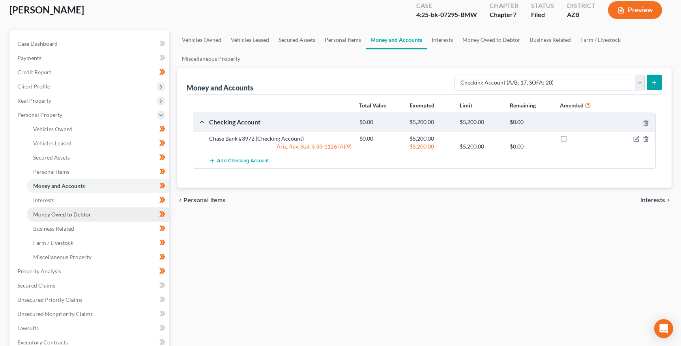
scroll to position [0, 0]
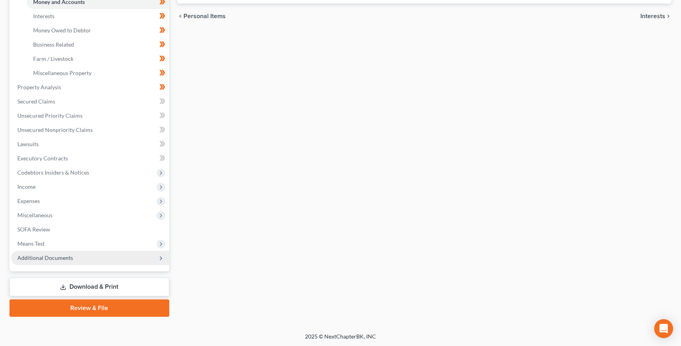
click at [39, 254] on span "Additional Documents" at bounding box center [45, 257] width 56 height 7
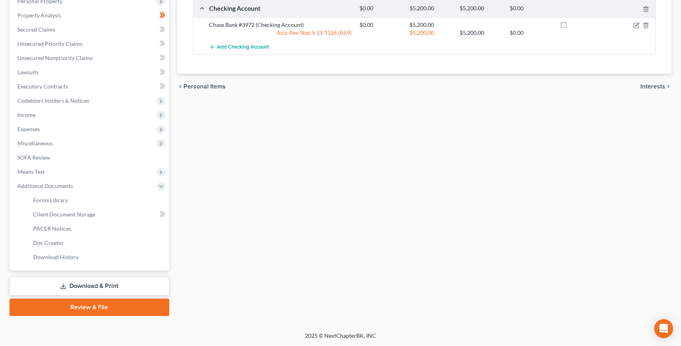
scroll to position [158, 0]
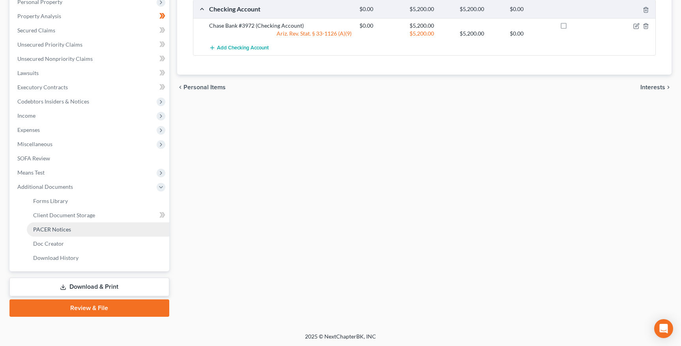
click at [61, 229] on span "PACER Notices" at bounding box center [52, 229] width 38 height 7
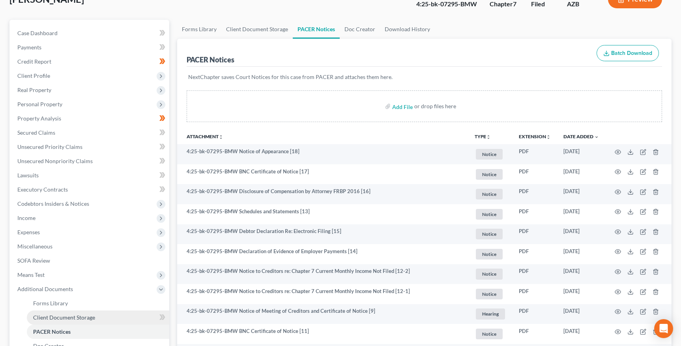
scroll to position [163, 0]
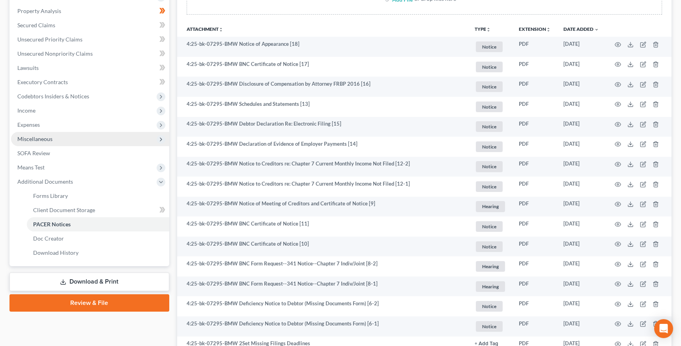
click at [45, 136] on span "Miscellaneous" at bounding box center [34, 138] width 35 height 7
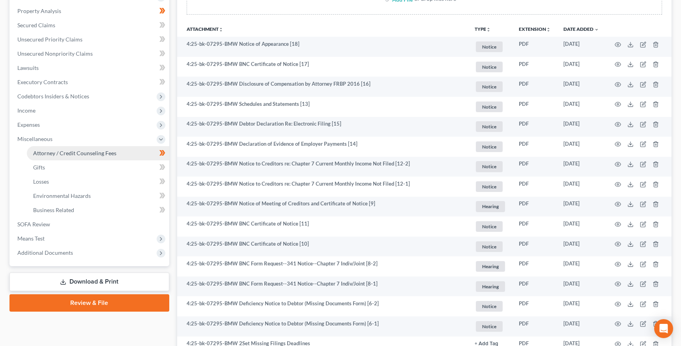
click at [47, 150] on span "Attorney / Credit Counseling Fees" at bounding box center [74, 153] width 83 height 7
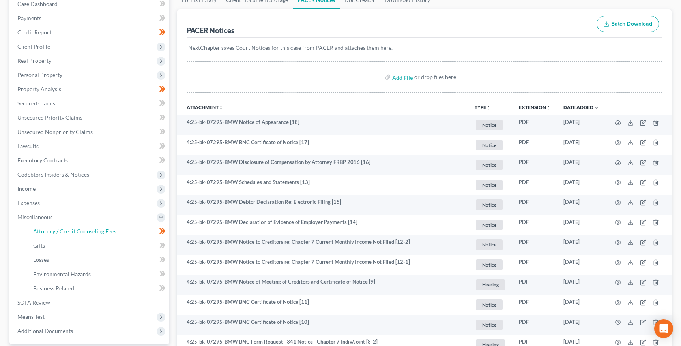
select select "5"
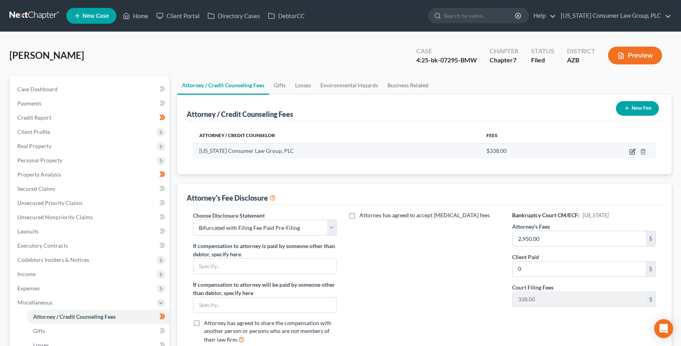
click at [633, 152] on icon "button" at bounding box center [632, 151] width 6 height 6
select select "3"
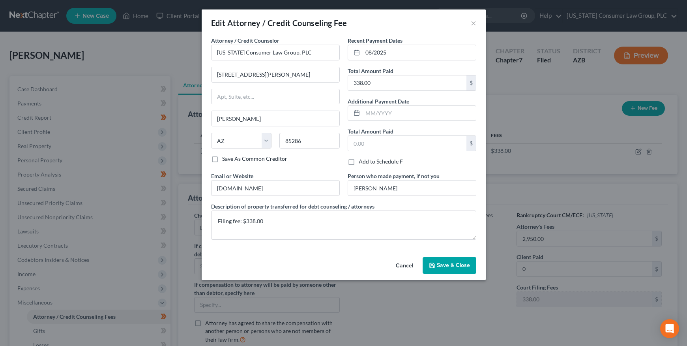
click at [403, 262] on button "Cancel" at bounding box center [404, 266] width 30 height 16
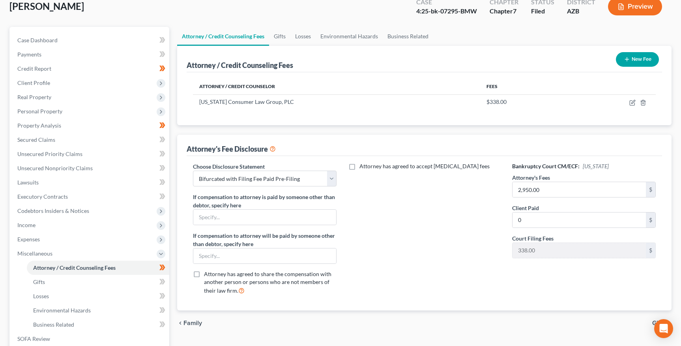
scroll to position [53, 0]
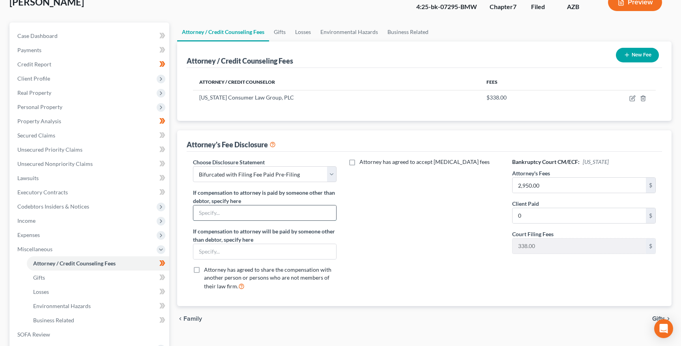
click at [303, 213] on input "text" at bounding box center [264, 212] width 143 height 15
type input "[PERSON_NAME]"
click at [250, 253] on input "text" at bounding box center [264, 251] width 143 height 15
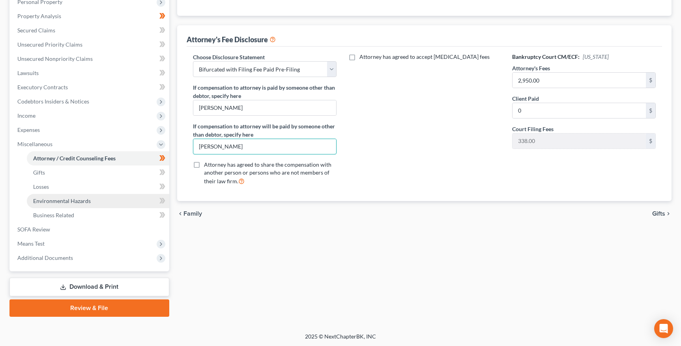
type input "[PERSON_NAME]"
click at [90, 201] on span "Environmental Hazards" at bounding box center [62, 200] width 58 height 7
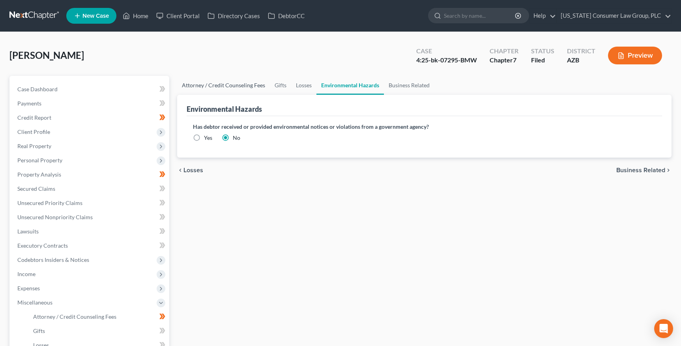
click at [204, 82] on link "Attorney / Credit Counseling Fees" at bounding box center [223, 85] width 93 height 19
select select "5"
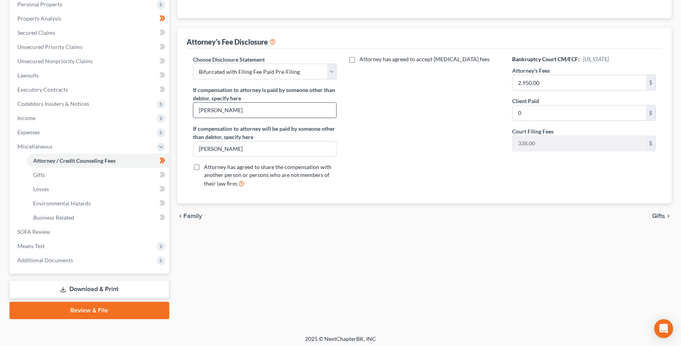
scroll to position [158, 0]
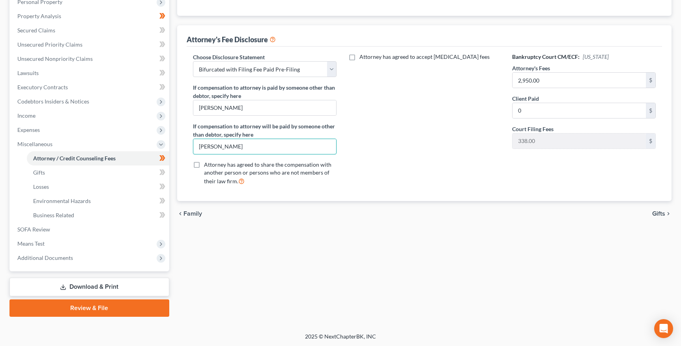
drag, startPoint x: 214, startPoint y: 146, endPoint x: 219, endPoint y: 136, distance: 11.5
click at [215, 146] on input "[PERSON_NAME]" at bounding box center [264, 146] width 143 height 15
click at [264, 147] on input "[PERSON_NAME]" at bounding box center [264, 146] width 143 height 15
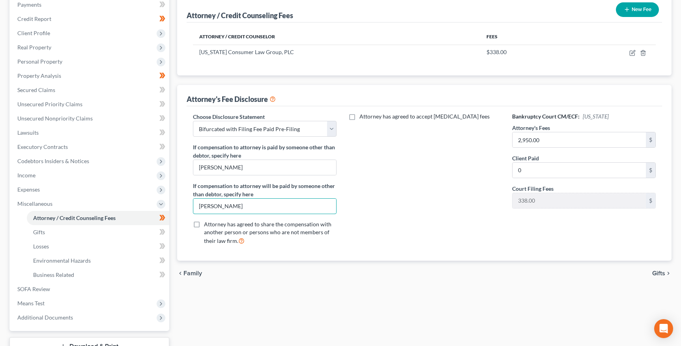
scroll to position [0, 0]
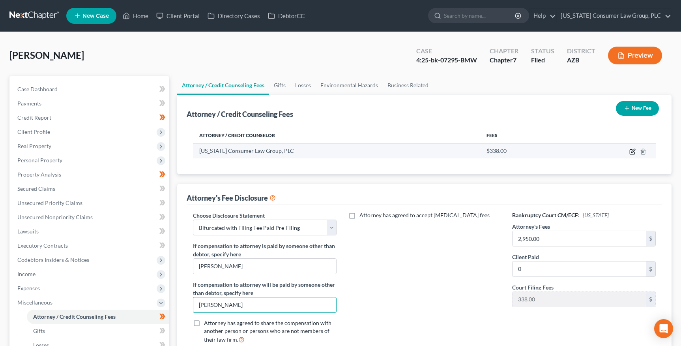
type input "[PERSON_NAME]"
click at [631, 152] on icon "button" at bounding box center [632, 151] width 6 height 6
select select "3"
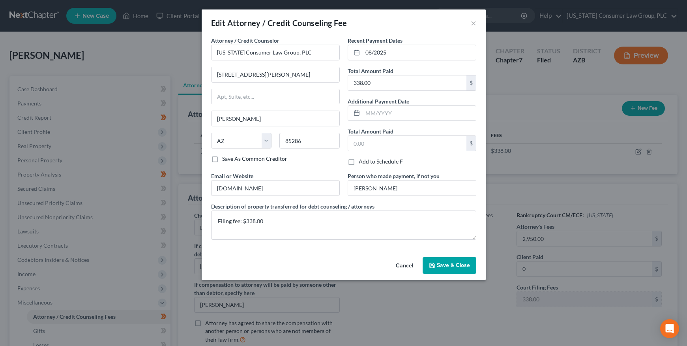
click at [451, 261] on button "Save & Close" at bounding box center [450, 265] width 54 height 17
